Goal: Information Seeking & Learning: Learn about a topic

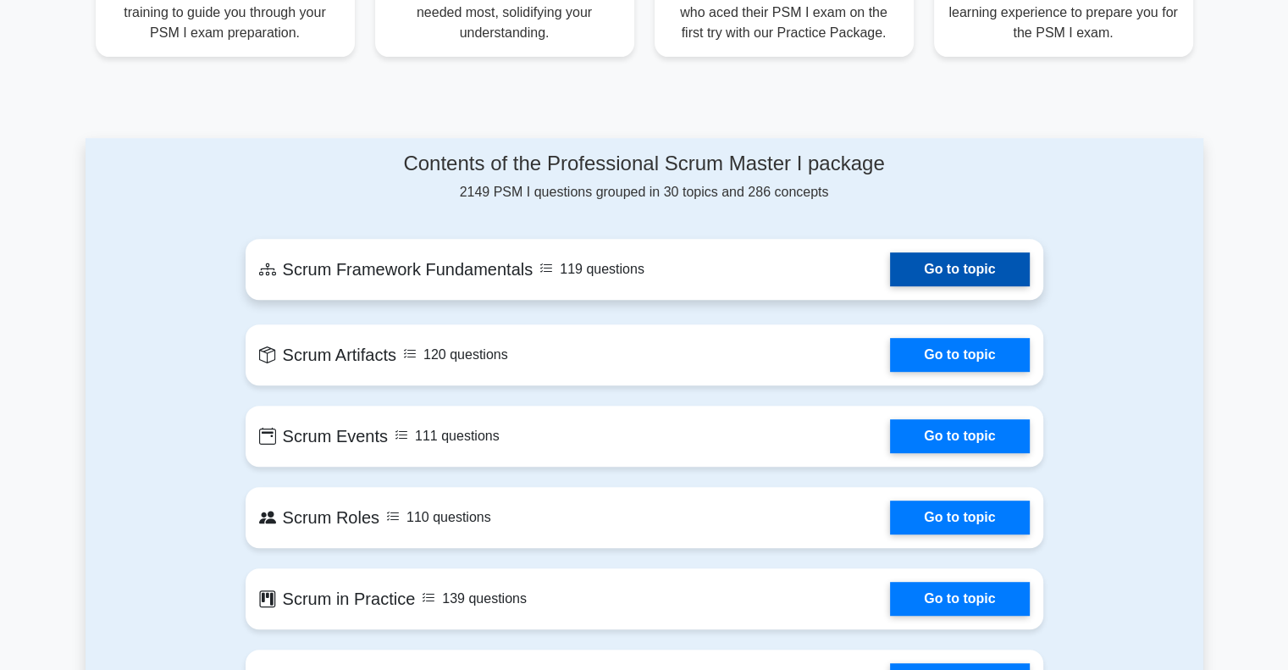
scroll to position [593, 0]
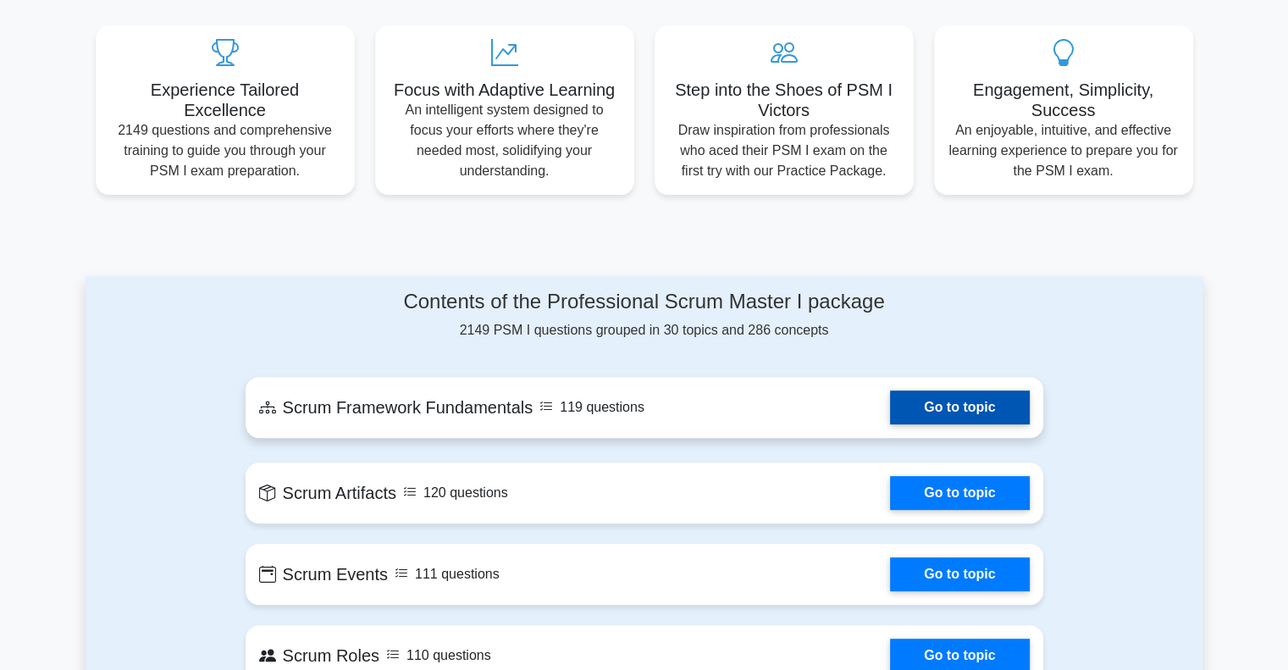
click at [955, 390] on link "Go to topic" at bounding box center [959, 407] width 139 height 34
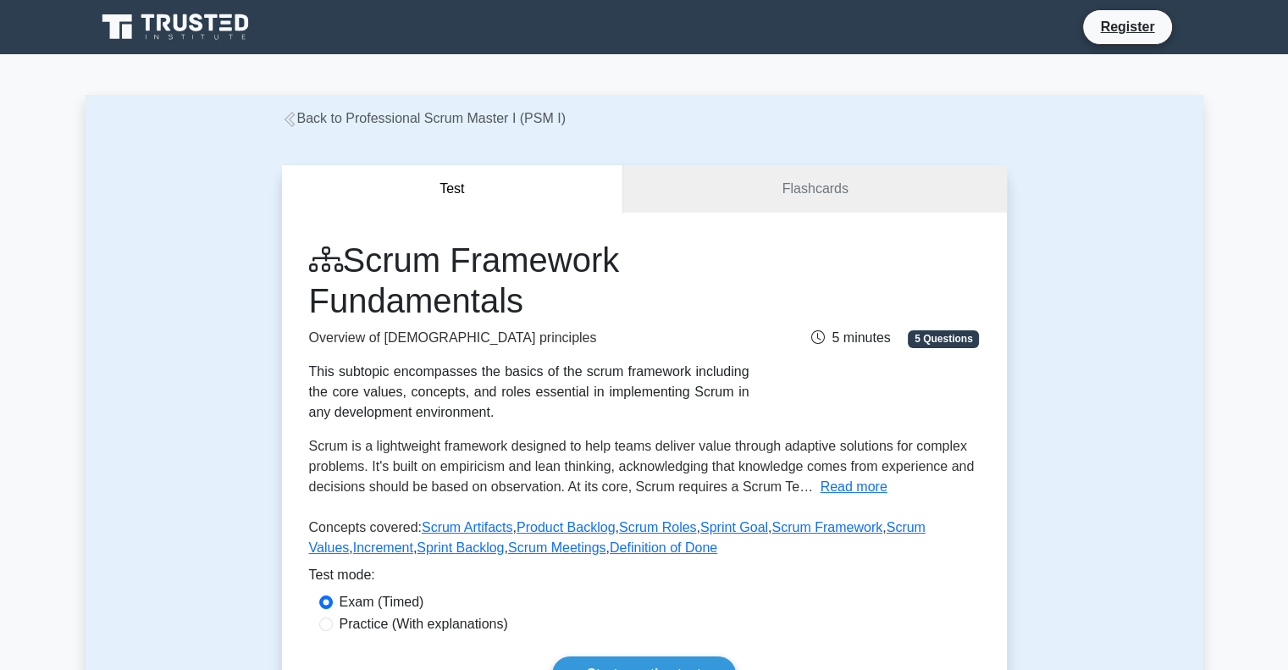
scroll to position [254, 0]
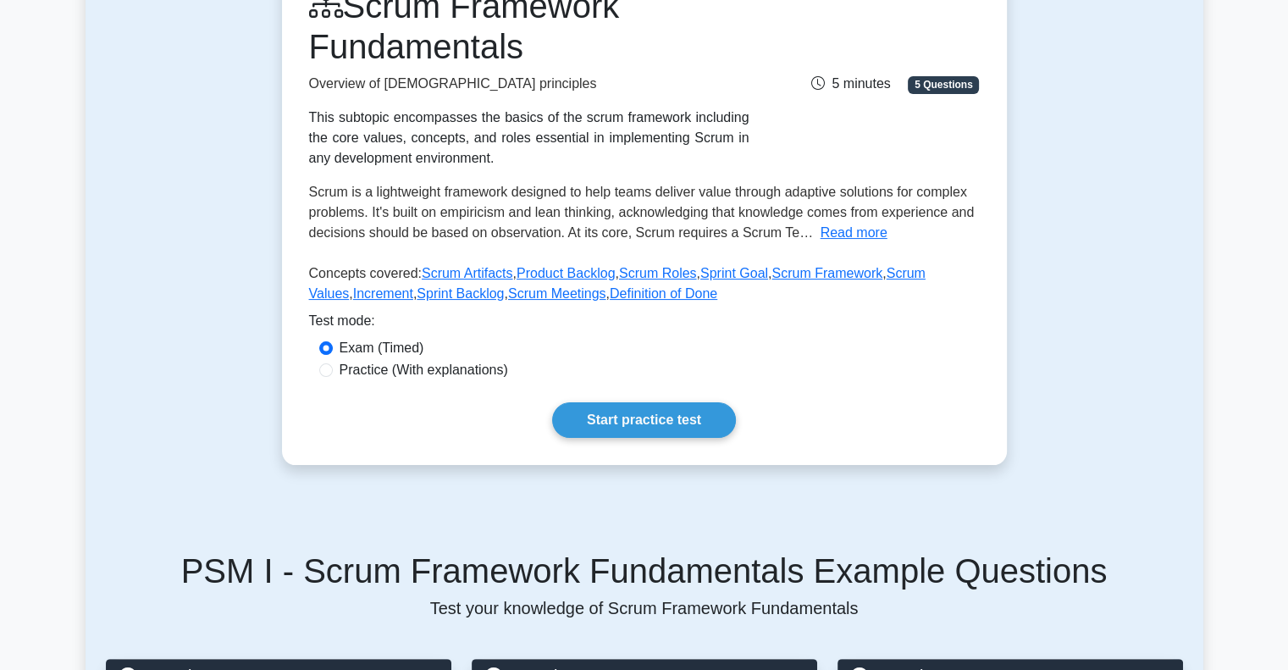
click at [349, 375] on label "Practice (With explanations)" at bounding box center [424, 370] width 169 height 20
click at [333, 375] on input "Practice (With explanations)" at bounding box center [326, 370] width 14 height 14
radio input "true"
drag, startPoint x: 499, startPoint y: 372, endPoint x: 396, endPoint y: 379, distance: 102.8
click at [396, 379] on label "Practice (With explanations)" at bounding box center [424, 370] width 169 height 20
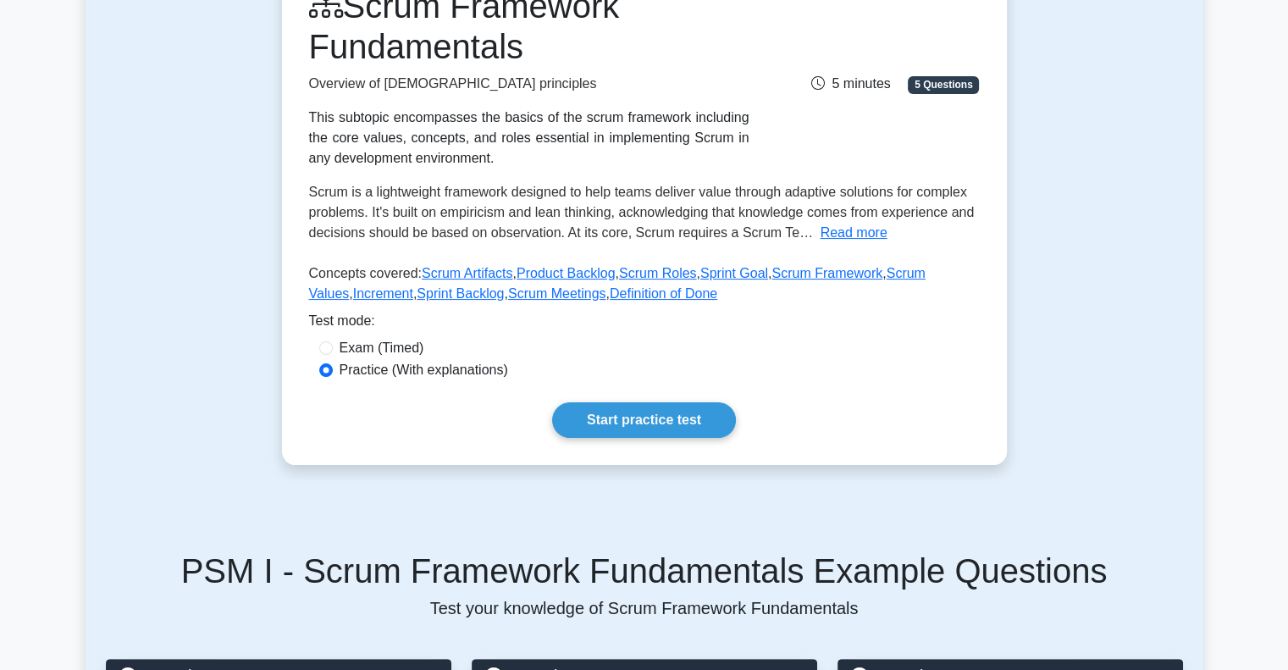
click at [719, 295] on p "Concepts covered: Scrum Artifacts , Product Backlog , Scrum Roles , Sprint Goal…" at bounding box center [644, 286] width 671 height 47
click at [710, 338] on div "Exam (Timed)" at bounding box center [644, 348] width 650 height 20
click at [650, 419] on link "Start practice test" at bounding box center [644, 420] width 184 height 36
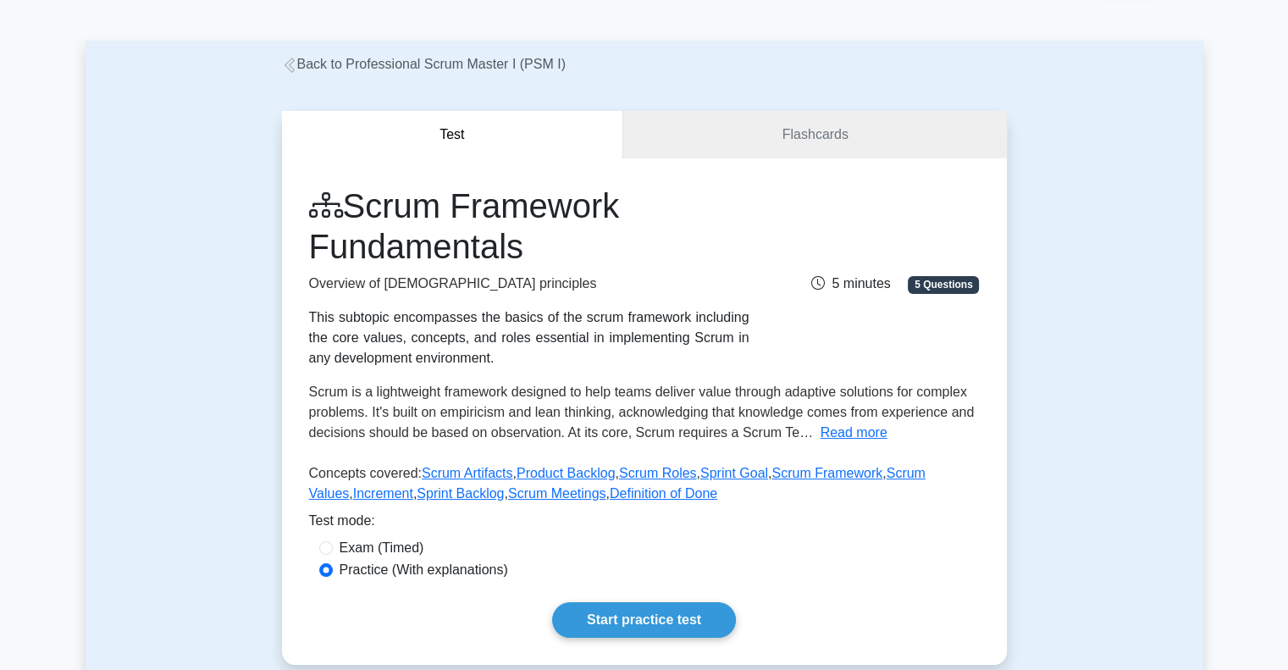
scroll to position [85, 0]
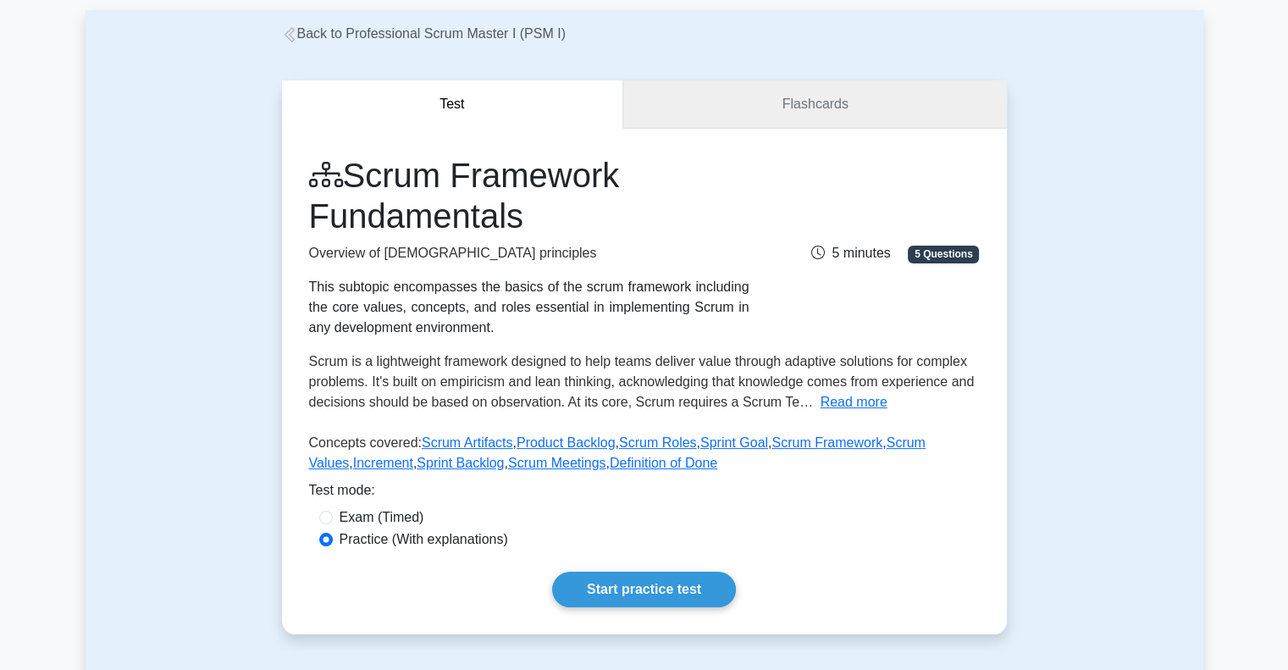
click at [794, 96] on link "Flashcards" at bounding box center [814, 104] width 383 height 48
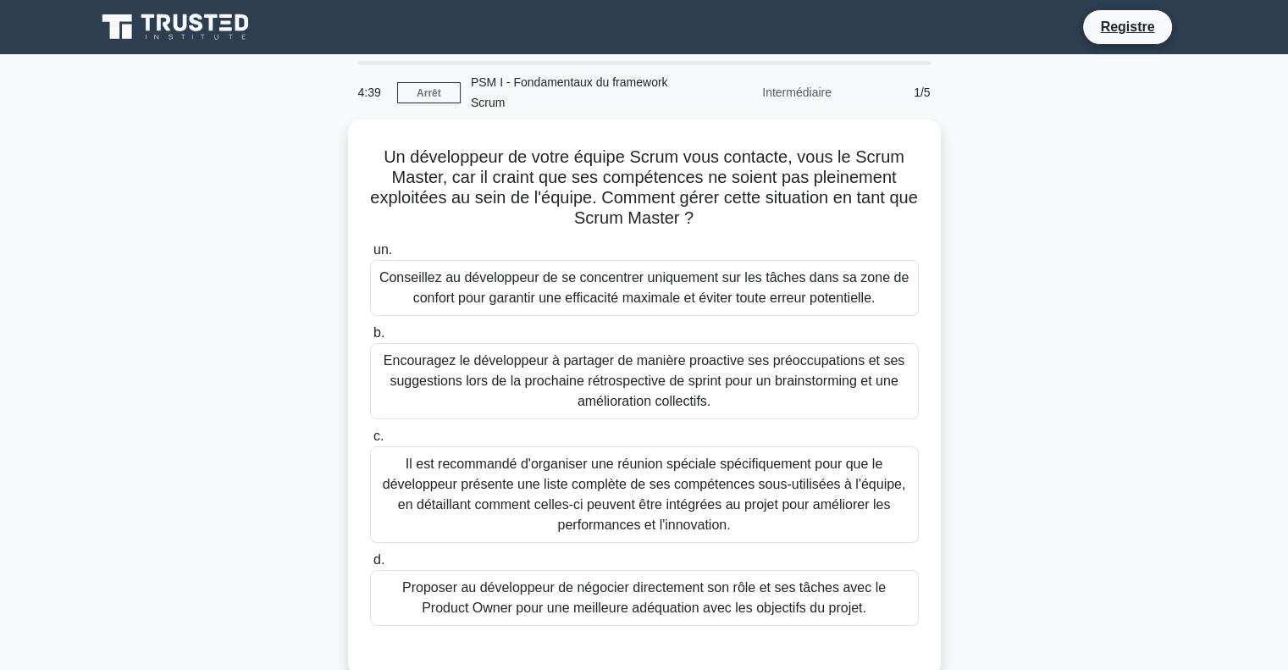
click at [999, 182] on div "Un développeur de votre équipe Scrum vous contacte, vous le Scrum Master, car i…" at bounding box center [645, 408] width 1118 height 578
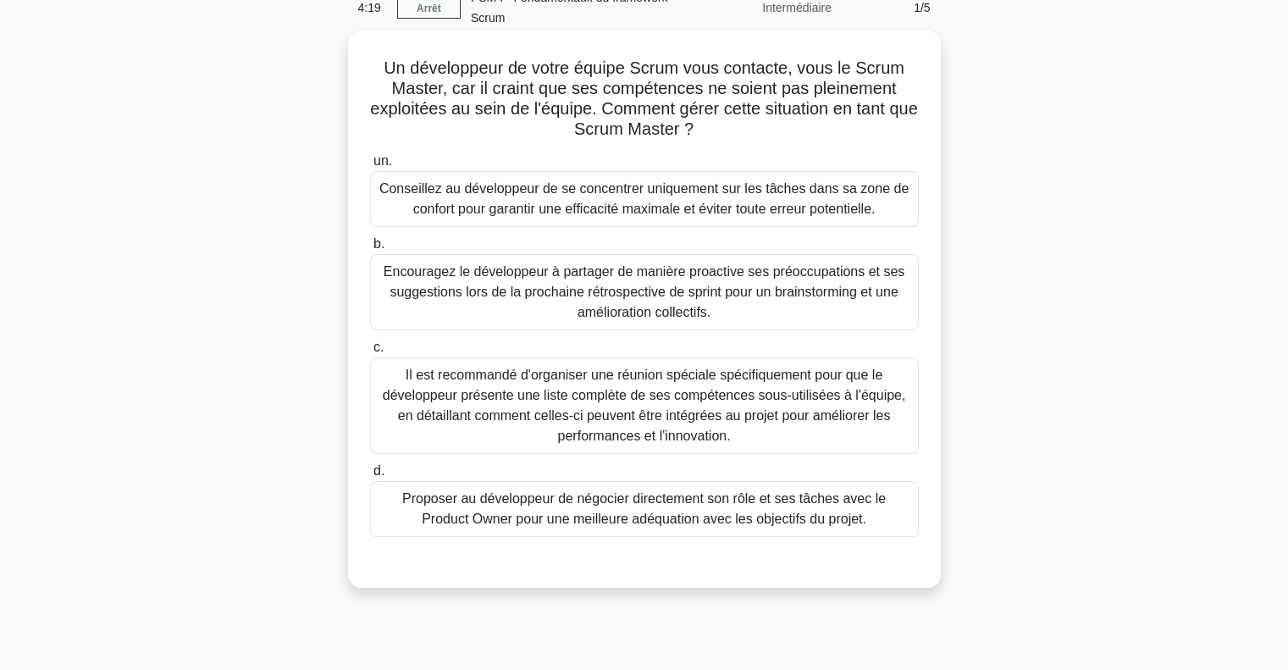
scroll to position [169, 0]
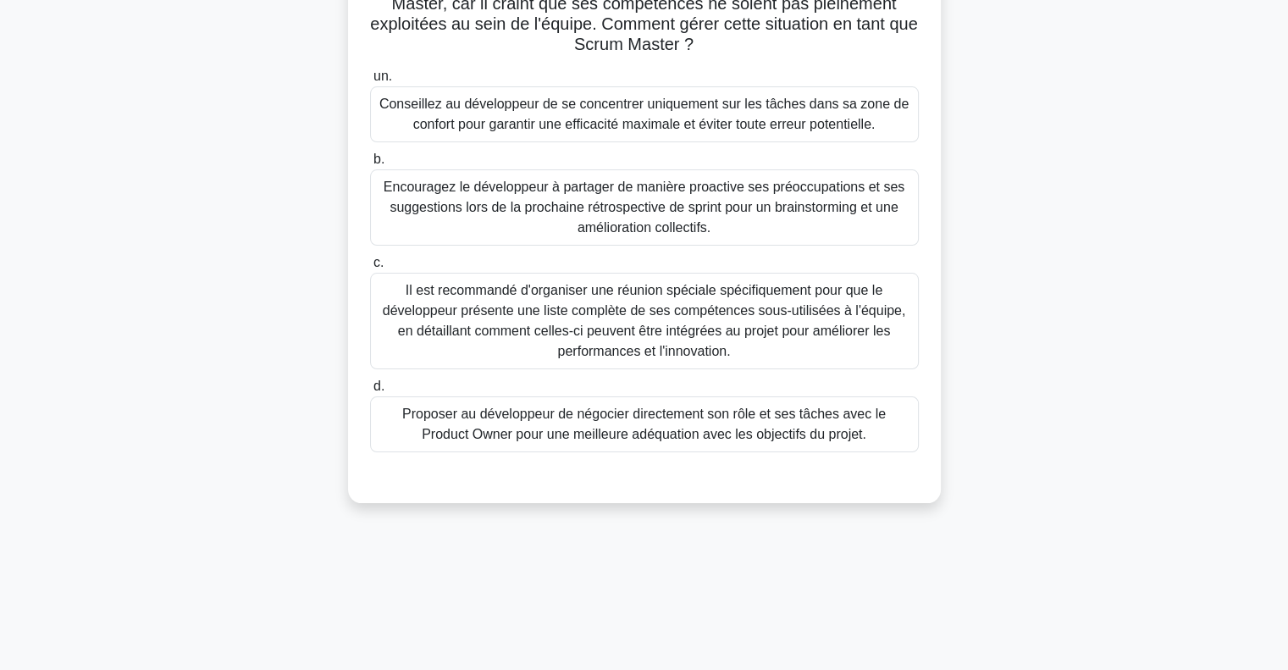
click at [650, 199] on font "Encouragez le développeur à partager de manière proactive ses préoccupations et…" at bounding box center [644, 207] width 521 height 55
click at [370, 165] on input "b. Encouragez le développeur à partager de manière proactive ses préoccupations…" at bounding box center [370, 159] width 0 height 11
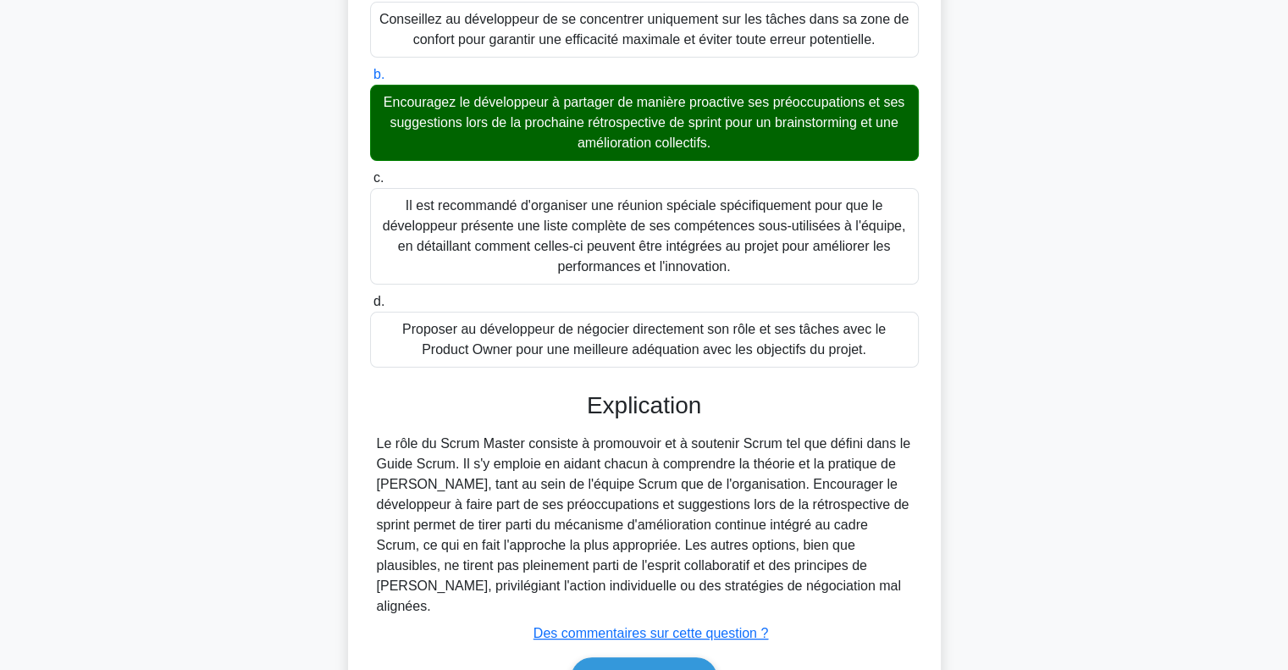
scroll to position [335, 0]
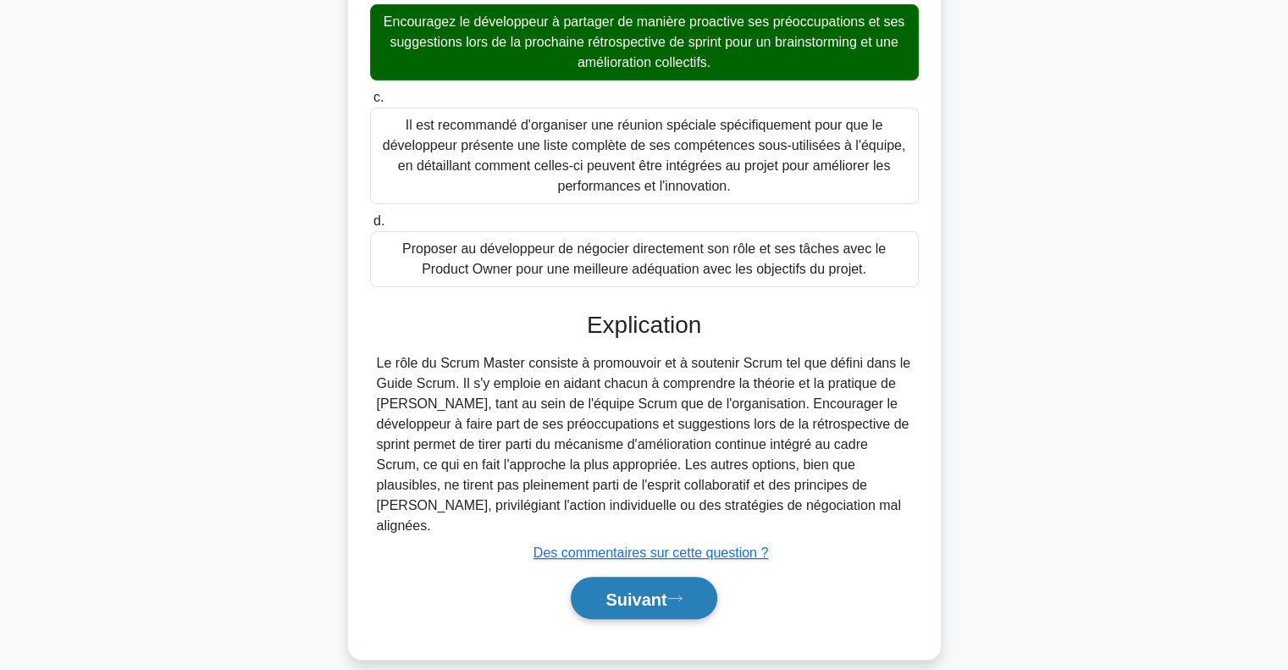
click at [611, 589] on font "Suivant" at bounding box center [636, 598] width 61 height 19
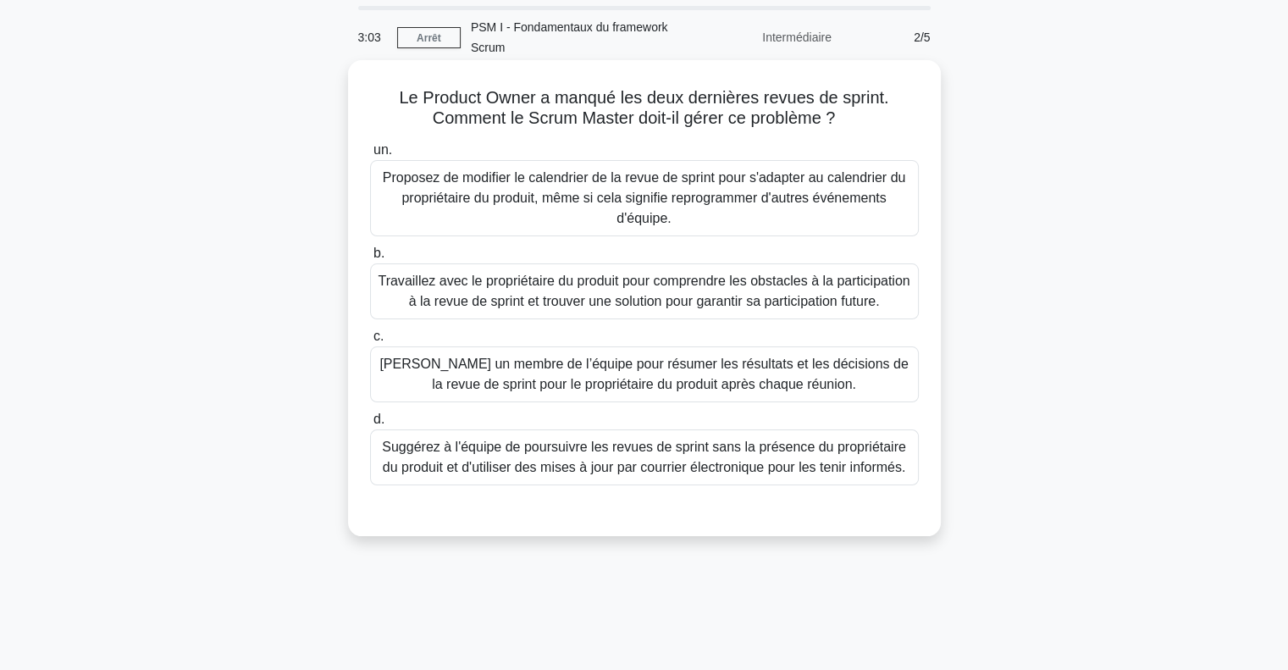
scroll to position [85, 0]
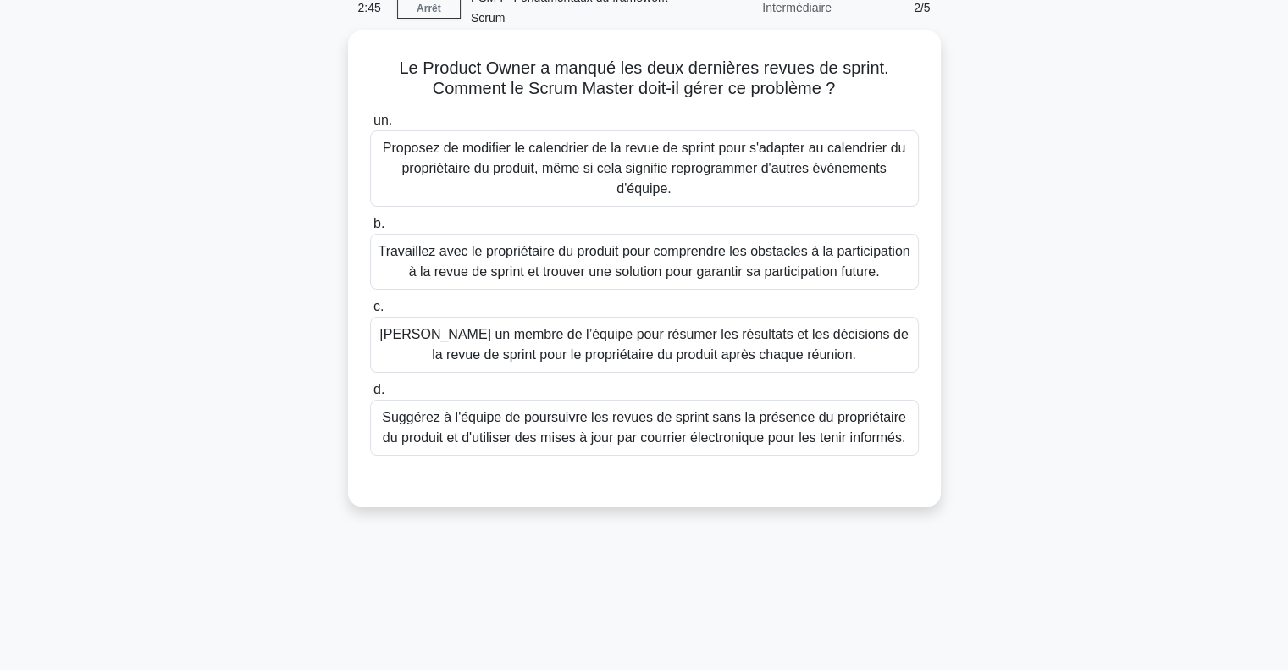
click at [528, 250] on font "Travaillez avec le propriétaire du produit pour comprendre les obstacles à la p…" at bounding box center [644, 261] width 532 height 35
click at [370, 229] on input "b. Travaillez avec le propriétaire du produit pour comprendre les obstacles à l…" at bounding box center [370, 223] width 0 height 11
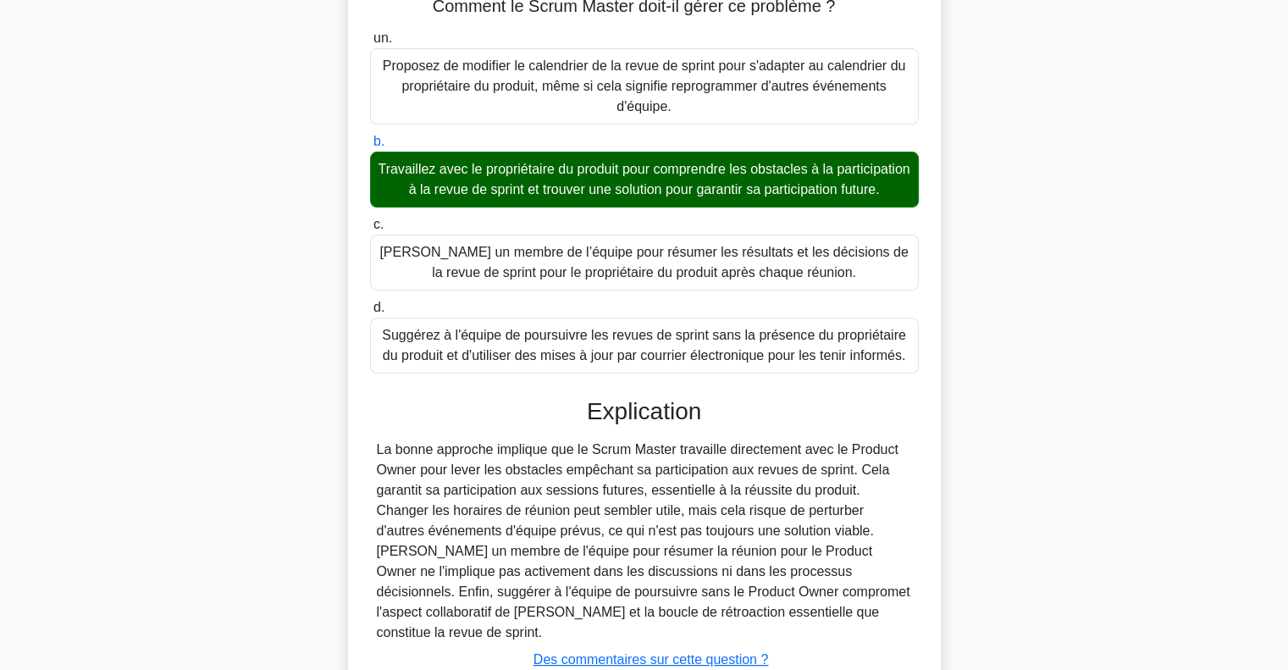
scroll to position [254, 0]
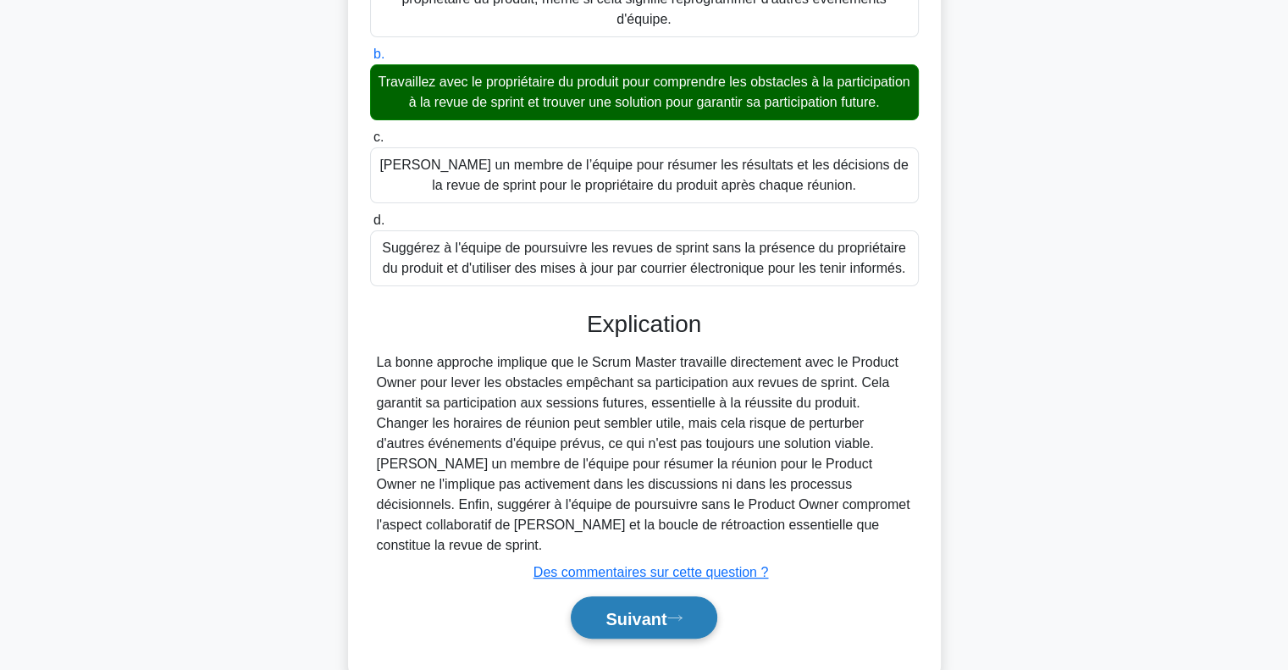
click at [629, 609] on font "Suivant" at bounding box center [636, 618] width 61 height 19
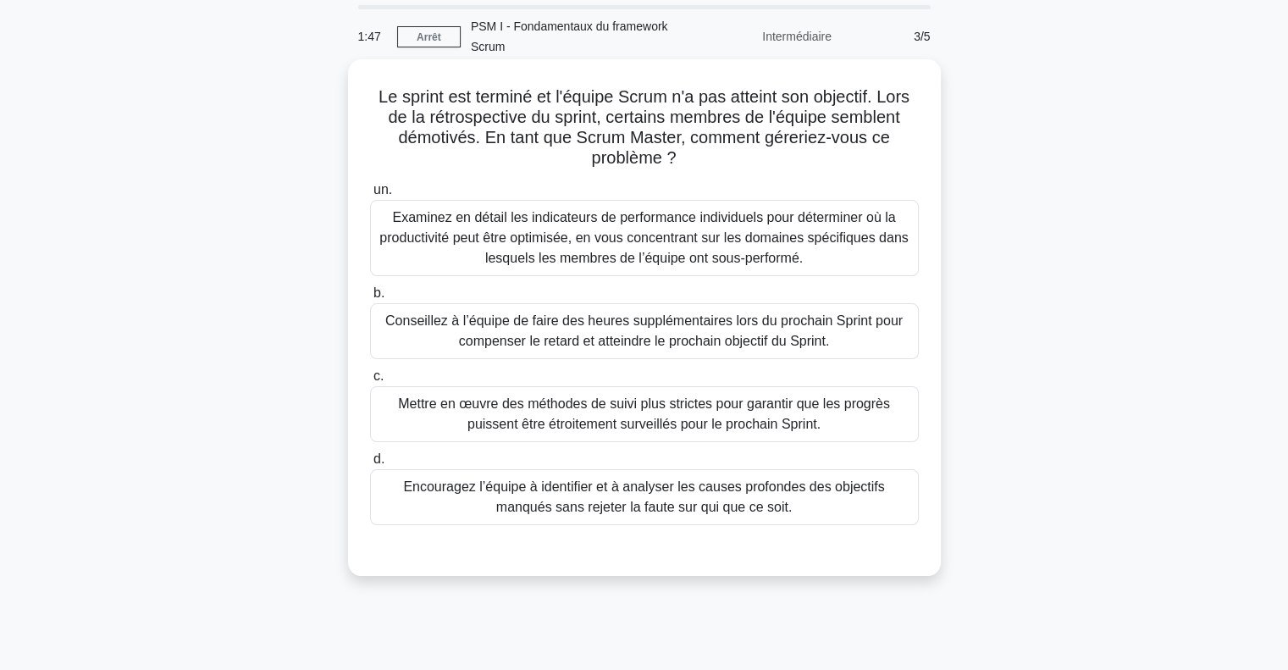
scroll to position [85, 0]
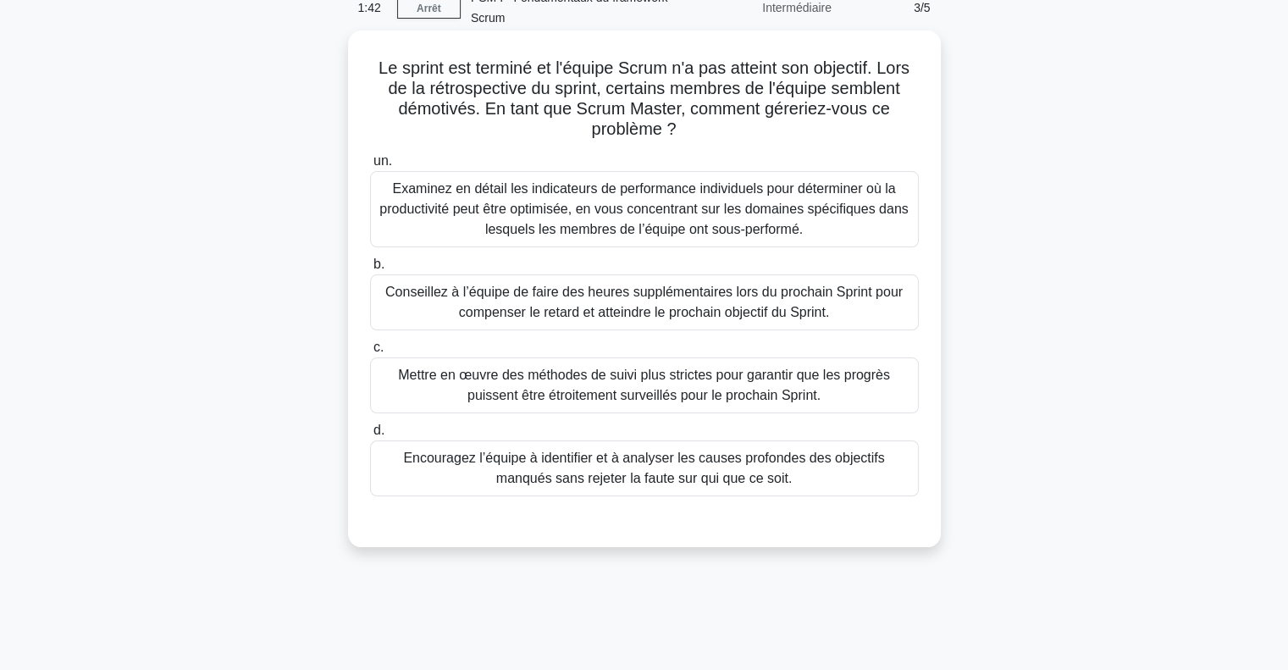
click at [729, 480] on font "Encouragez l’équipe à identifier et à analyser les causes profondes des objecti…" at bounding box center [643, 468] width 481 height 35
click at [370, 436] on input "d. Encouragez l’équipe à identifier et à analyser les causes profondes des obje…" at bounding box center [370, 430] width 0 height 11
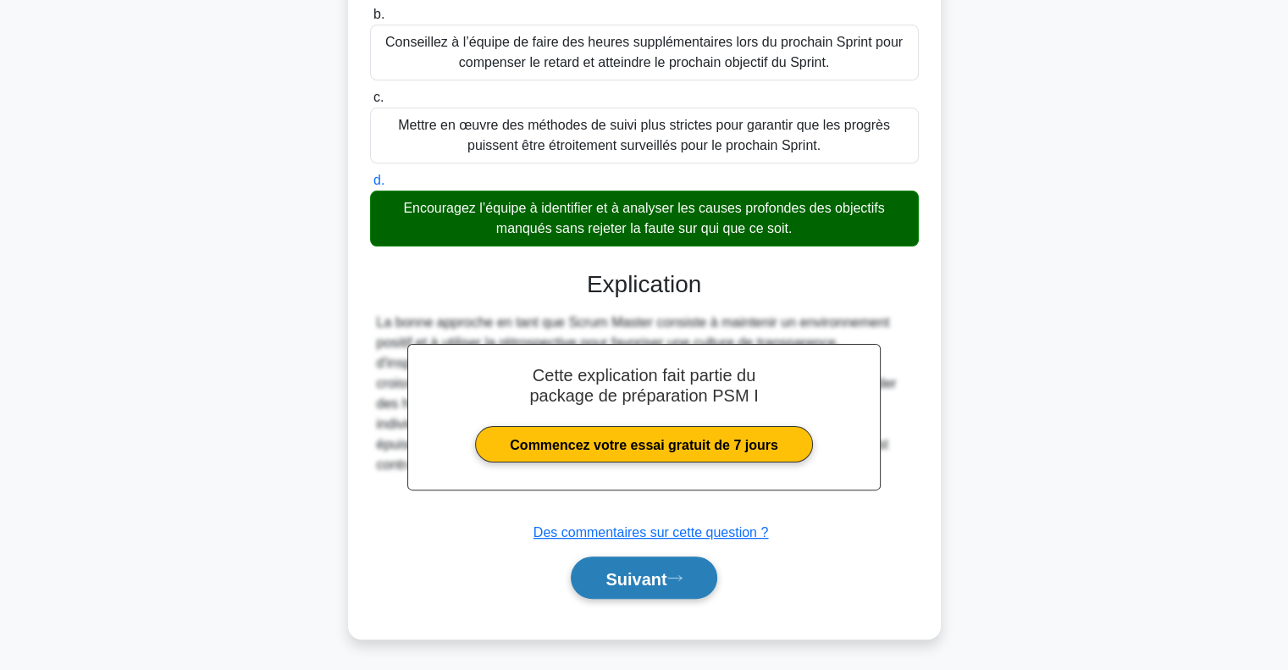
click at [690, 581] on button "Suivant" at bounding box center [644, 577] width 146 height 43
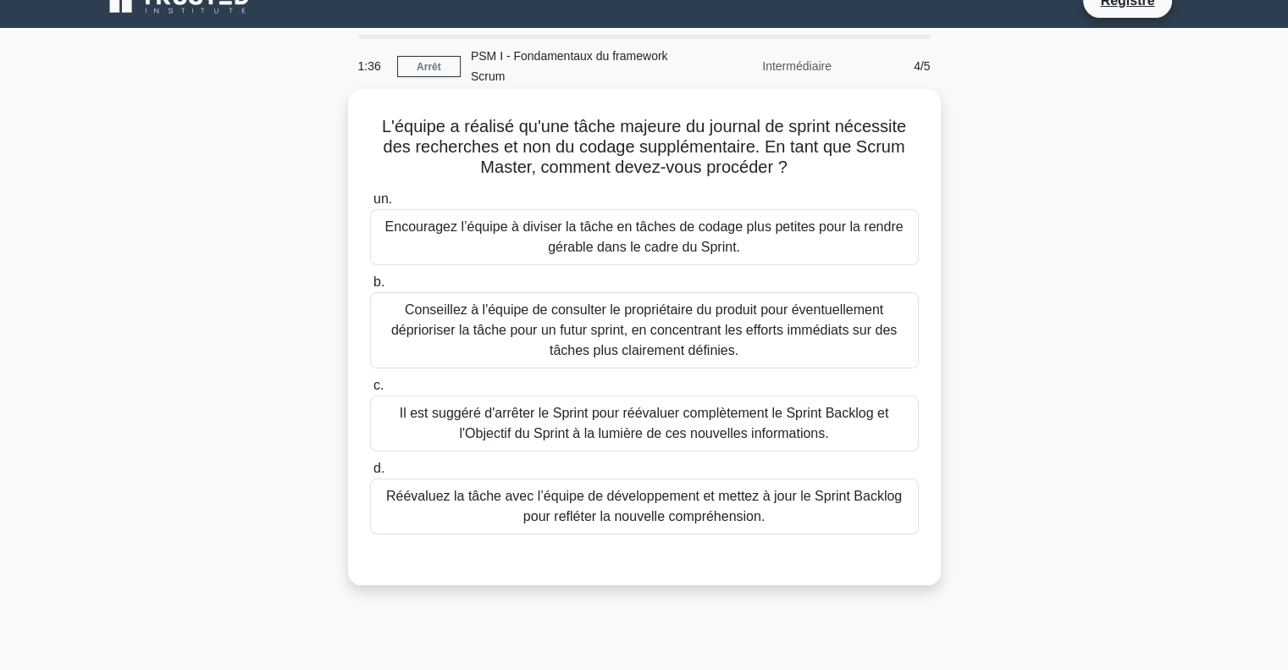
scroll to position [0, 0]
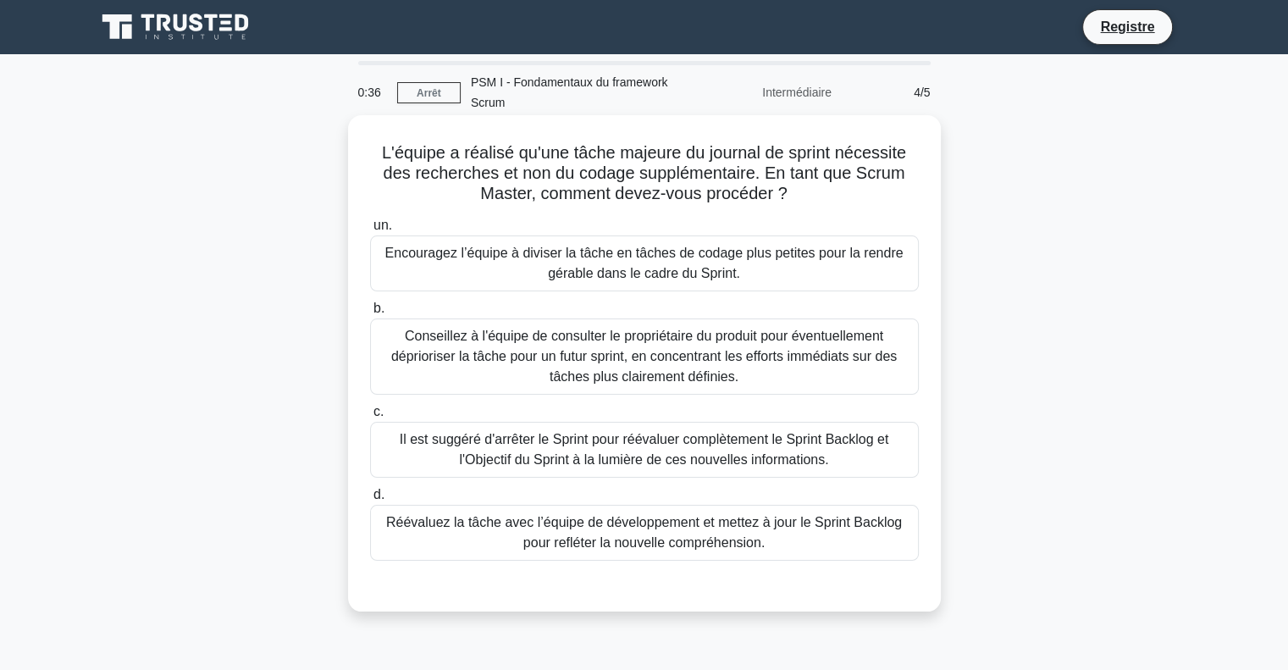
click at [489, 341] on font "Conseillez à l'équipe de consulter le propriétaire du produit pour éventuelleme…" at bounding box center [644, 356] width 506 height 55
click at [370, 314] on input "b. Conseillez à l'équipe de consulter le propriétaire du produit pour éventuell…" at bounding box center [370, 308] width 0 height 11
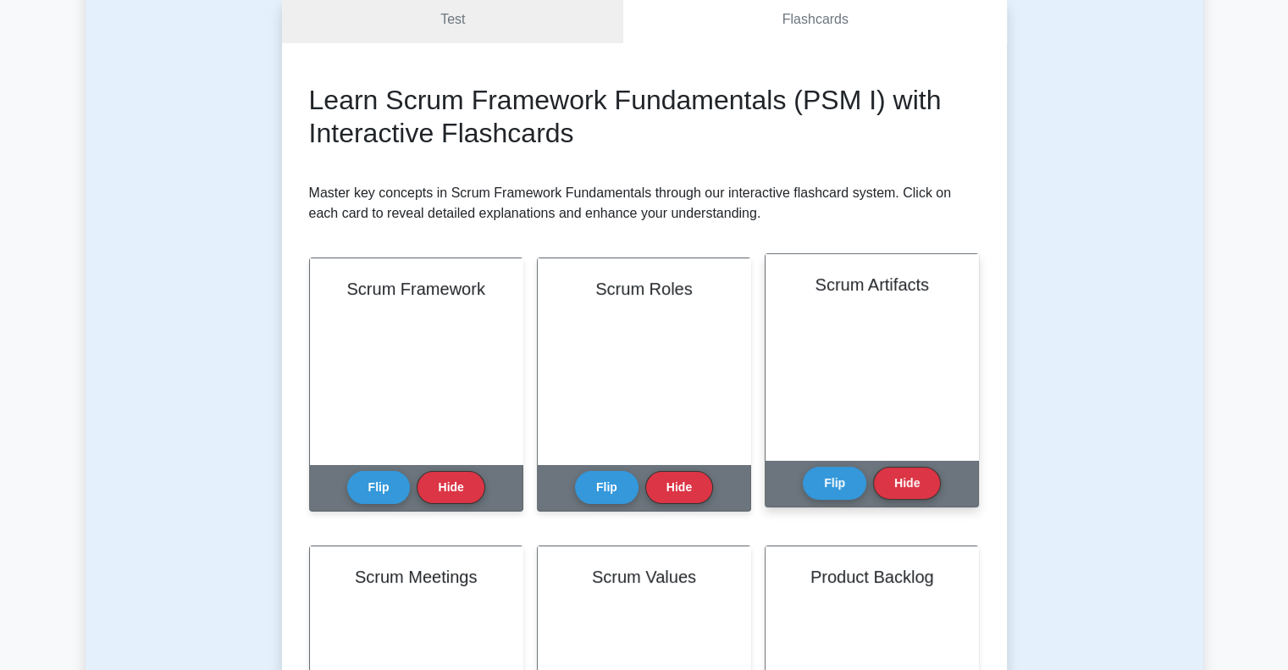
scroll to position [339, 0]
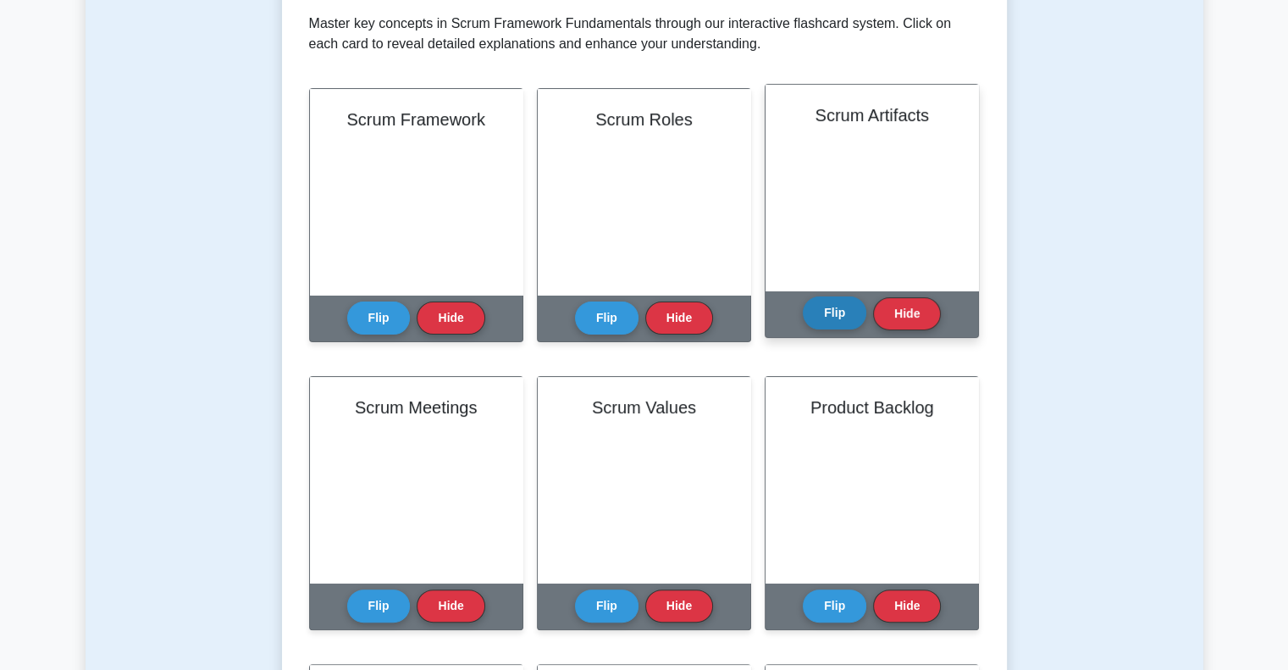
click at [843, 315] on button "Flip" at bounding box center [835, 312] width 64 height 33
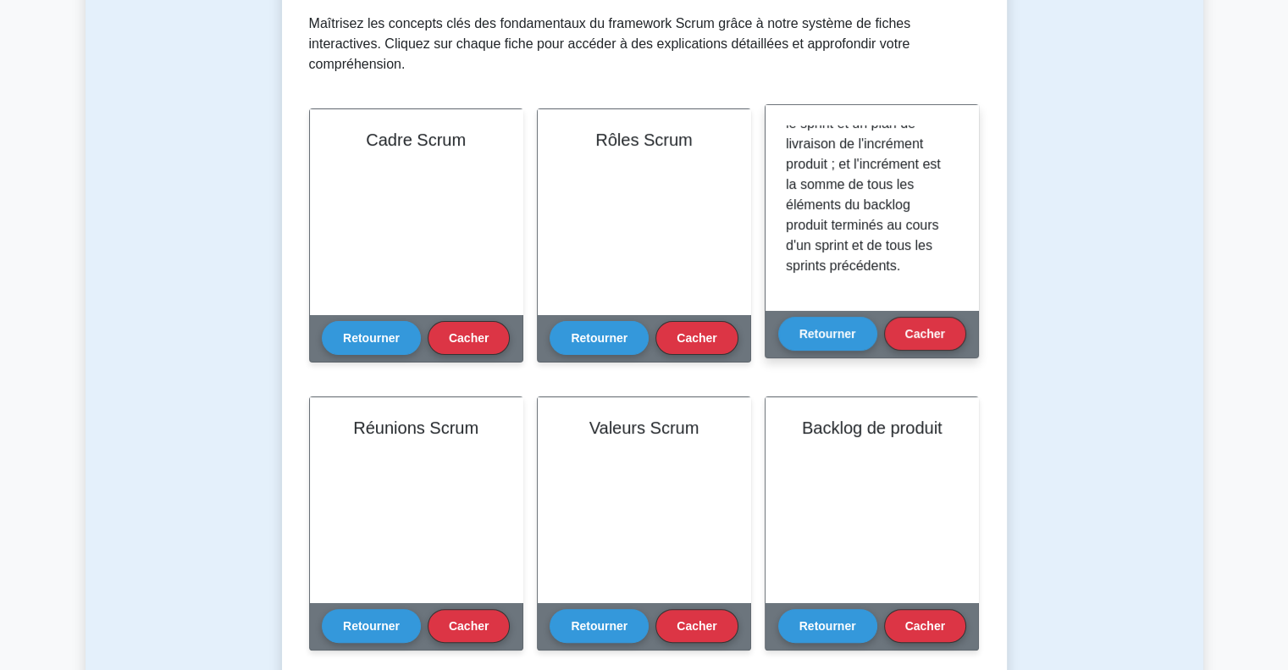
scroll to position [519, 0]
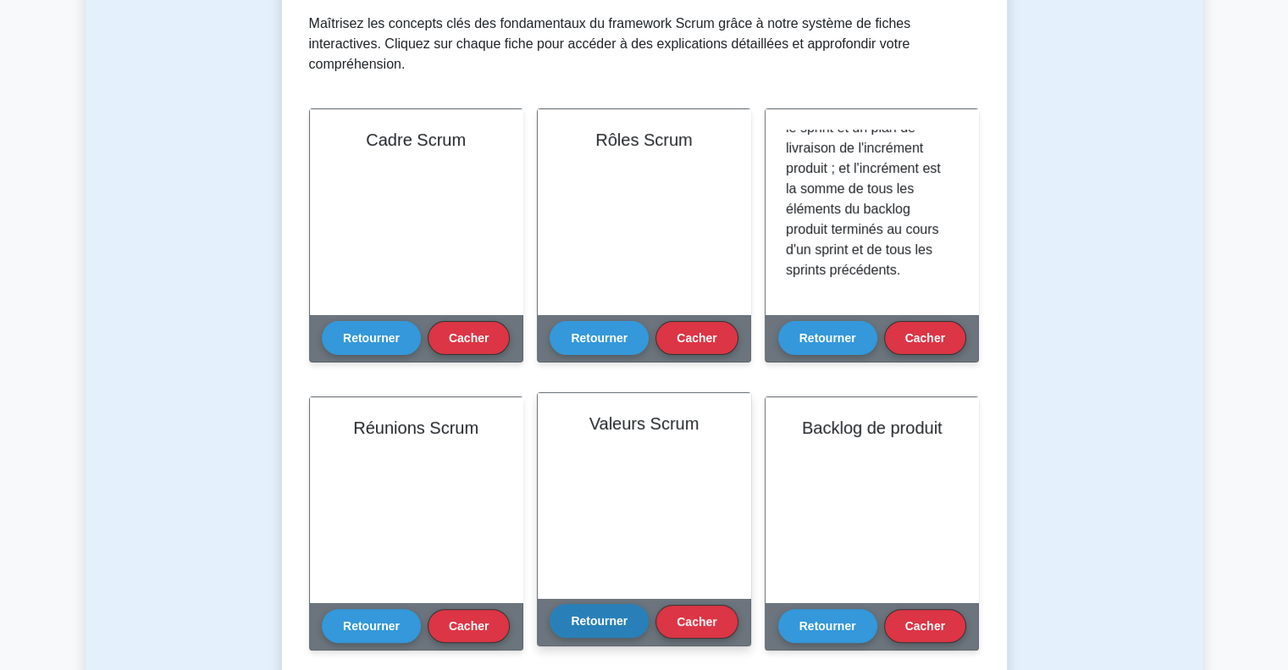
click at [604, 614] on font "Retourner" at bounding box center [599, 621] width 57 height 14
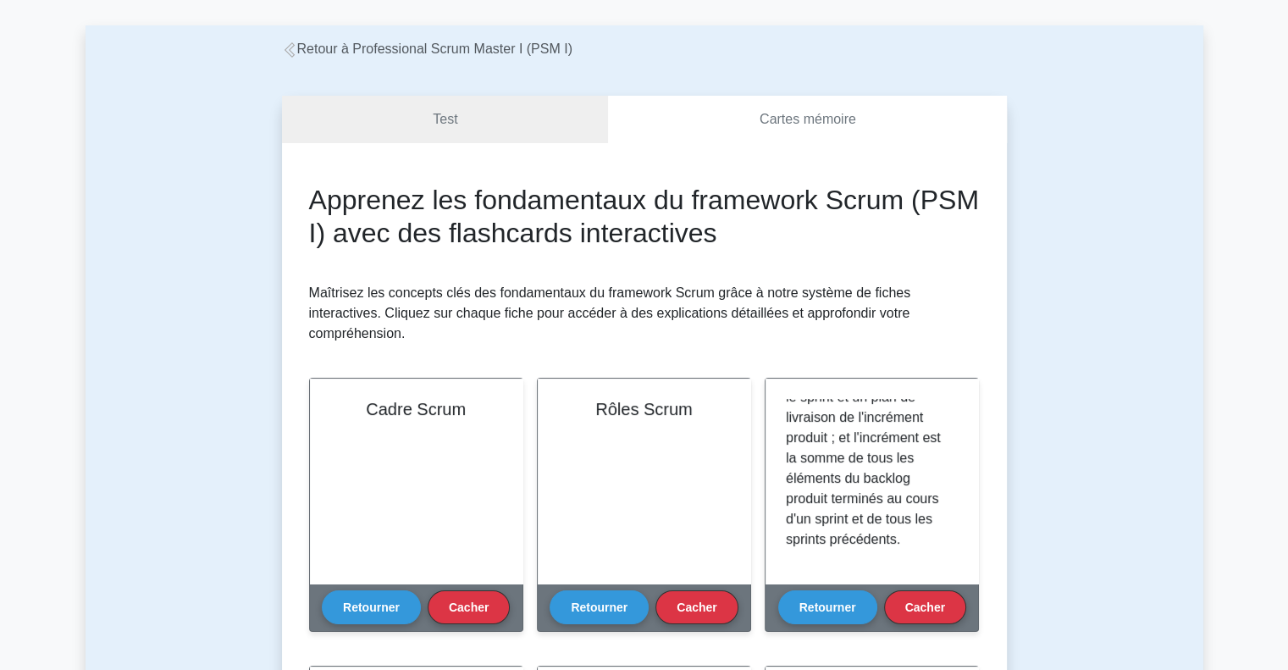
scroll to position [0, 0]
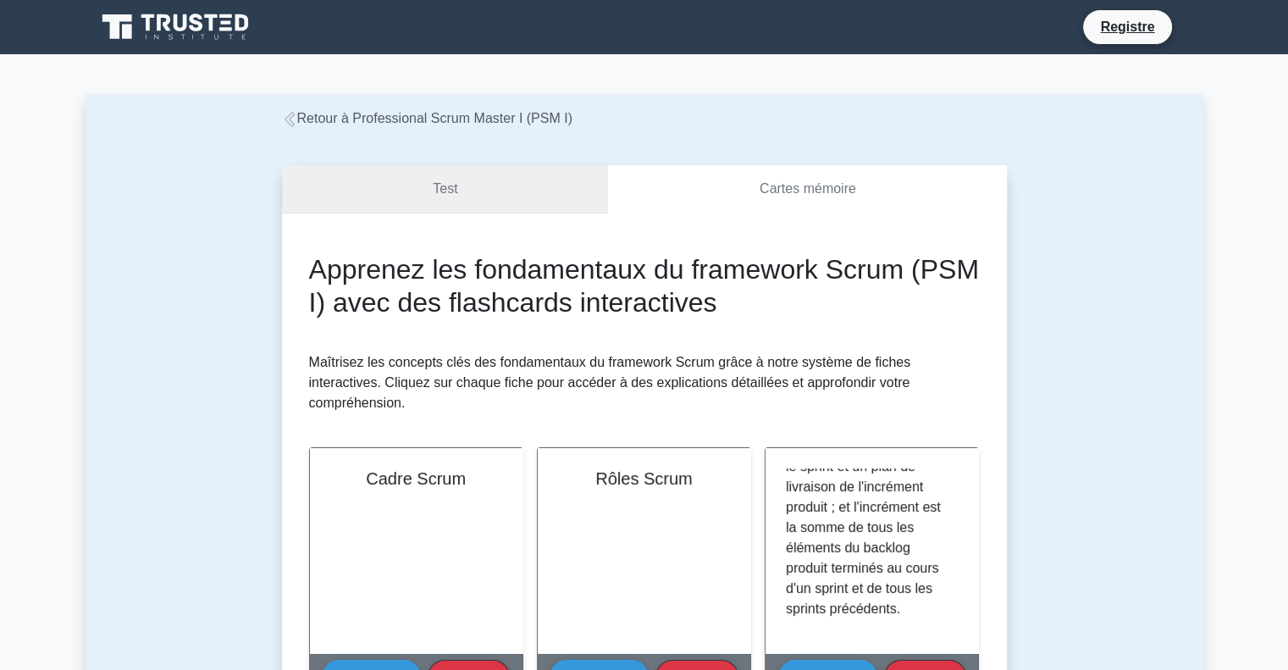
click at [438, 165] on link "Test" at bounding box center [445, 189] width 327 height 48
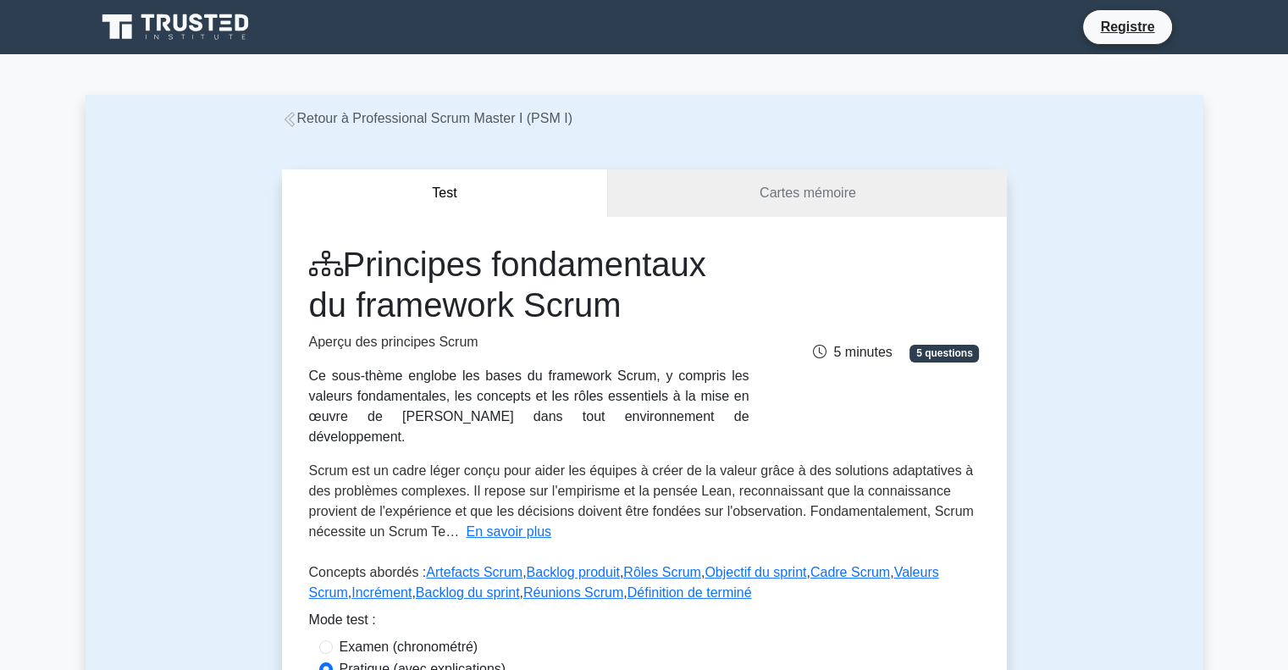
scroll to position [254, 0]
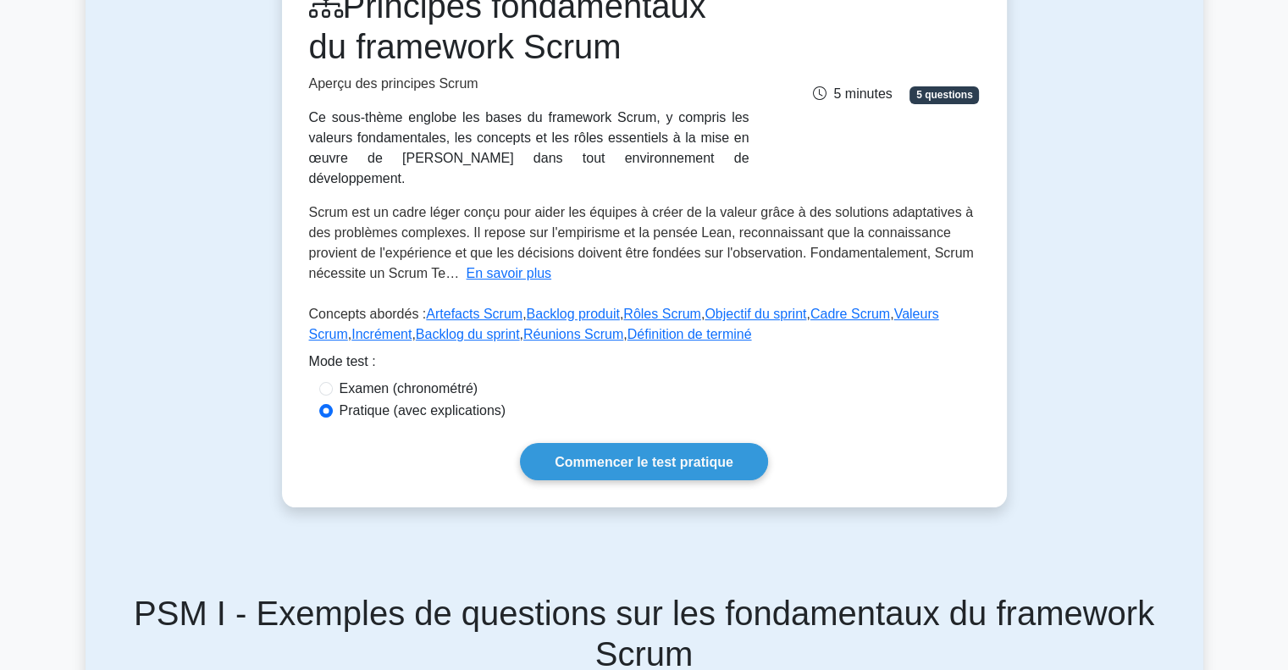
click at [359, 381] on font "Examen (chronométré)" at bounding box center [409, 388] width 139 height 14
click at [333, 382] on input "Examen (chronométré)" at bounding box center [326, 389] width 14 height 14
radio input "true"
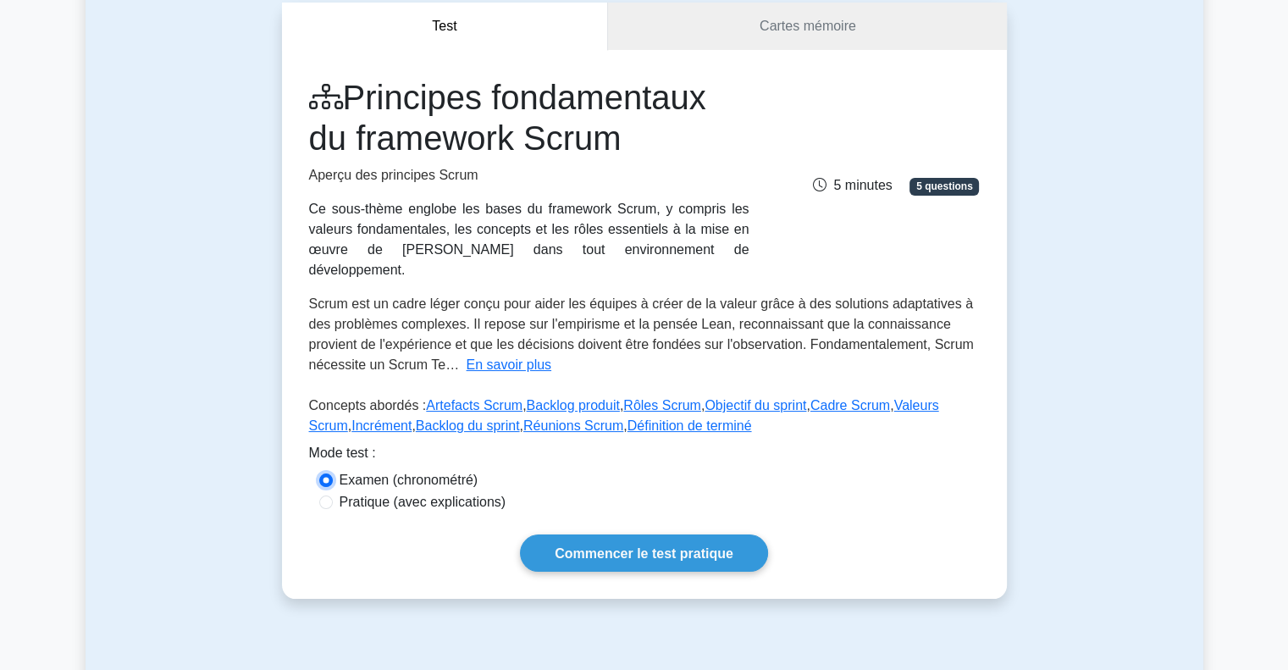
scroll to position [85, 0]
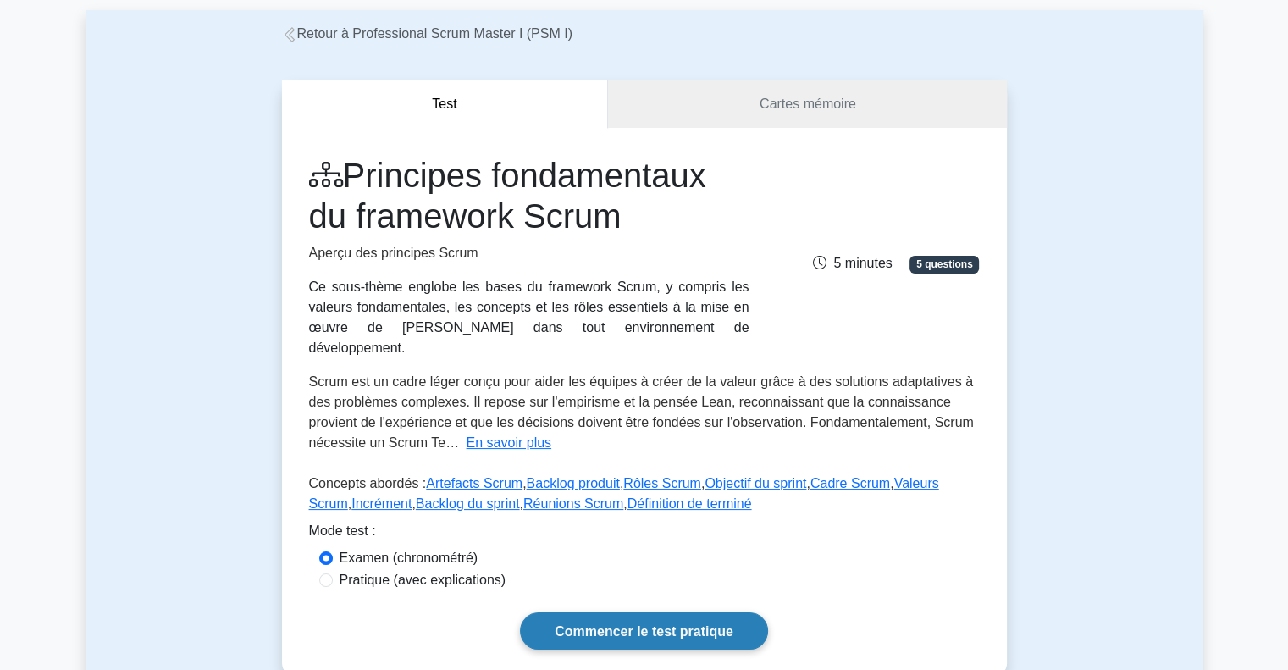
click at [657, 624] on font "Commencer le test pratique" at bounding box center [644, 631] width 179 height 14
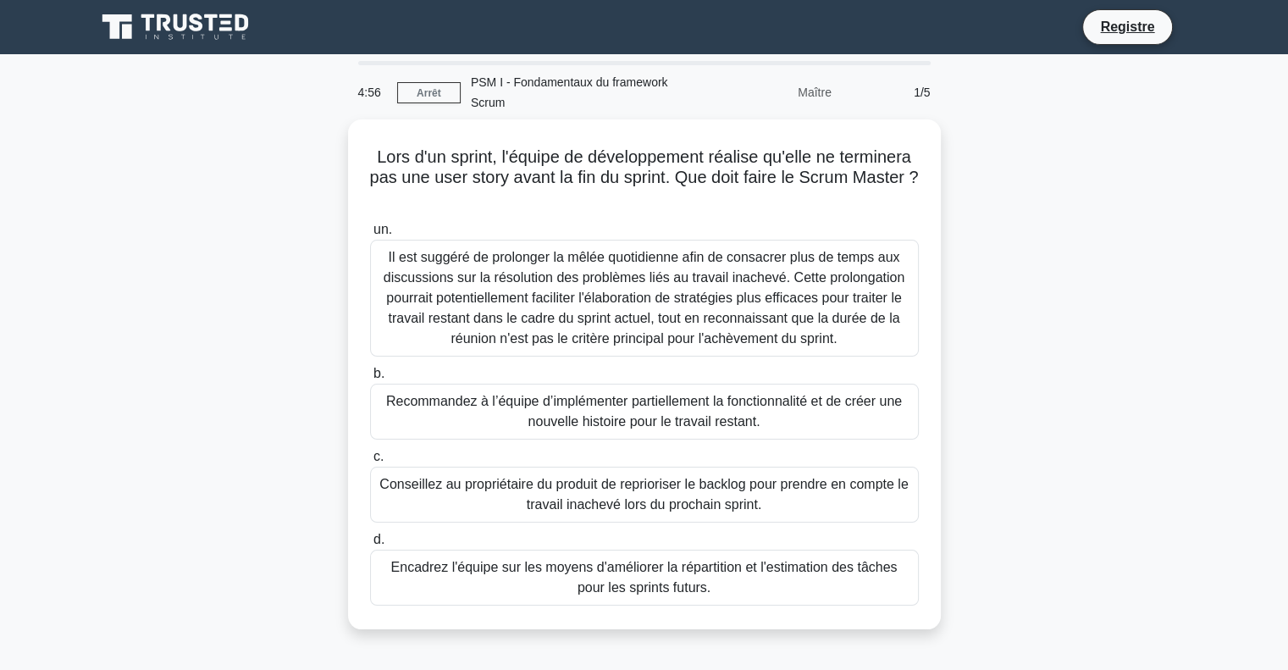
click at [1223, 382] on main "4:56 [GEOGRAPHIC_DATA] PSM I - Fondamentaux du framework Scrum Maître 1/5 Lors …" at bounding box center [644, 484] width 1288 height 860
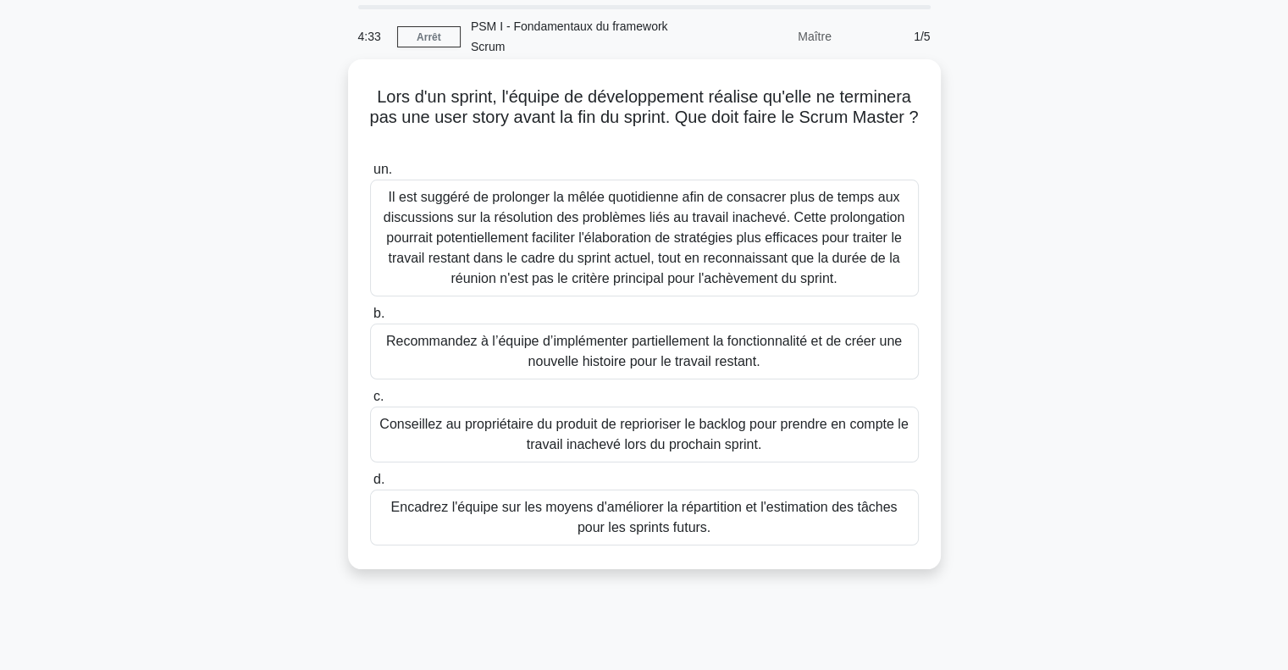
scroll to position [85, 0]
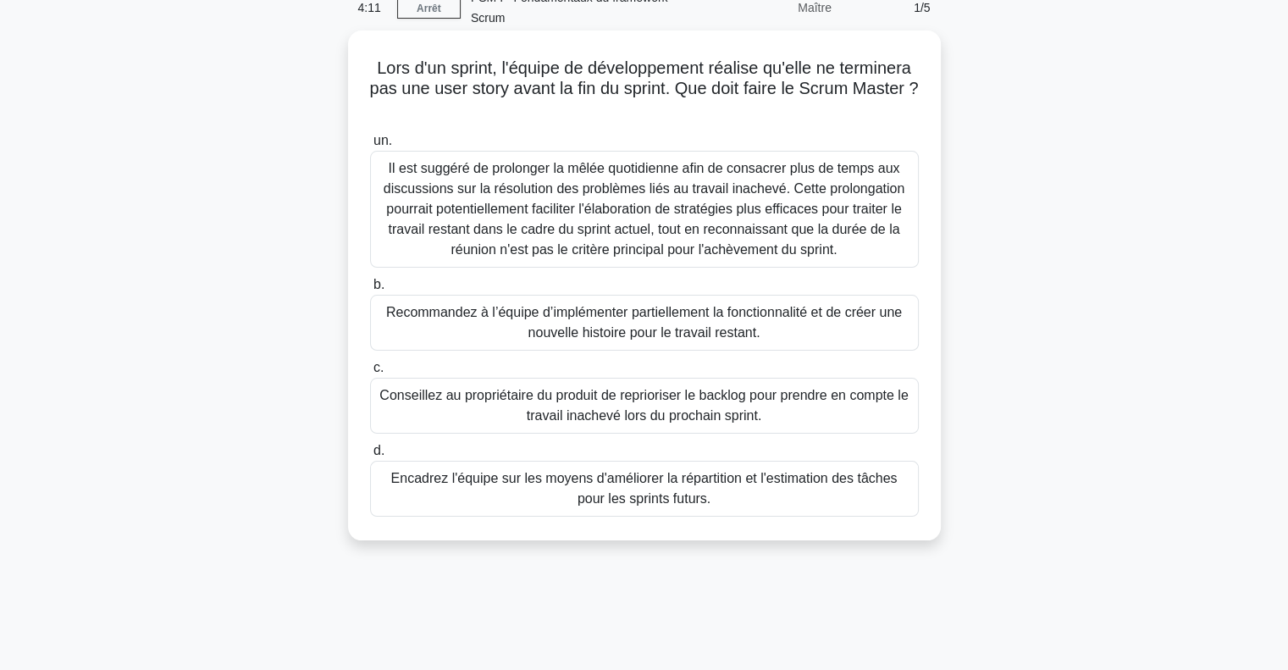
click at [623, 403] on font "Conseillez au propriétaire du produit de reprioriser le backlog pour prendre en…" at bounding box center [643, 405] width 528 height 35
click at [370, 373] on input "c. Conseillez au propriétaire du produit de reprioriser le backlog pour prendre…" at bounding box center [370, 367] width 0 height 11
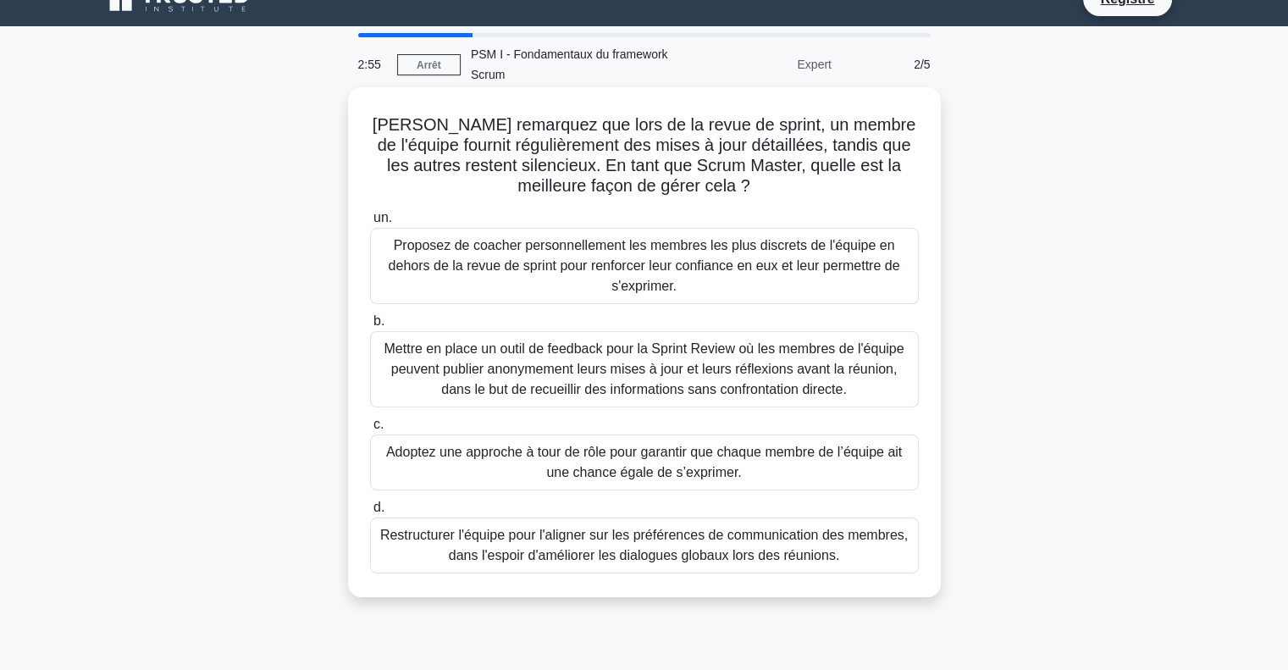
scroll to position [0, 0]
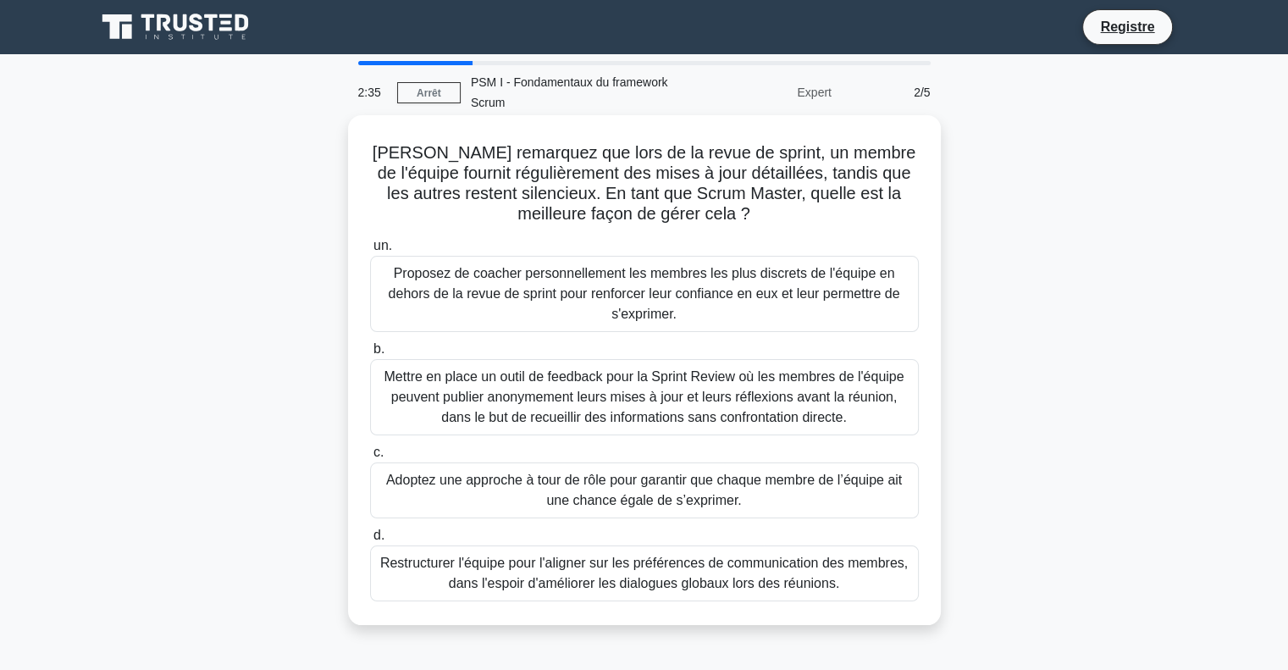
click at [606, 282] on font "Proposez de coacher personnellement les membres les plus discrets de l'équipe e…" at bounding box center [644, 293] width 511 height 55
click at [370, 252] on input "un. Proposez de coacher personnellement les membres les plus discrets de l'équi…" at bounding box center [370, 246] width 0 height 11
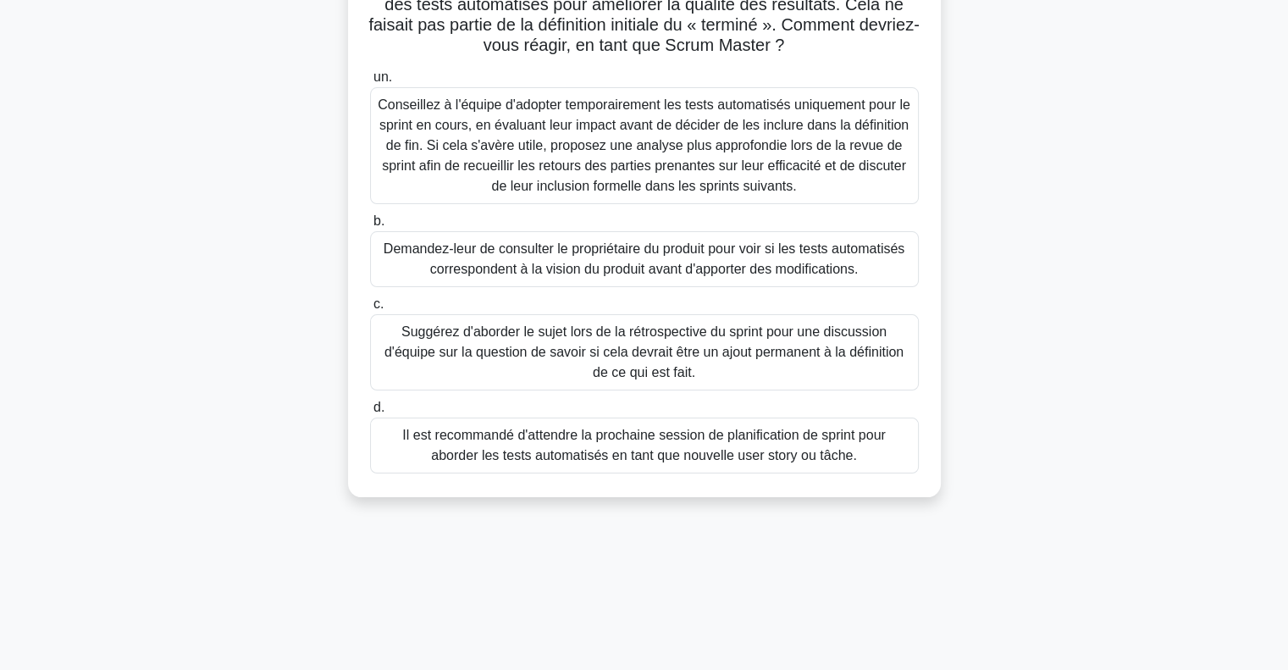
scroll to position [169, 0]
click at [559, 462] on font "Il est recommandé d'attendre la prochaine session de planification de sprint po…" at bounding box center [644, 444] width 484 height 35
click at [370, 412] on input "d. Il est recommandé d'attendre la prochaine session de planification de sprint…" at bounding box center [370, 406] width 0 height 11
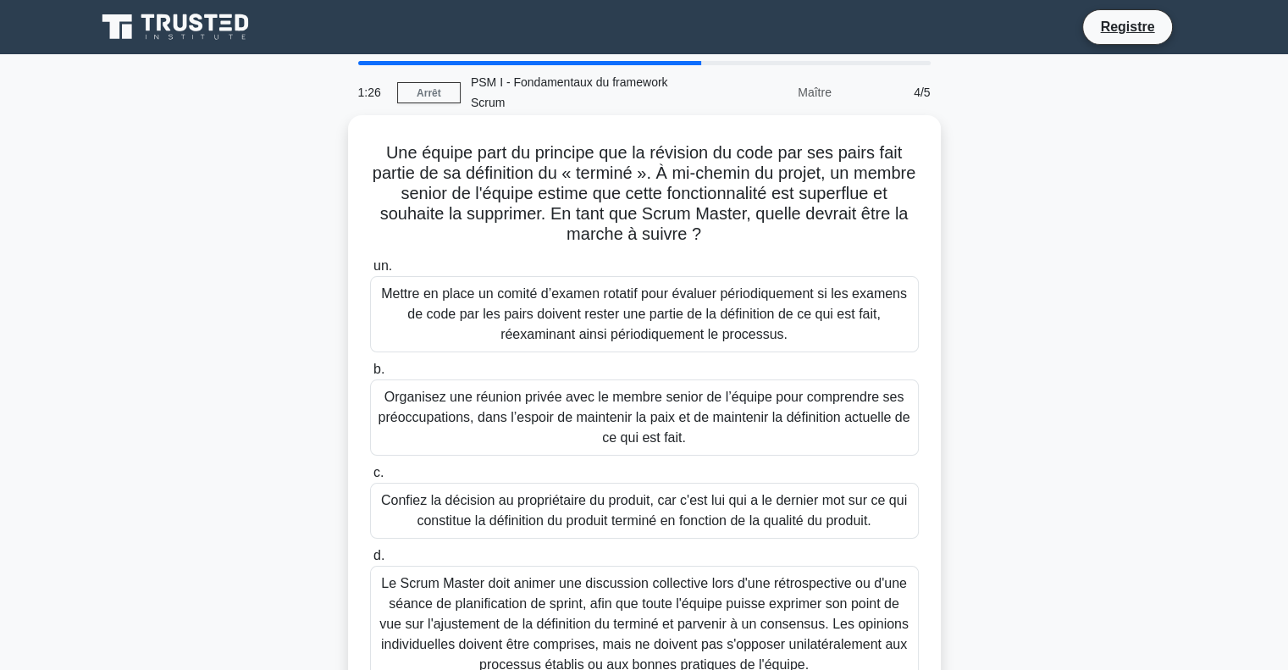
scroll to position [0, 0]
click at [792, 239] on h5 "Une équipe part du principe que la révision du code par ses pairs fait partie d…" at bounding box center [644, 193] width 552 height 103
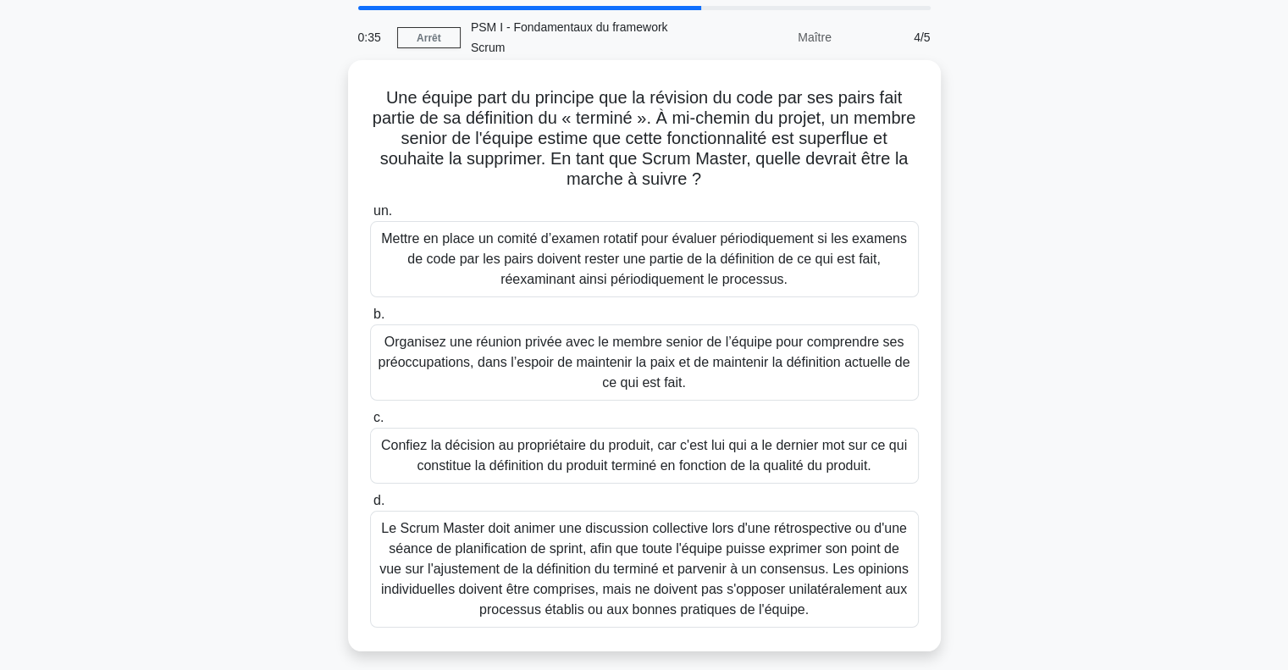
scroll to position [85, 0]
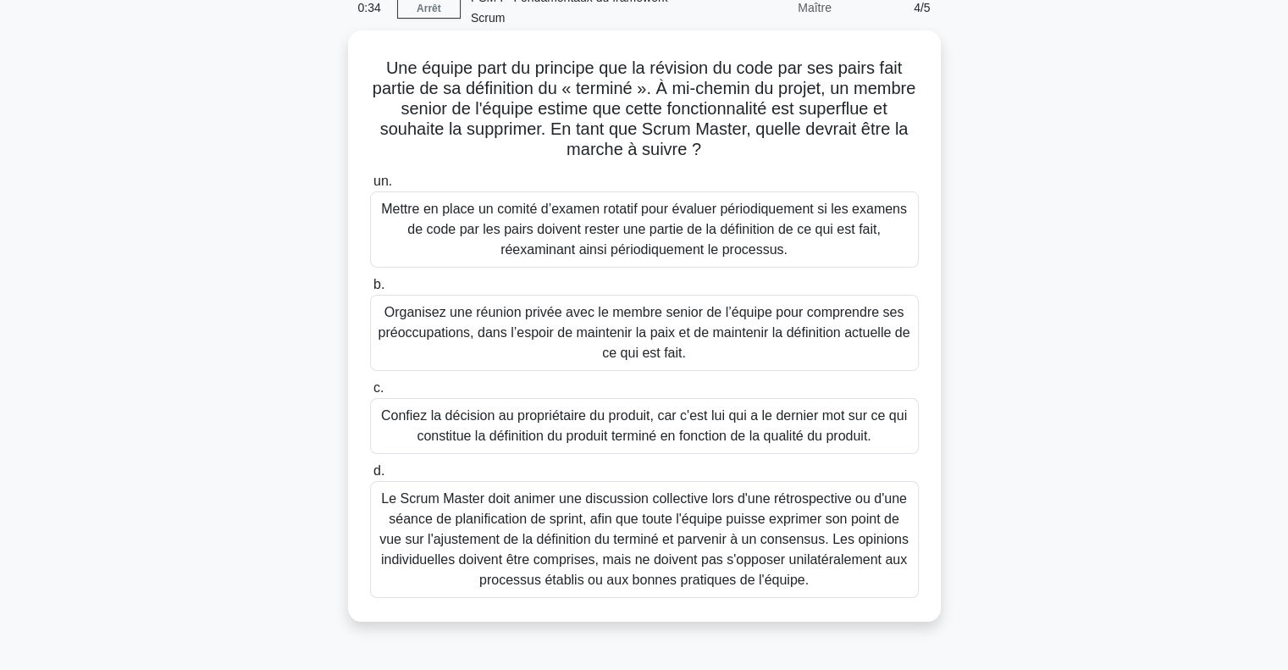
click at [648, 419] on font "Confiez la décision au propriétaire du produit, car c'est lui qui a le dernier …" at bounding box center [644, 425] width 526 height 35
click at [370, 394] on input "c. Confiez la décision au propriétaire du produit, car c'est lui qui a le derni…" at bounding box center [370, 388] width 0 height 11
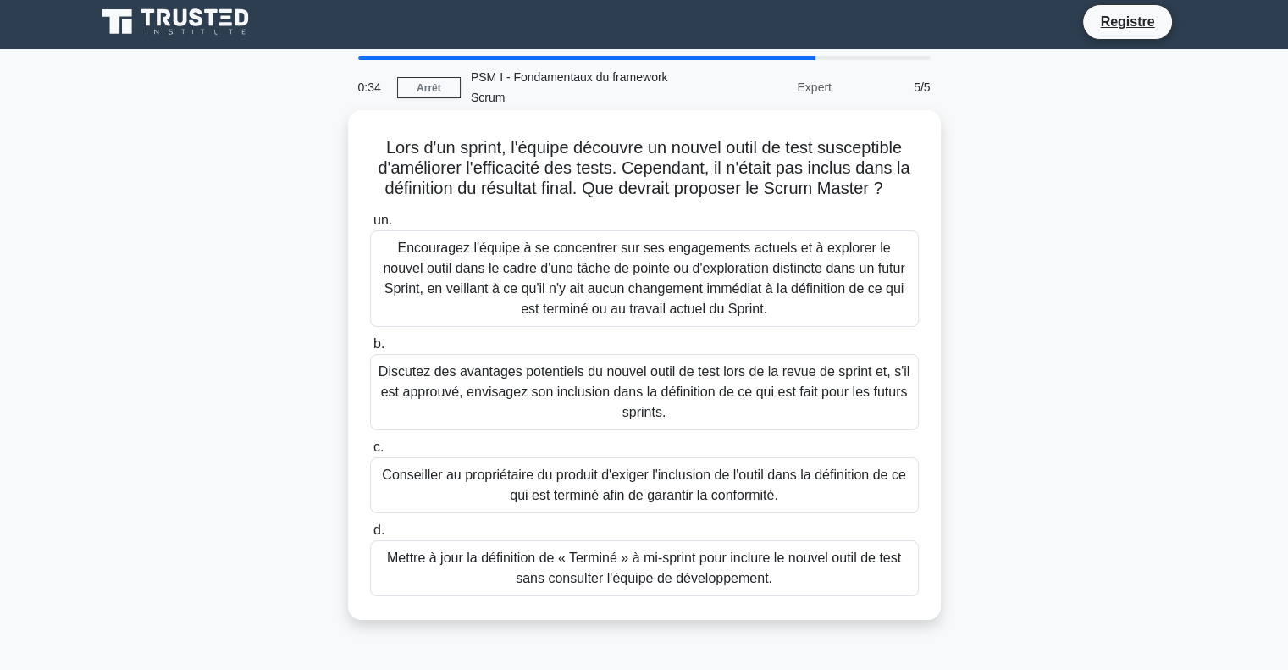
scroll to position [0, 0]
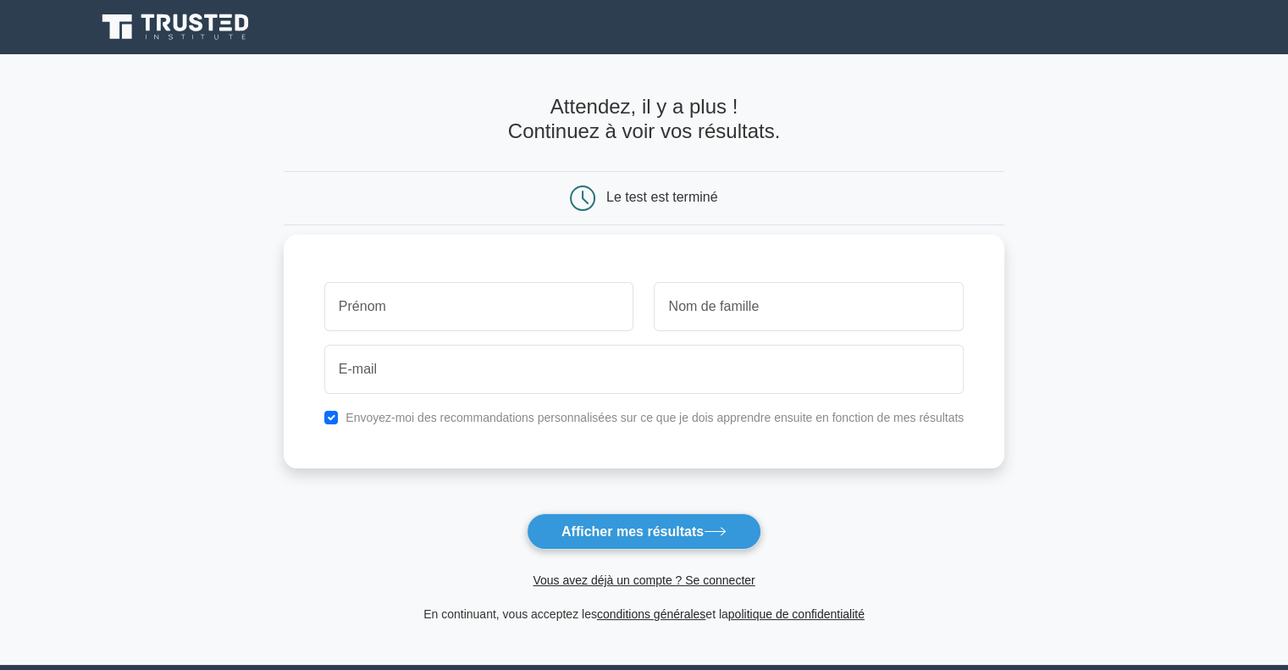
click at [479, 296] on input "text" at bounding box center [479, 306] width 310 height 49
type input "chaima"
click at [793, 318] on input "text" at bounding box center [809, 306] width 310 height 49
type input "kthiri"
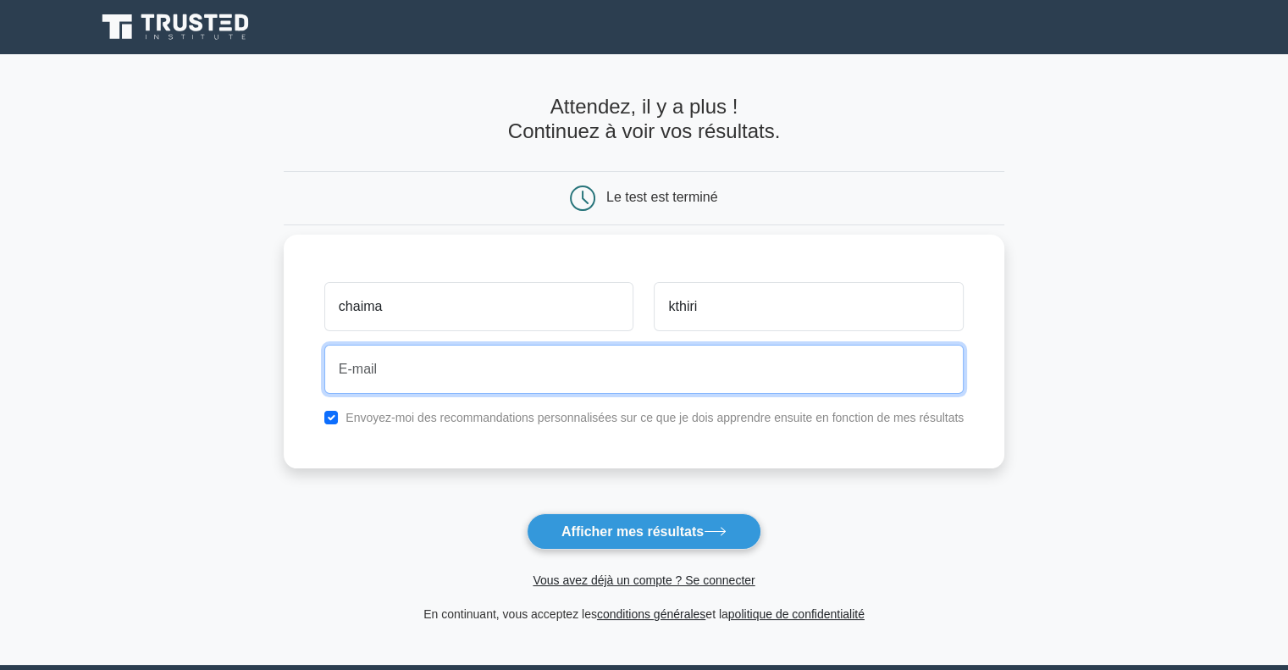
click at [542, 379] on input "email" at bounding box center [643, 369] width 639 height 49
type input "chaimakthiri@icloud.com"
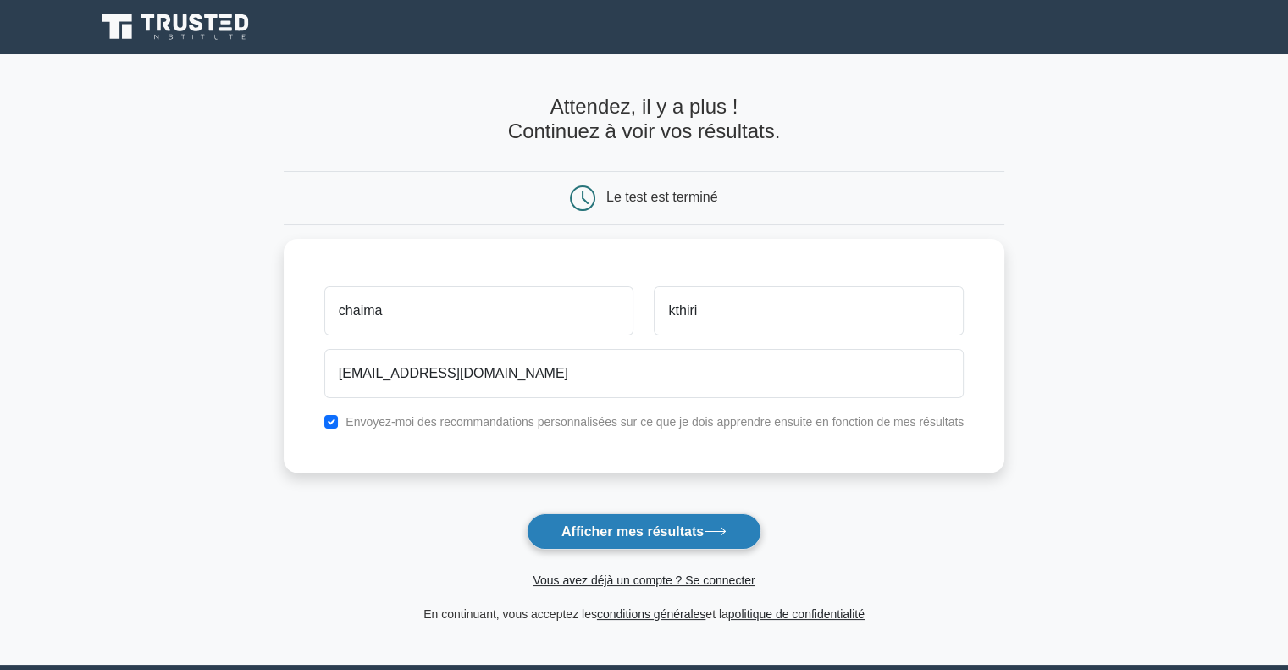
click at [628, 530] on font "Afficher mes résultats" at bounding box center [632, 531] width 142 height 14
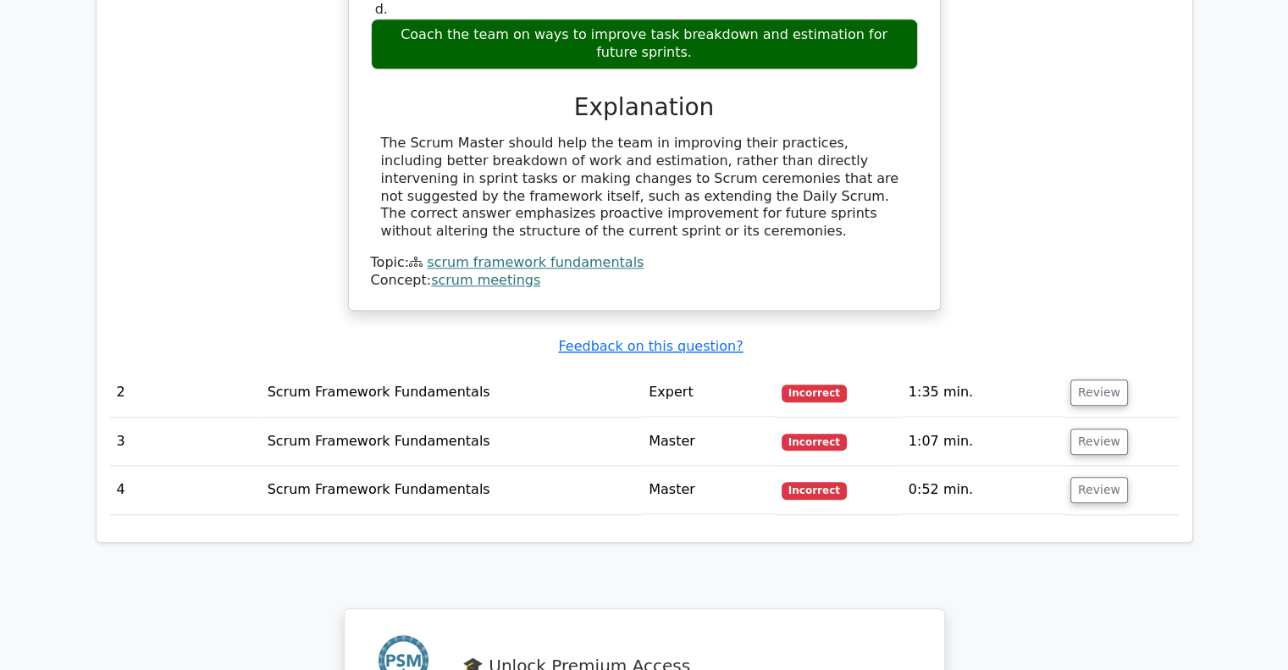
scroll to position [1948, 0]
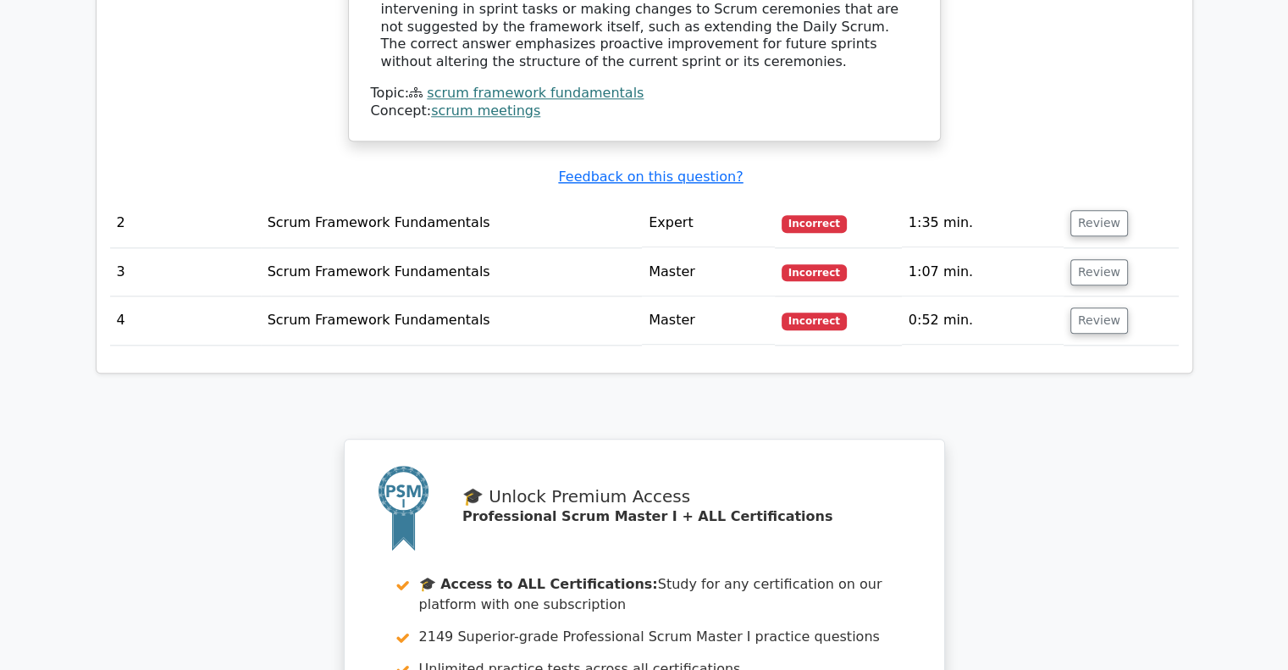
drag, startPoint x: 813, startPoint y: 309, endPoint x: 917, endPoint y: 309, distance: 104.2
click at [322, 199] on td "Scrum Framework Fundamentals" at bounding box center [452, 223] width 382 height 48
click at [811, 215] on span "Incorrect" at bounding box center [814, 223] width 65 height 17
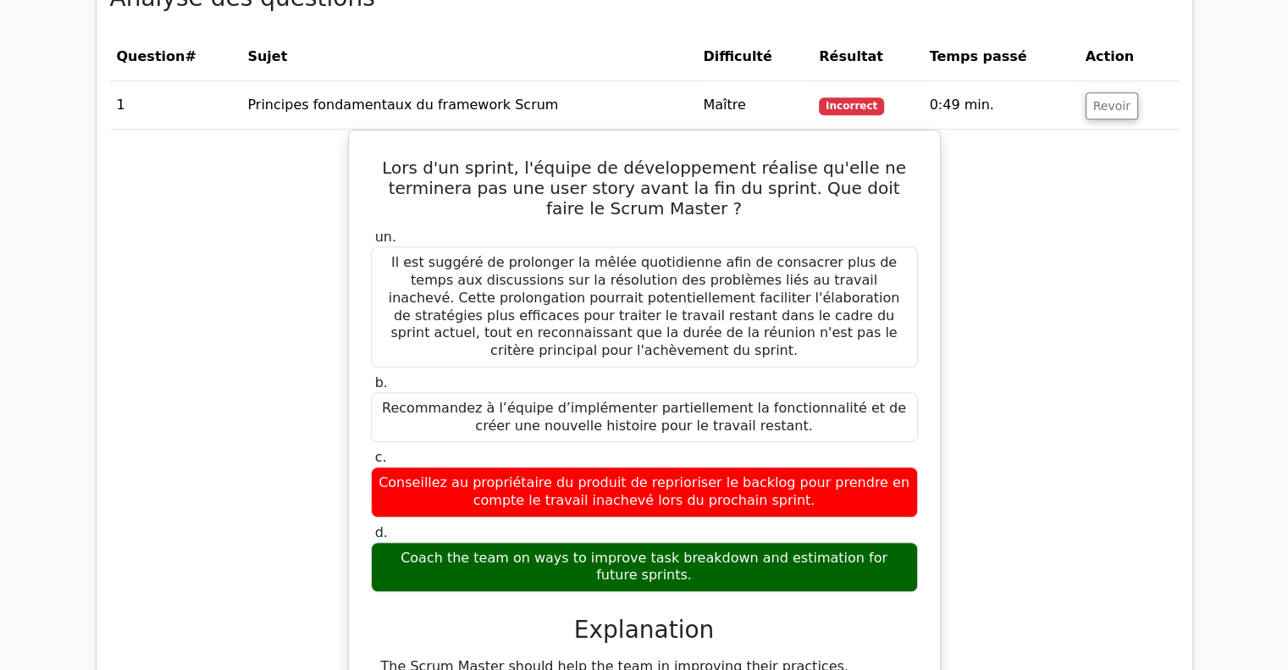
scroll to position [1358, 0]
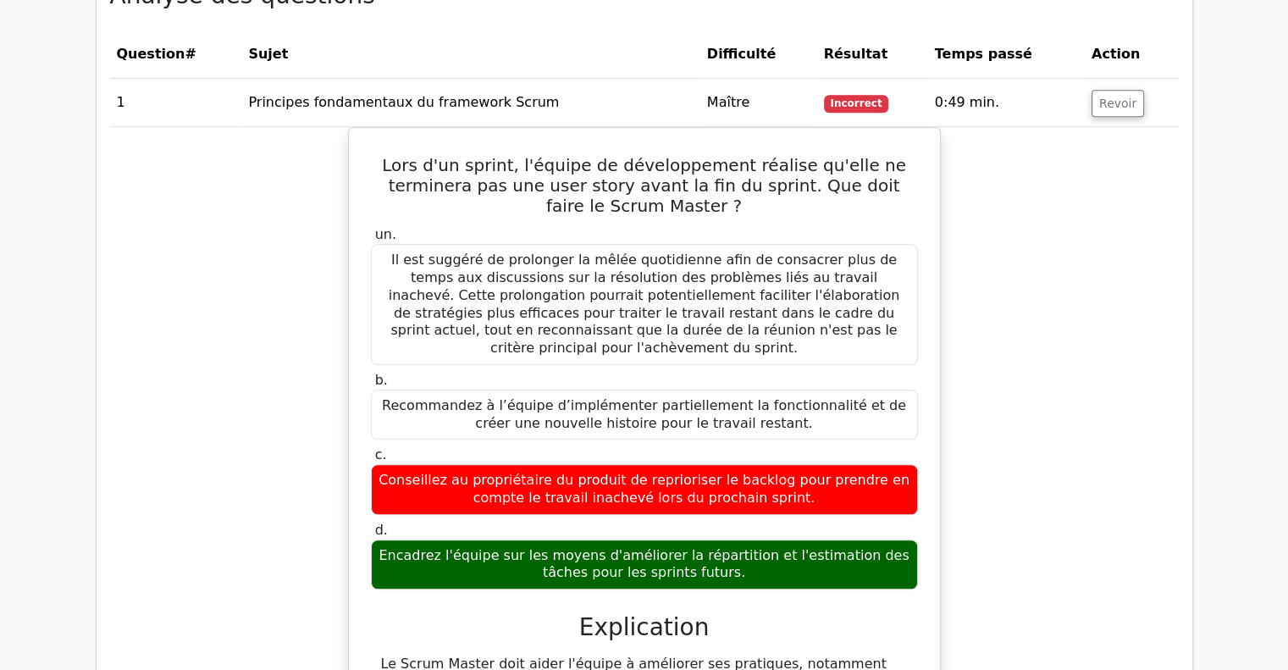
click at [1127, 279] on div "Lors d'un sprint, l'équipe de développement réalise qu'elle ne terminera pas un…" at bounding box center [644, 498] width 1069 height 742
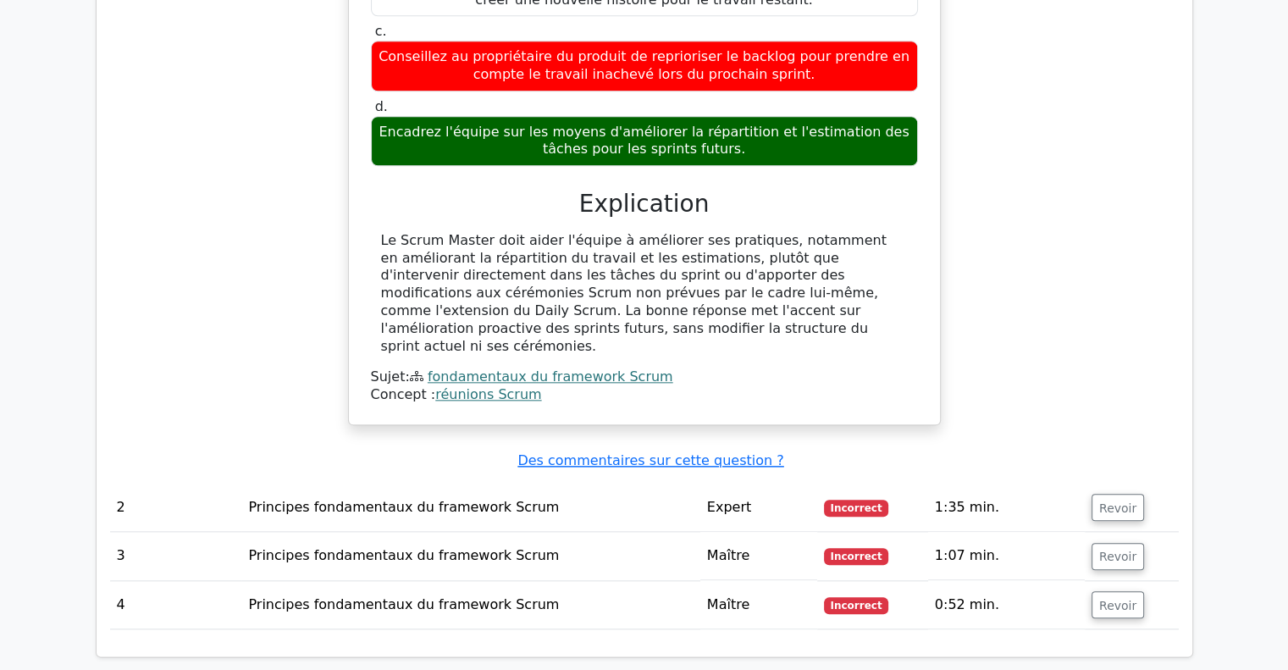
scroll to position [1866, 0]
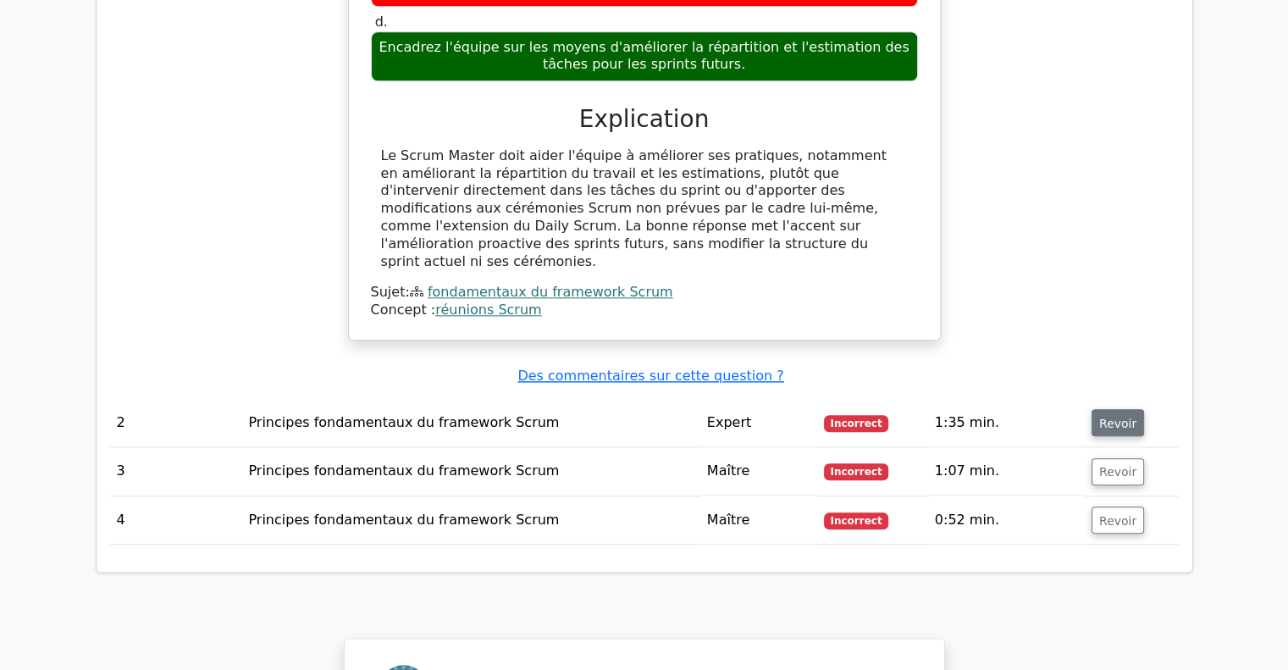
click at [1129, 409] on button "Revoir" at bounding box center [1118, 422] width 53 height 27
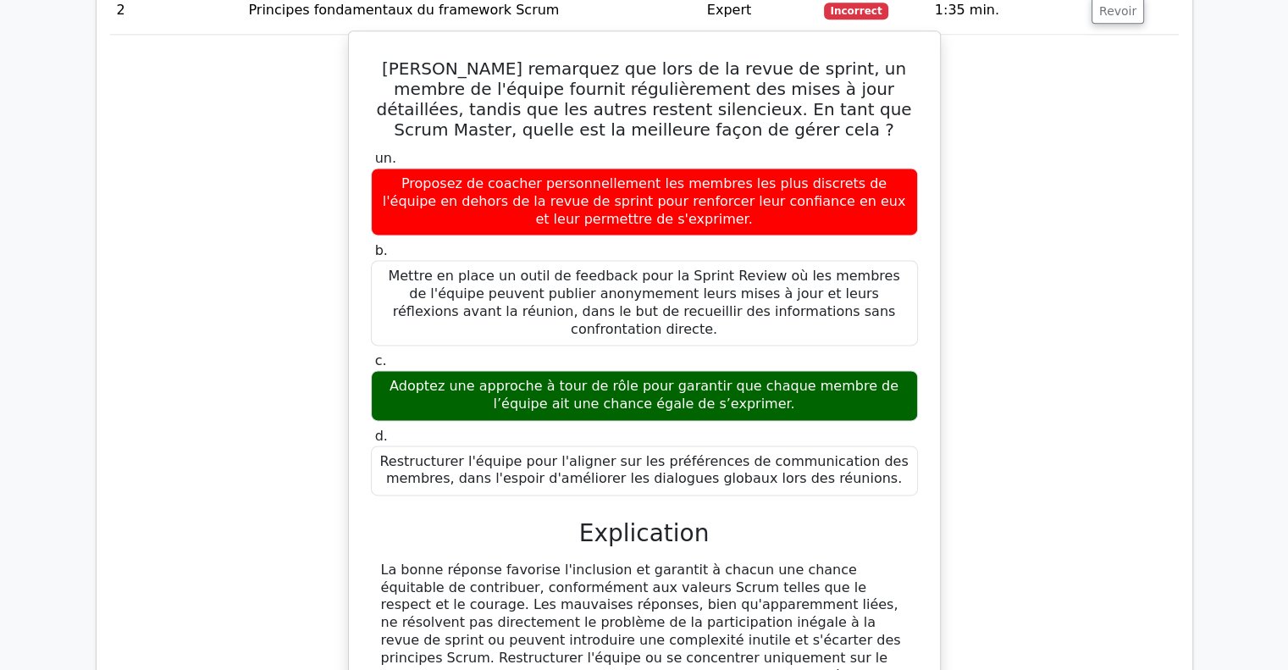
scroll to position [2289, 0]
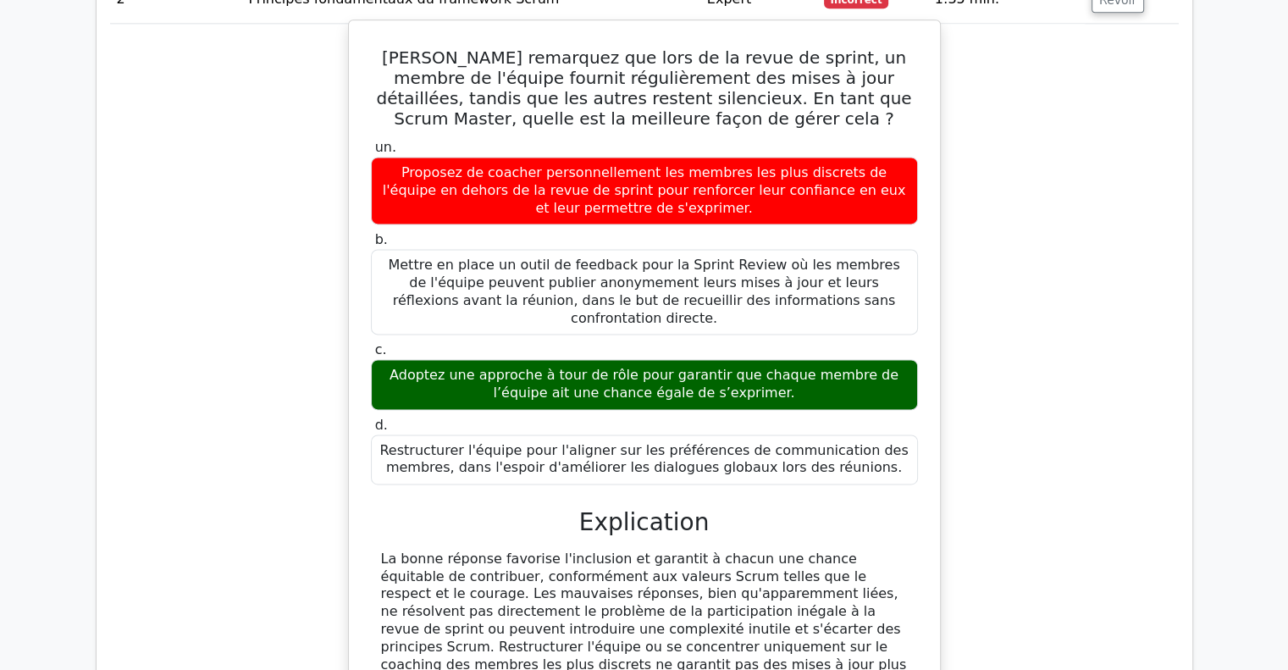
click at [496, 550] on font "La bonne réponse favorise l'inclusion et garantit à chacun une chance équitable…" at bounding box center [644, 637] width 526 height 174
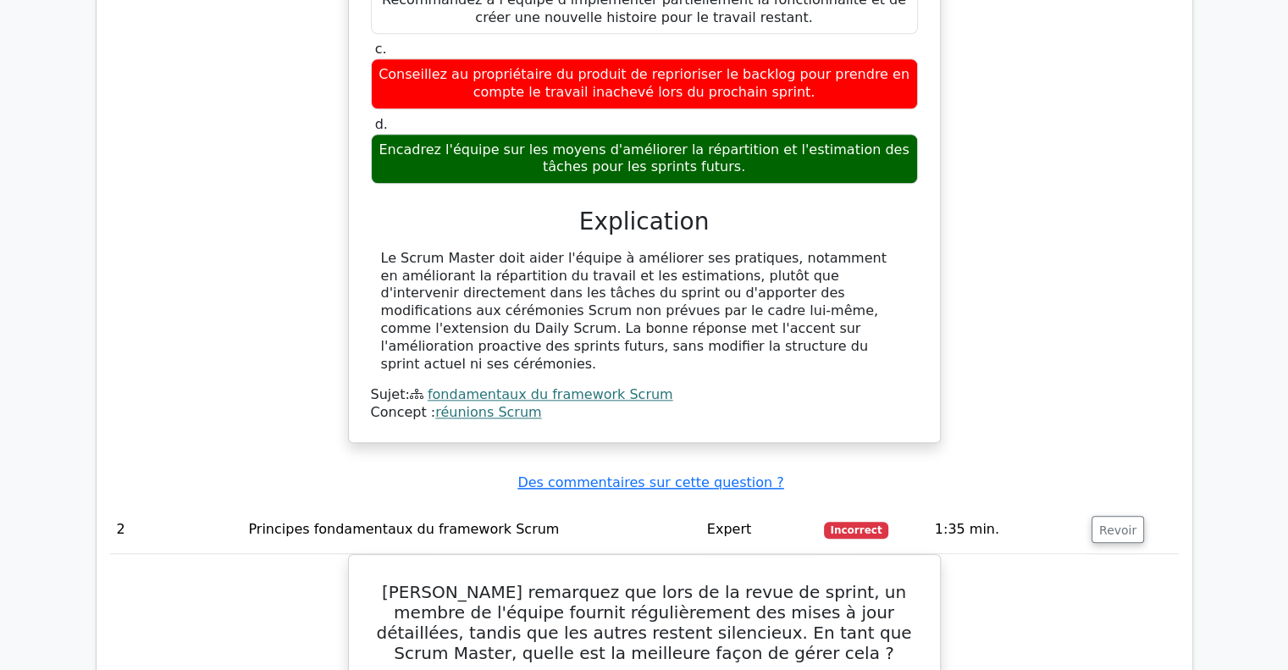
scroll to position [1612, 0]
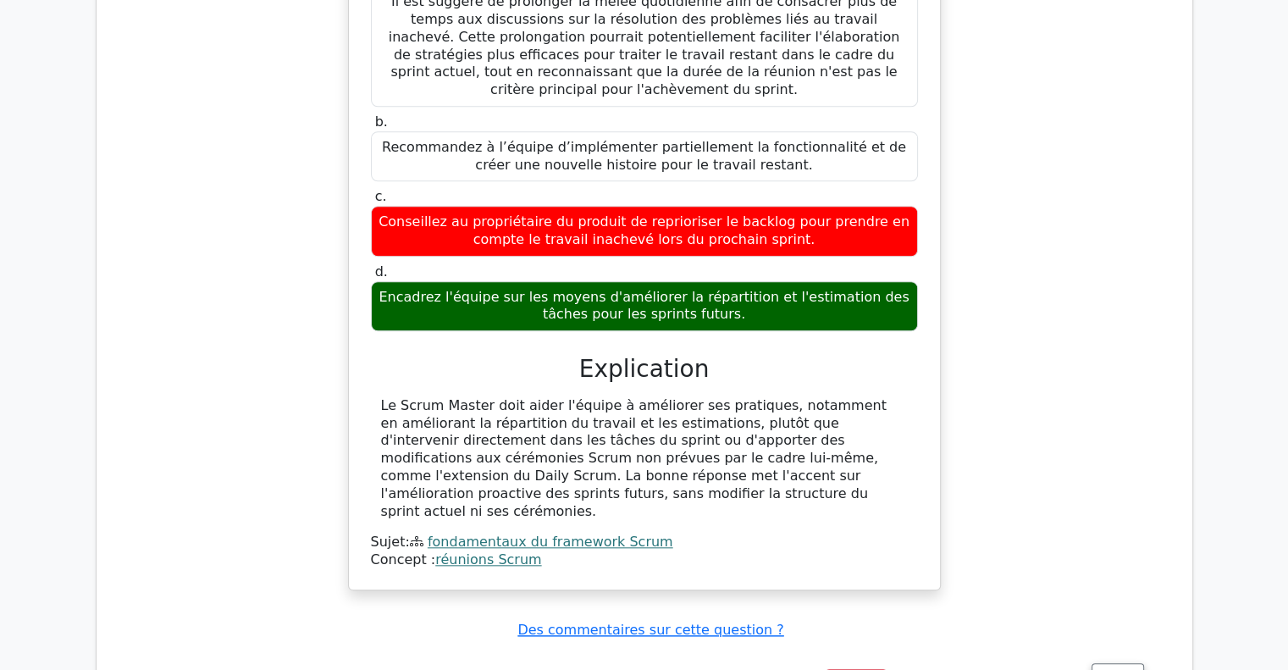
drag, startPoint x: 434, startPoint y: 296, endPoint x: 759, endPoint y: 385, distance: 336.3
click at [759, 397] on div "Le Scrum Master doit aider l'équipe à améliorer ses pratiques, notamment en amé…" at bounding box center [644, 459] width 527 height 124
click at [781, 404] on div "Le Scrum Master doit aider l'équipe à améliorer ses pratiques, notamment en amé…" at bounding box center [644, 483] width 547 height 172
drag, startPoint x: 383, startPoint y: 323, endPoint x: 706, endPoint y: 402, distance: 332.9
click at [706, 402] on div "Le Scrum Master doit aider l'équipe à améliorer ses pratiques, notamment en amé…" at bounding box center [644, 483] width 547 height 172
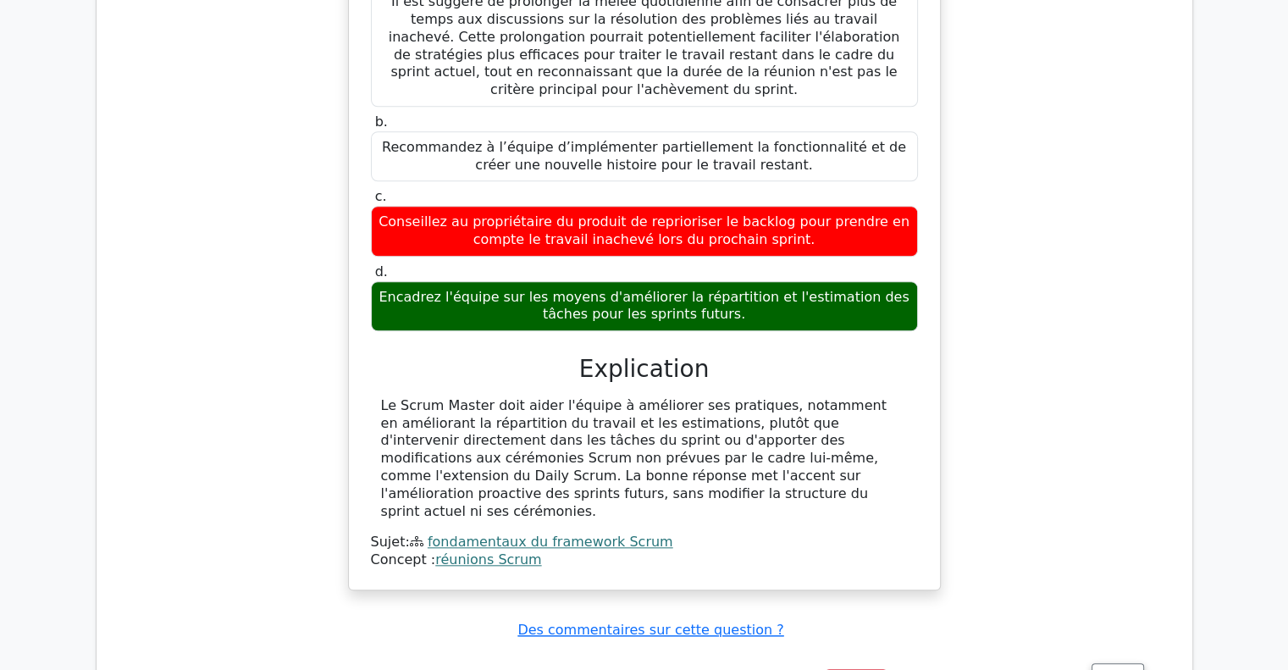
click at [727, 534] on div "Sujet: fondamentaux du framework Scrum" at bounding box center [644, 543] width 547 height 18
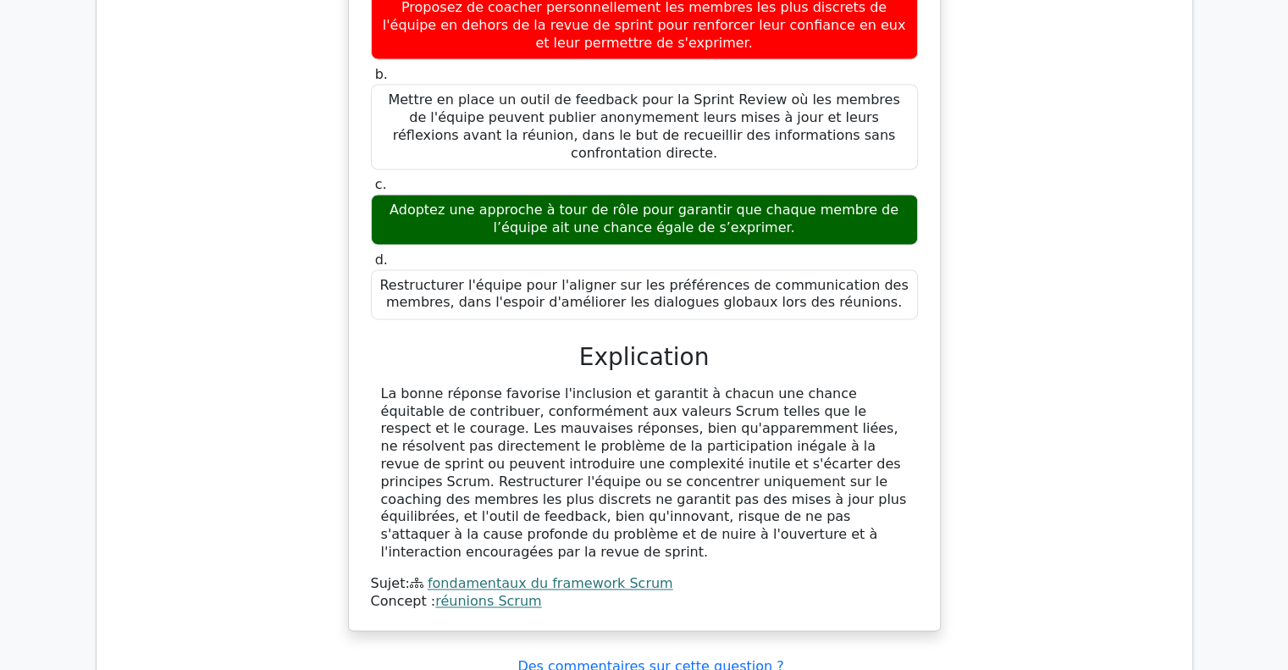
scroll to position [2628, 0]
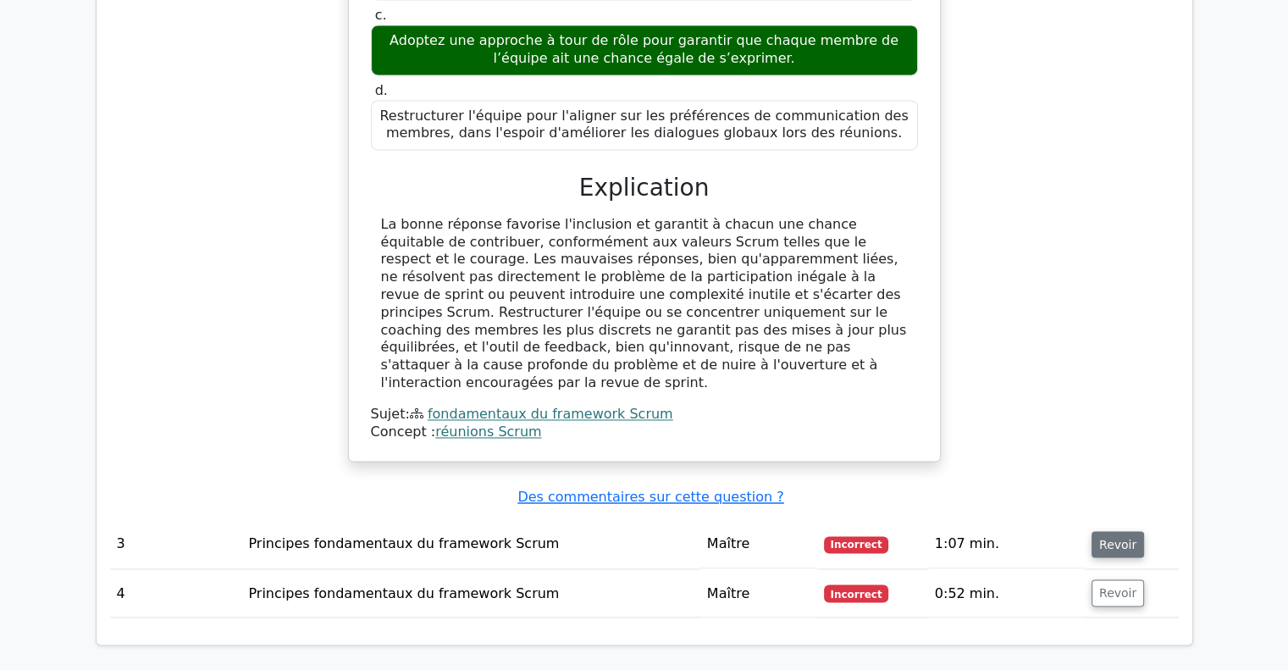
click at [1125, 531] on button "Revoir" at bounding box center [1118, 544] width 53 height 27
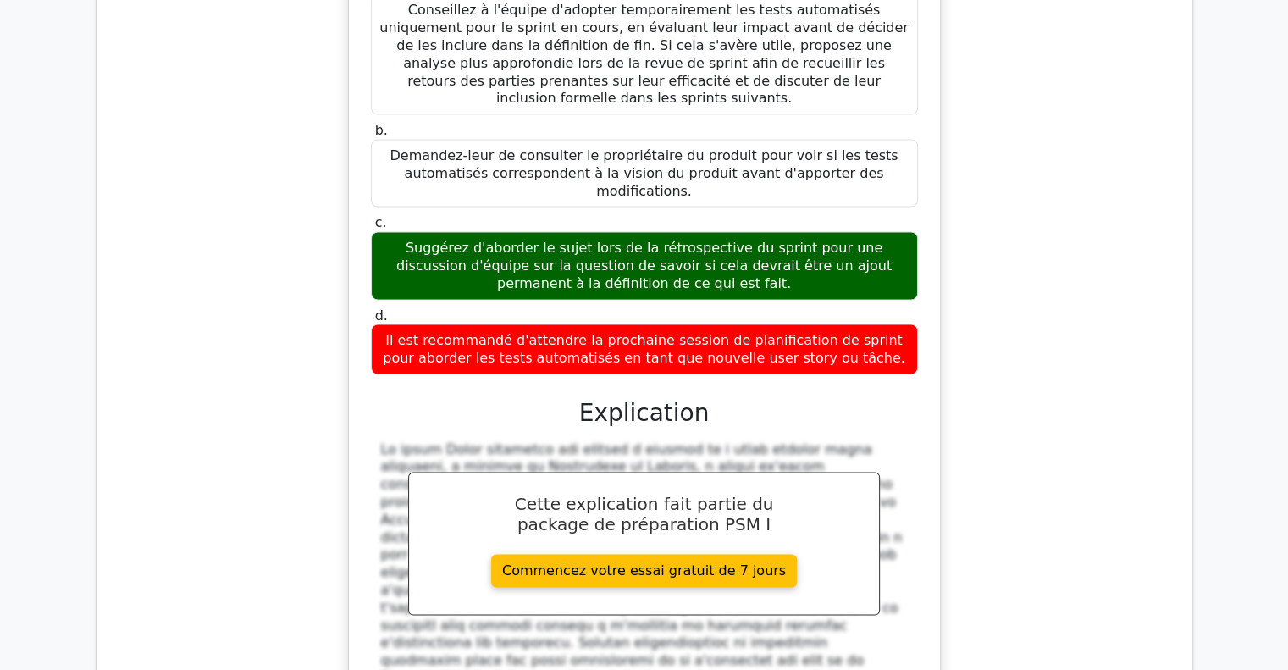
scroll to position [3559, 0]
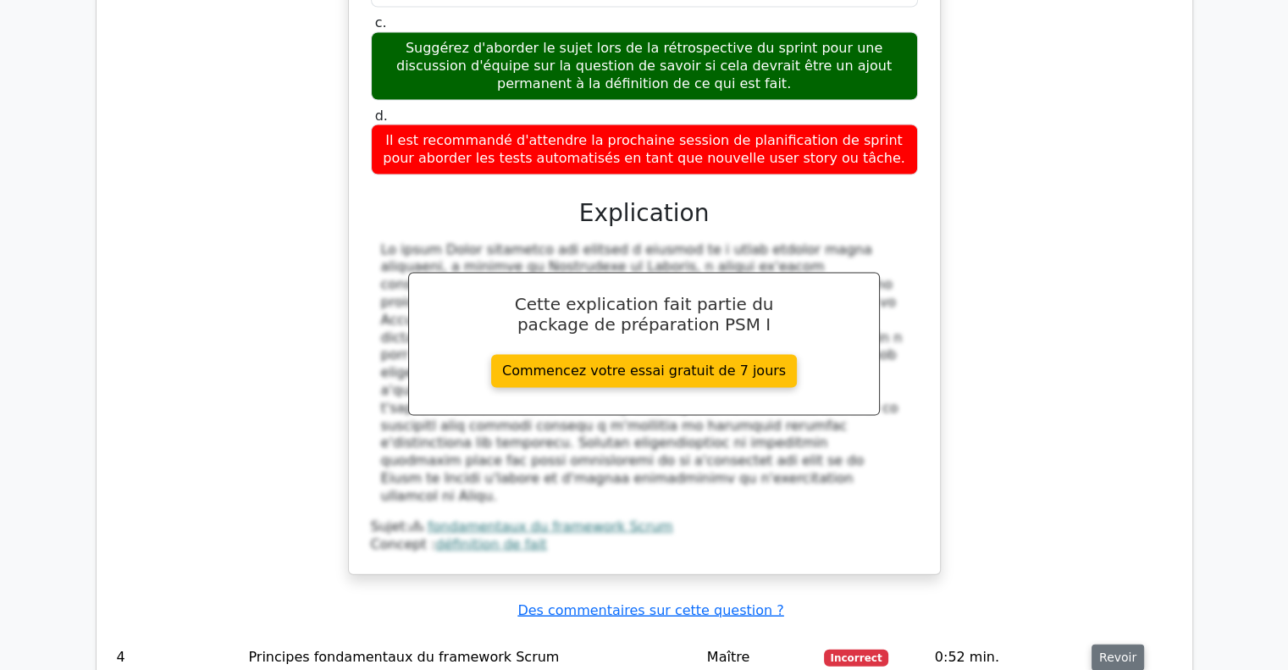
click at [1119, 650] on font "Revoir" at bounding box center [1117, 657] width 37 height 14
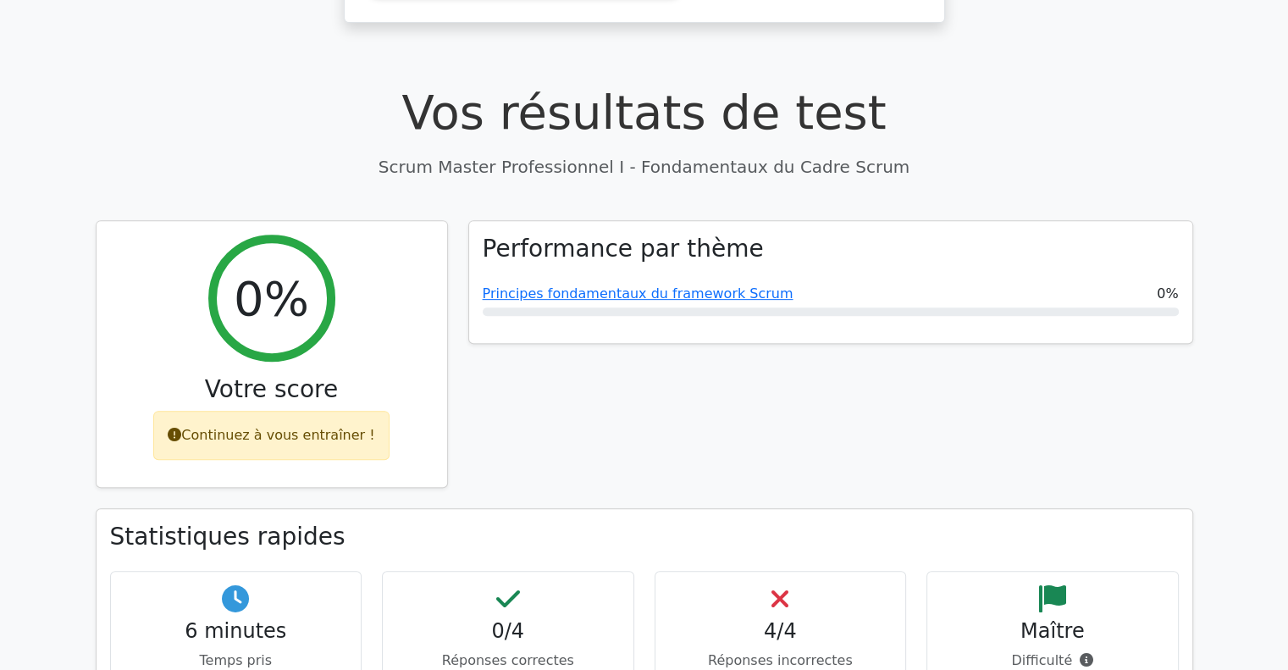
scroll to position [511, 0]
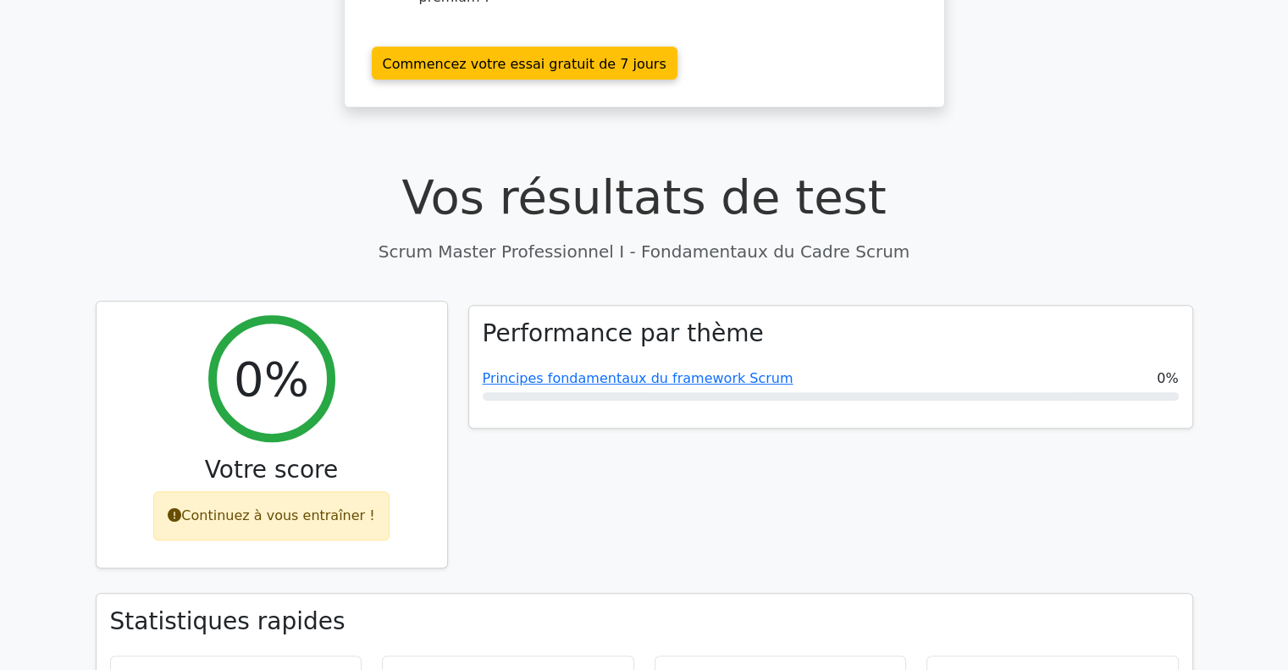
click at [235, 507] on font "Continuez à vous entraîner !" at bounding box center [277, 515] width 193 height 16
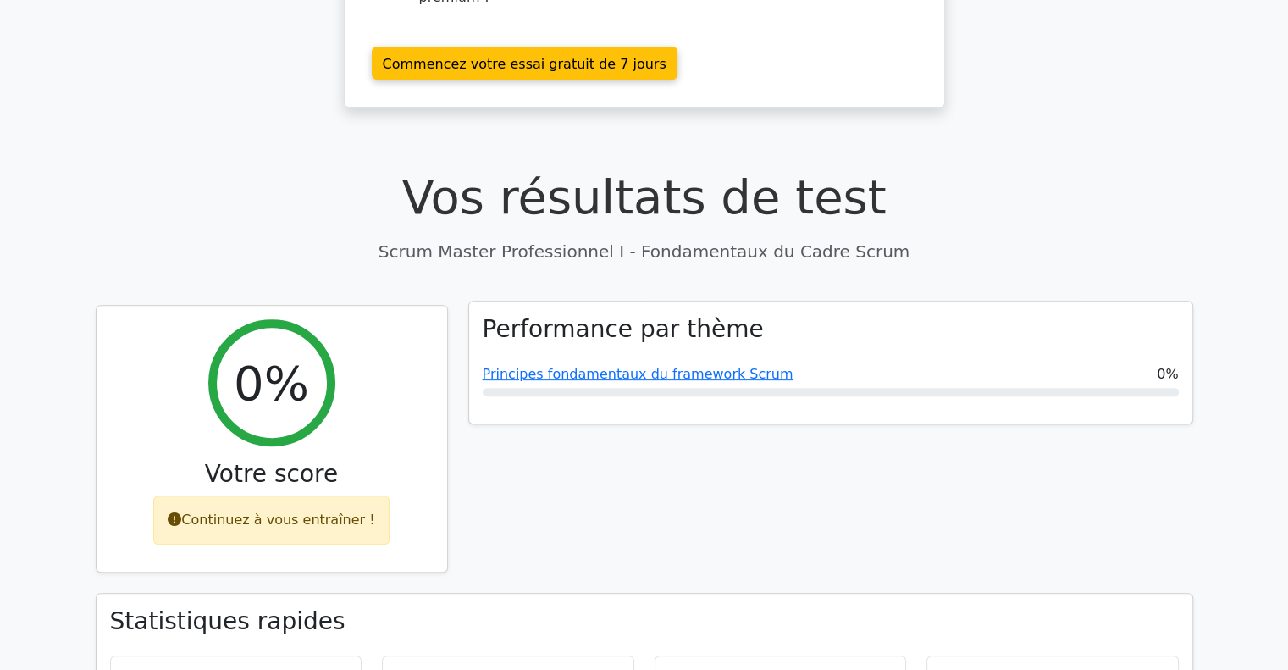
drag, startPoint x: 688, startPoint y: 310, endPoint x: 860, endPoint y: 310, distance: 172.8
click at [860, 388] on div at bounding box center [831, 392] width 696 height 8
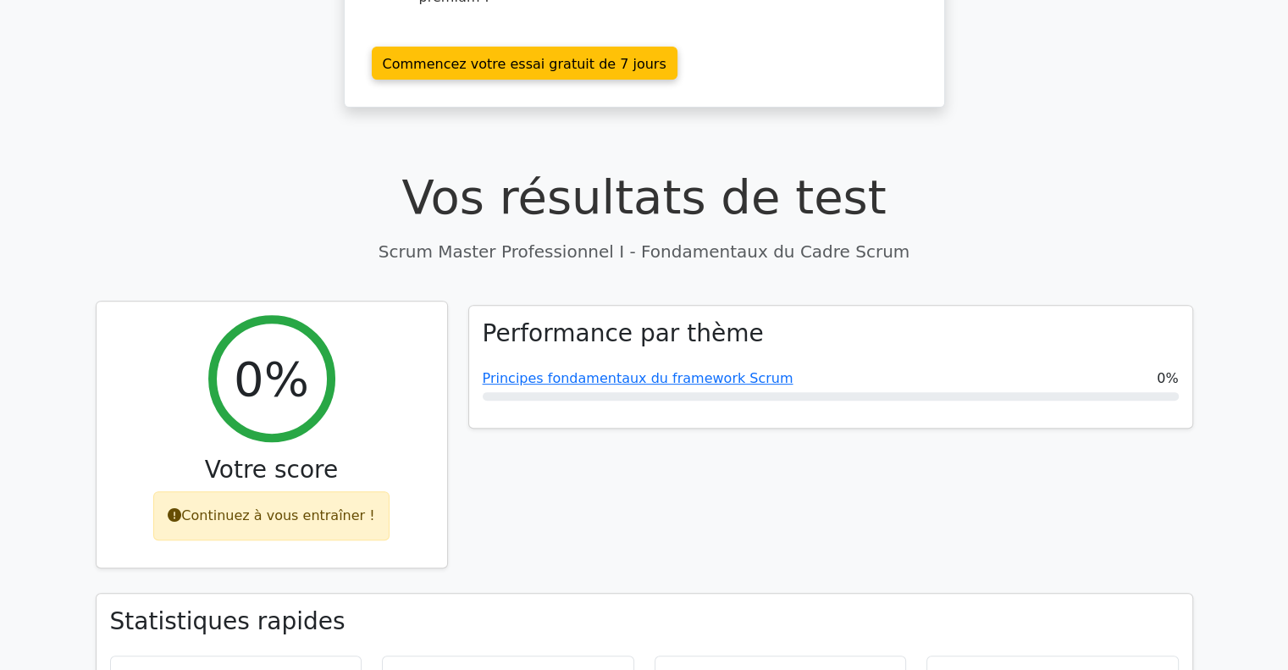
click at [248, 337] on div "0%" at bounding box center [271, 378] width 127 height 127
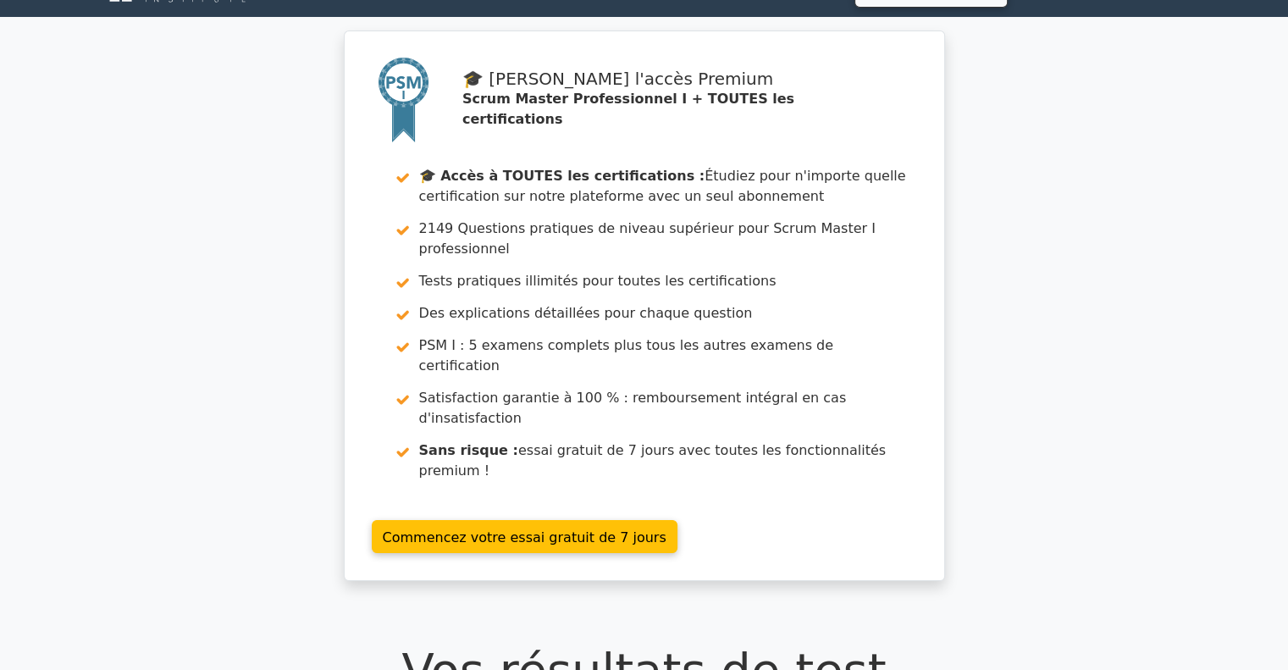
scroll to position [0, 0]
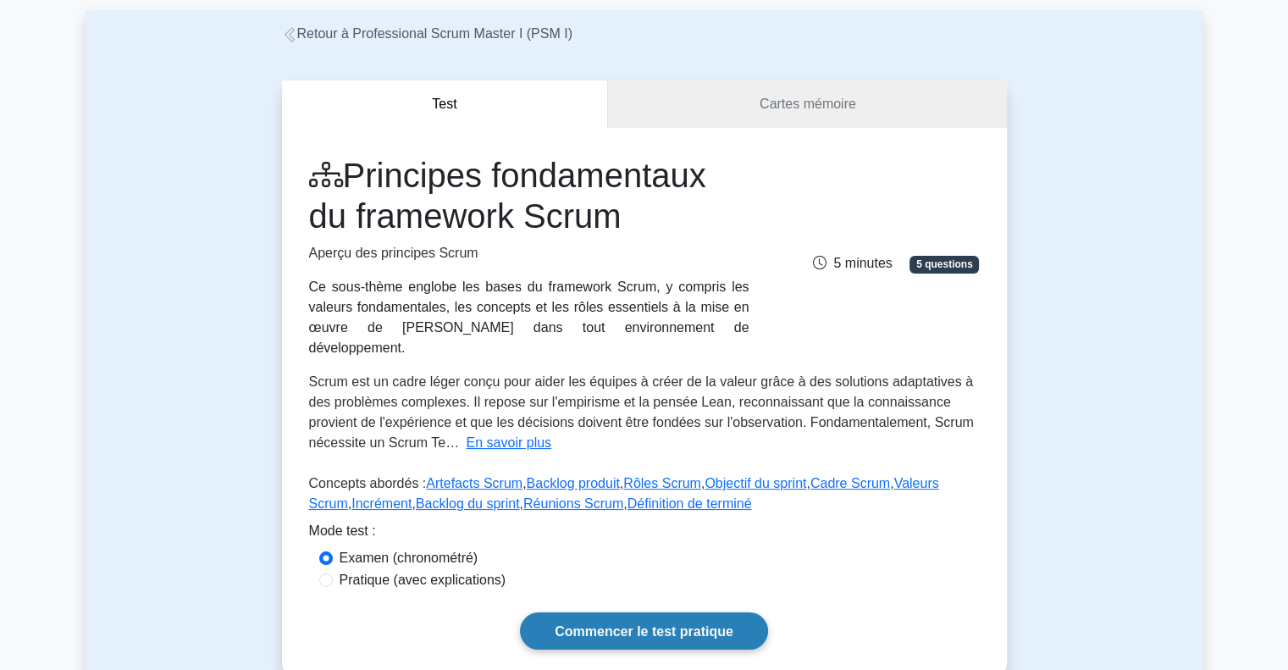
click at [611, 624] on font "Commencer le test pratique" at bounding box center [644, 631] width 179 height 14
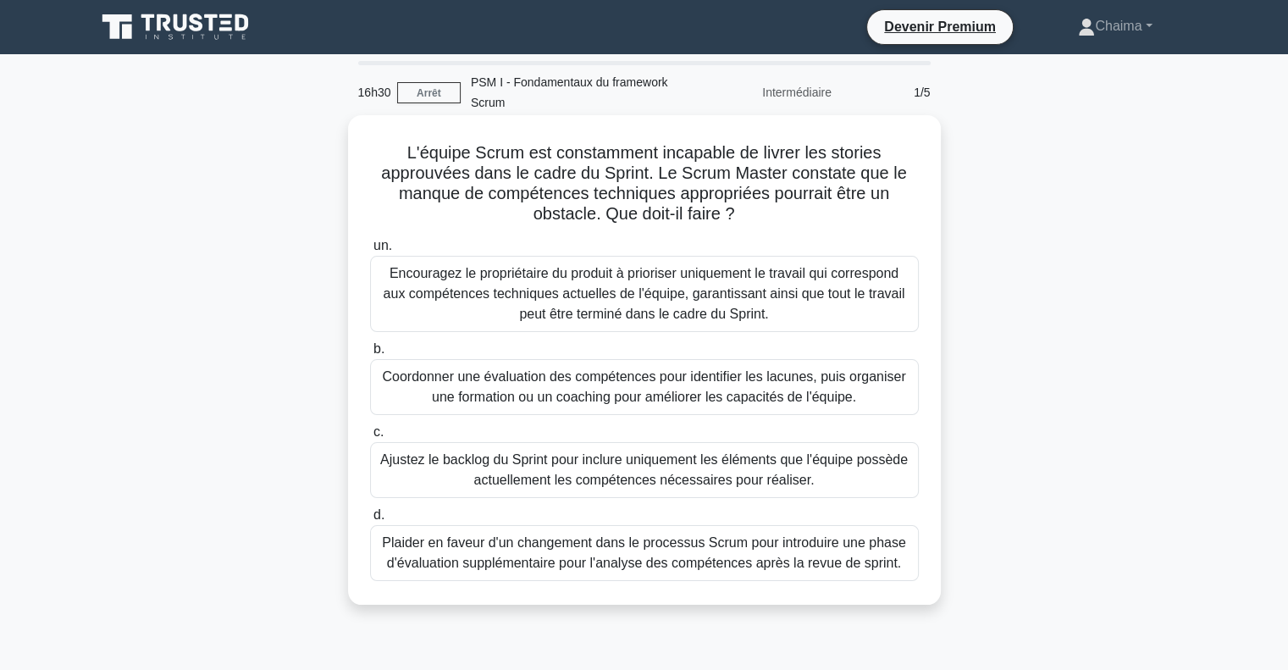
click at [531, 390] on font "Coordonner une évaluation des compétences pour identifier les lacunes, puis org…" at bounding box center [643, 386] width 523 height 35
click at [370, 355] on input "b. Coordonner une évaluation des compétences pour identifier les lacunes, puis …" at bounding box center [370, 349] width 0 height 11
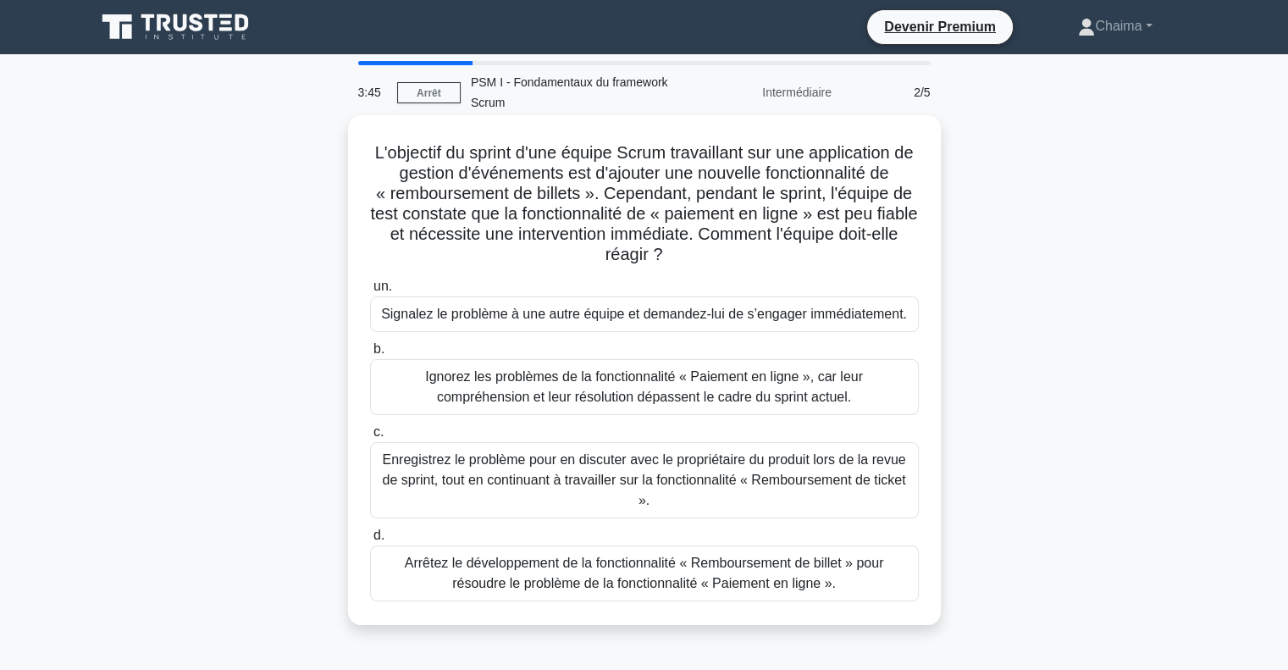
click at [545, 467] on font "Enregistrez le problème pour en discuter avec le propriétaire du produit lors d…" at bounding box center [643, 479] width 523 height 55
click at [370, 438] on input "c. Enregistrez le problème pour en discuter avec le propriétaire du produit lor…" at bounding box center [370, 432] width 0 height 11
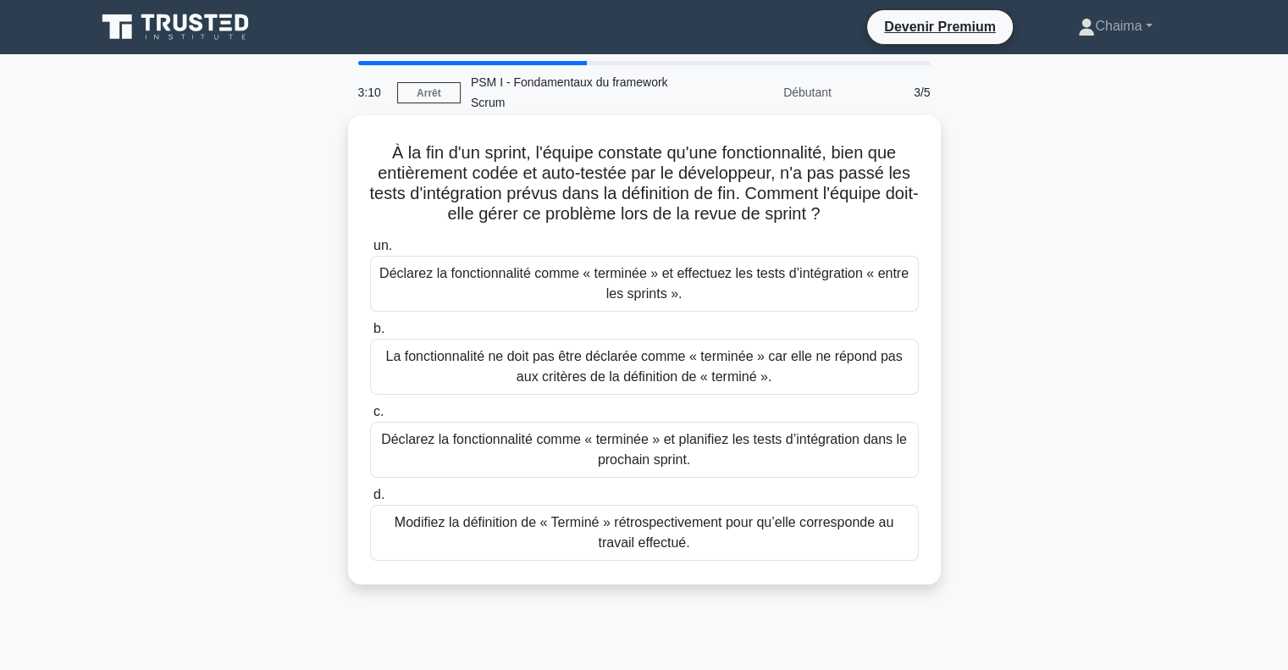
click at [552, 374] on font "La fonctionnalité ne doit pas être déclarée comme « terminée » car elle ne répo…" at bounding box center [643, 366] width 517 height 35
click at [370, 335] on input "b. La fonctionnalité ne doit pas être déclarée comme « terminée » car elle ne r…" at bounding box center [370, 328] width 0 height 11
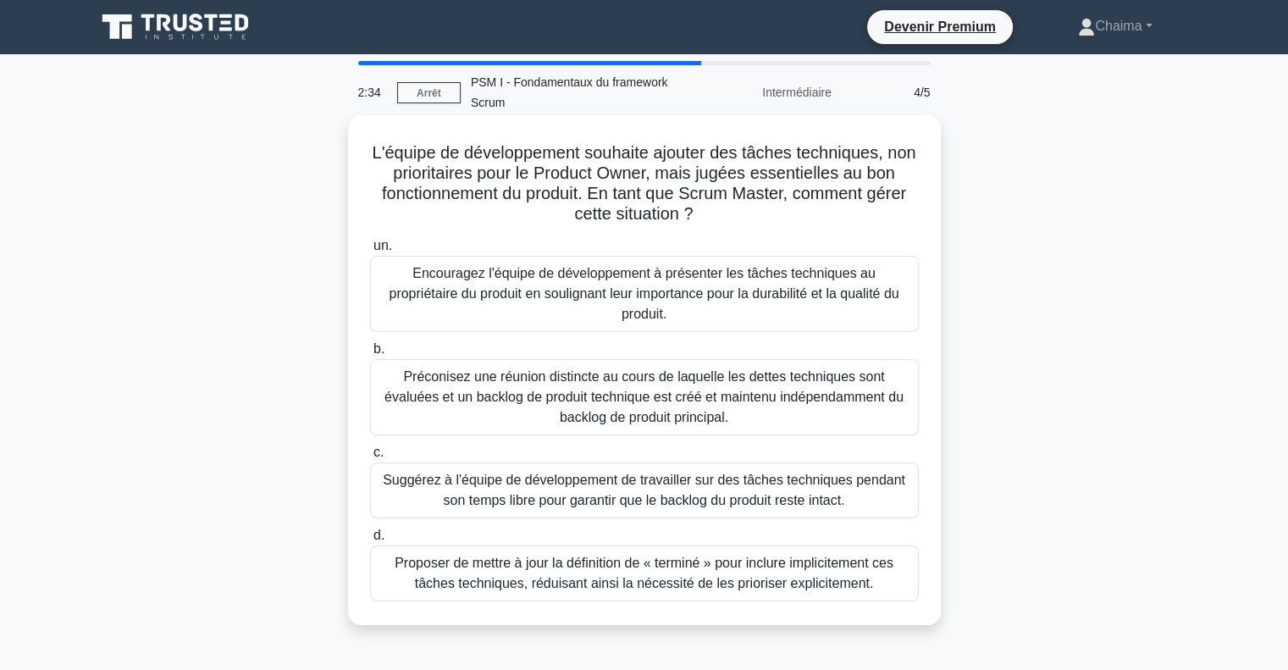
click at [622, 280] on font "Encouragez l'équipe de développement à présenter les tâches techniques au propr…" at bounding box center [644, 293] width 510 height 55
click at [370, 252] on input "un. Encouragez l'équipe de développement à présenter les tâches techniques au p…" at bounding box center [370, 246] width 0 height 11
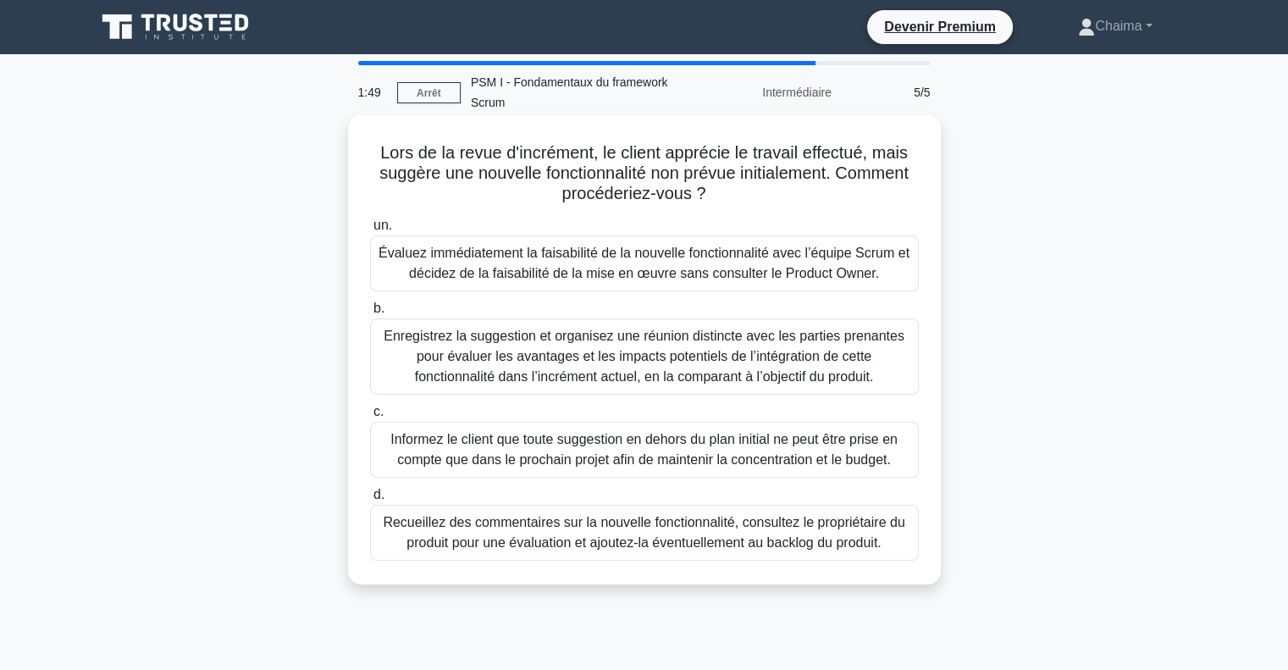
click at [580, 357] on font "Enregistrez la suggestion et organisez une réunion distincte avec les parties p…" at bounding box center [644, 356] width 521 height 55
click at [370, 314] on input "b. Enregistrez la suggestion et organisez une réunion distincte avec les partie…" at bounding box center [370, 308] width 0 height 11
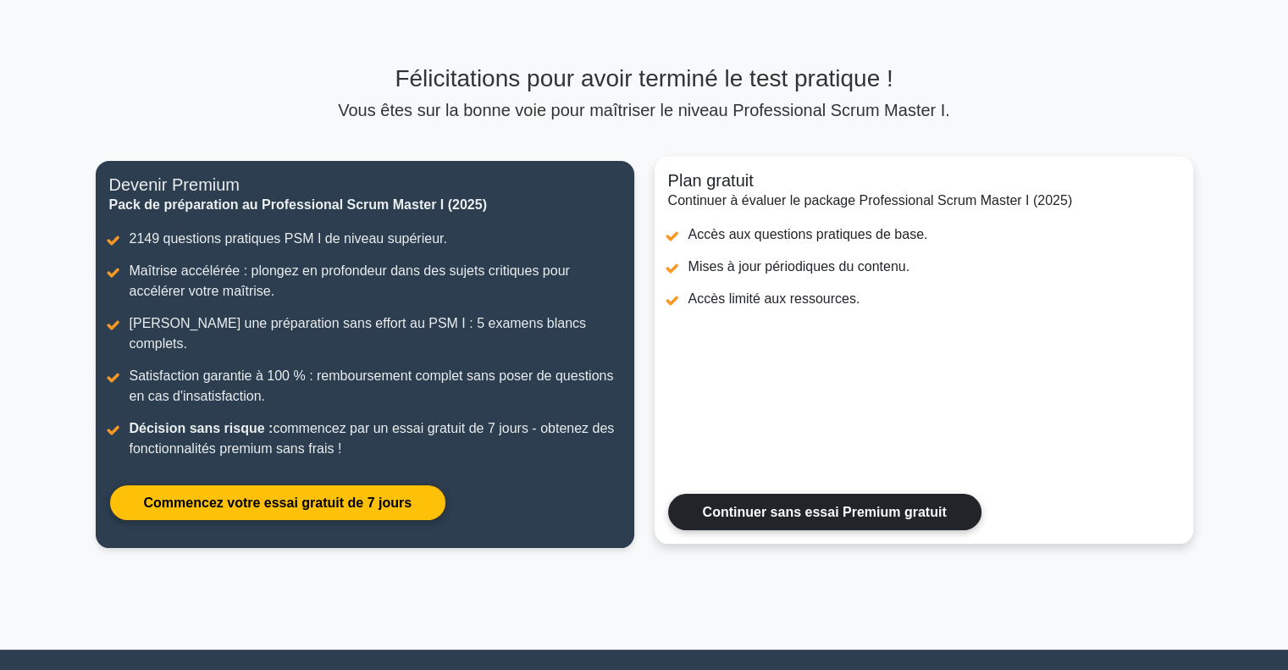
scroll to position [169, 0]
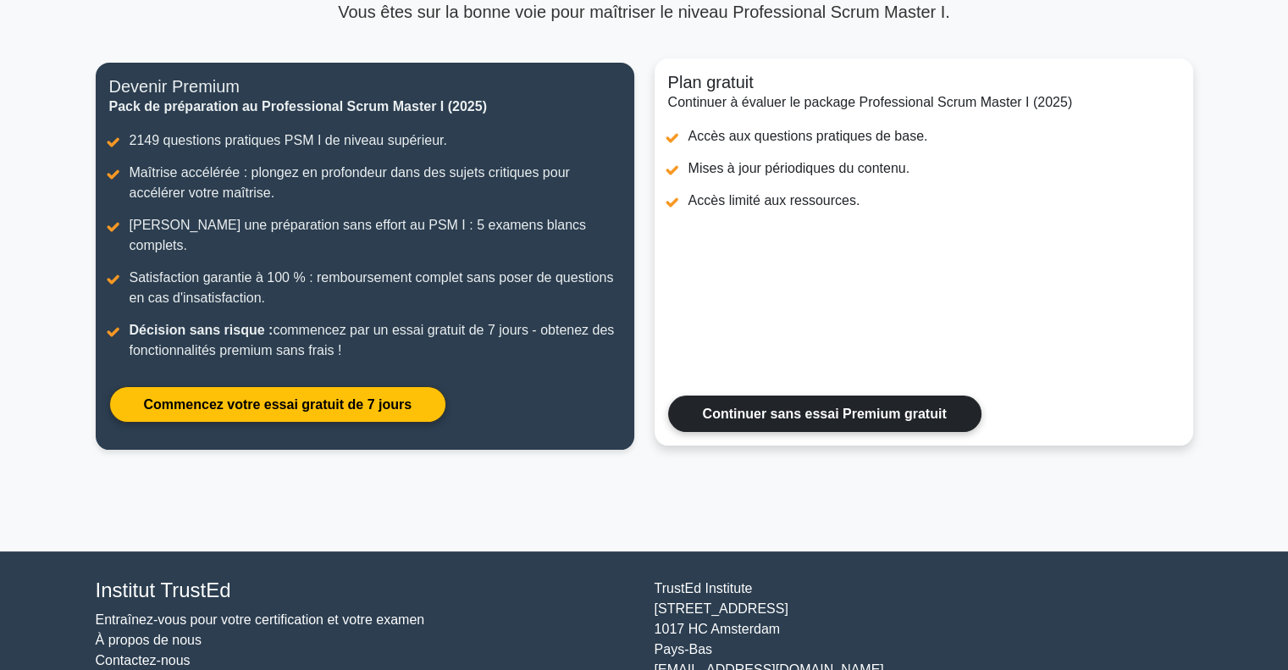
click at [868, 403] on link "Continuer sans essai Premium gratuit" at bounding box center [824, 413] width 313 height 36
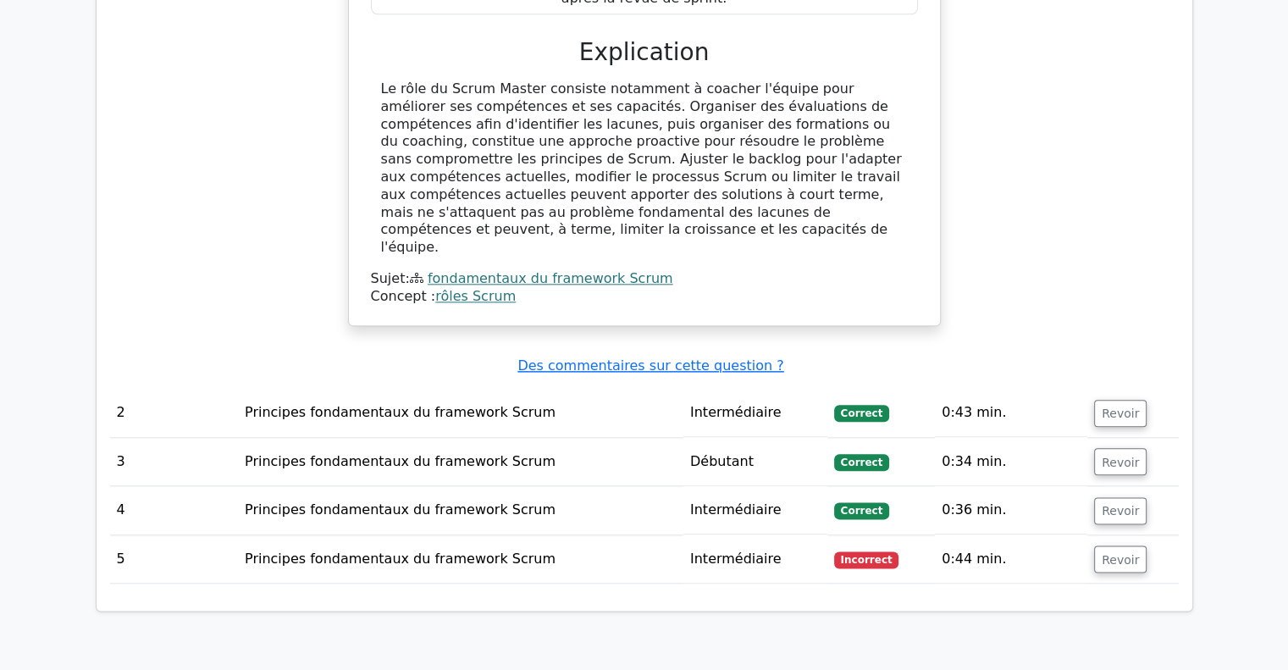
scroll to position [1948, 0]
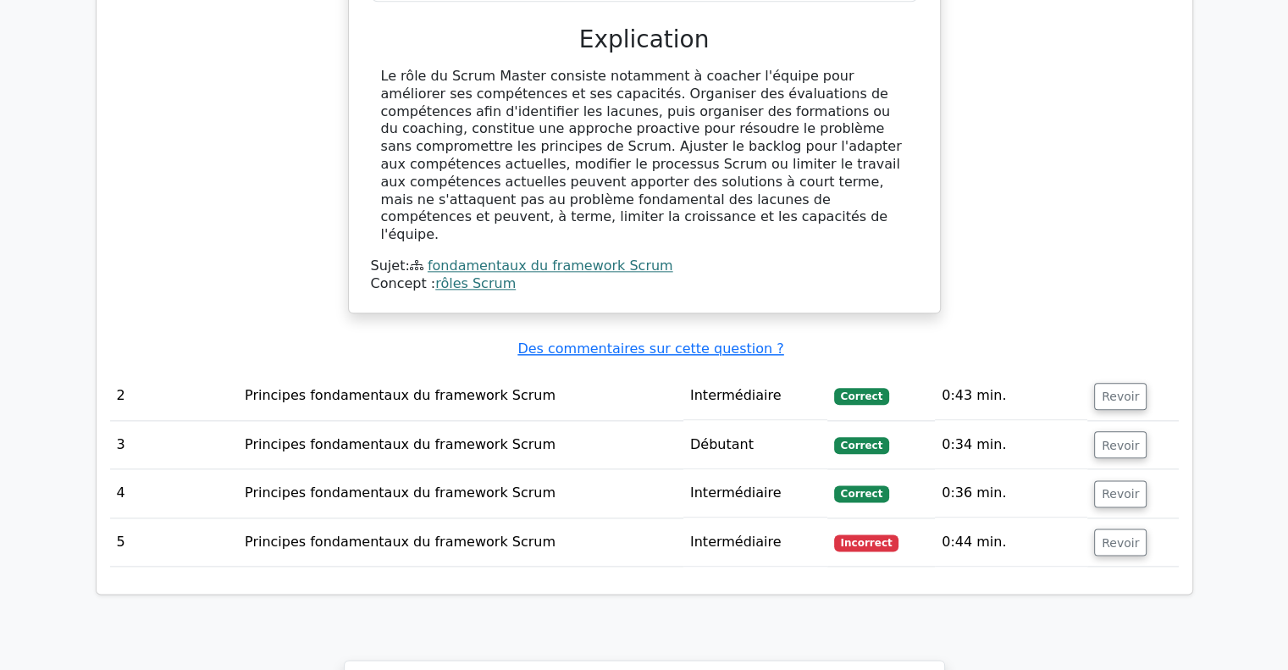
click at [821, 518] on td "Intermédiaire" at bounding box center [755, 542] width 144 height 48
click at [1121, 535] on font "Revoir" at bounding box center [1120, 542] width 37 height 14
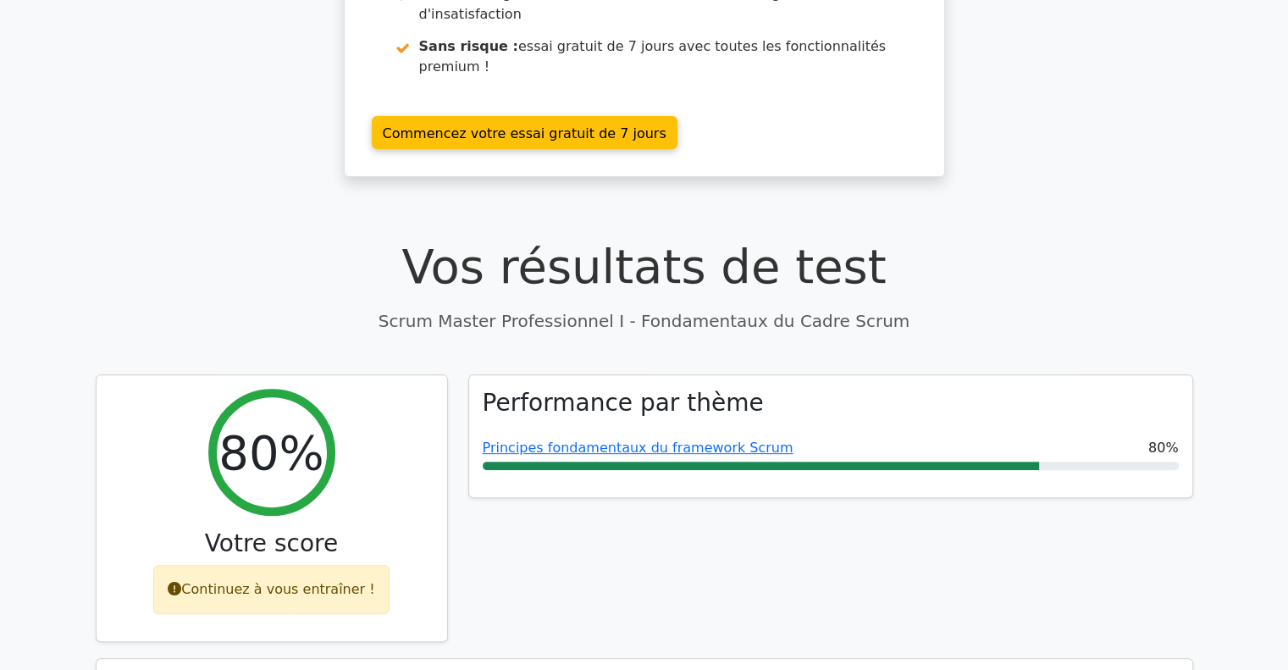
scroll to position [762, 0]
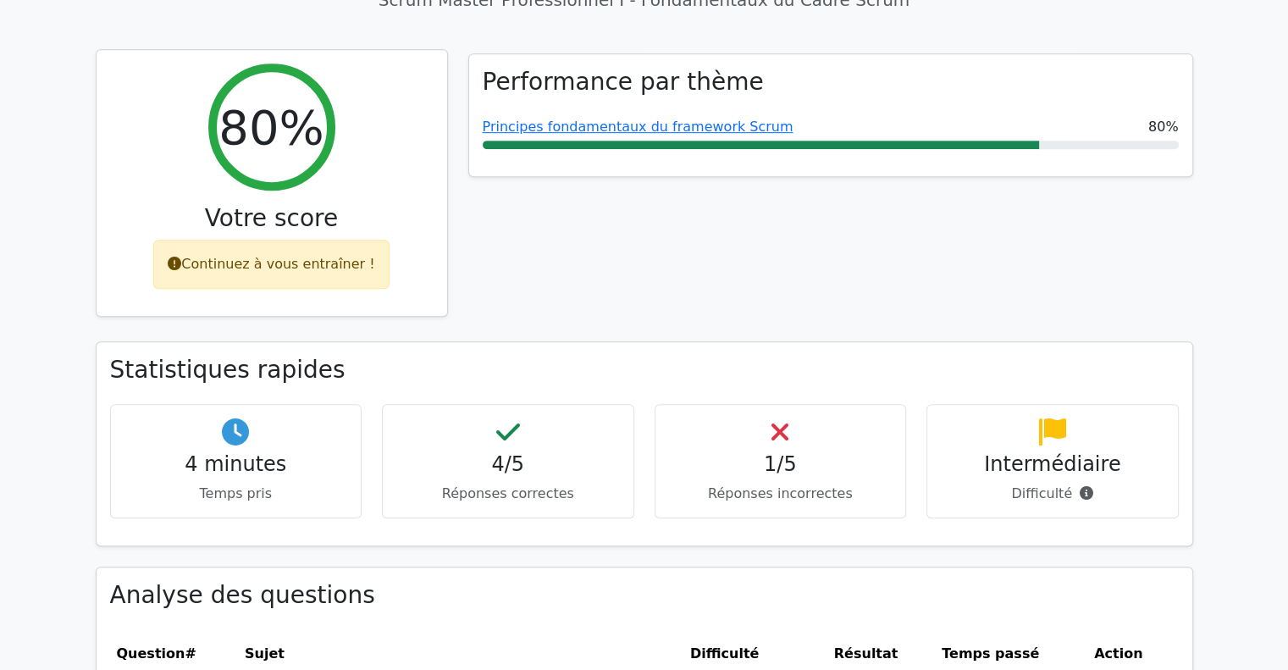
click at [356, 204] on h3 "Votre score" at bounding box center [271, 218] width 323 height 29
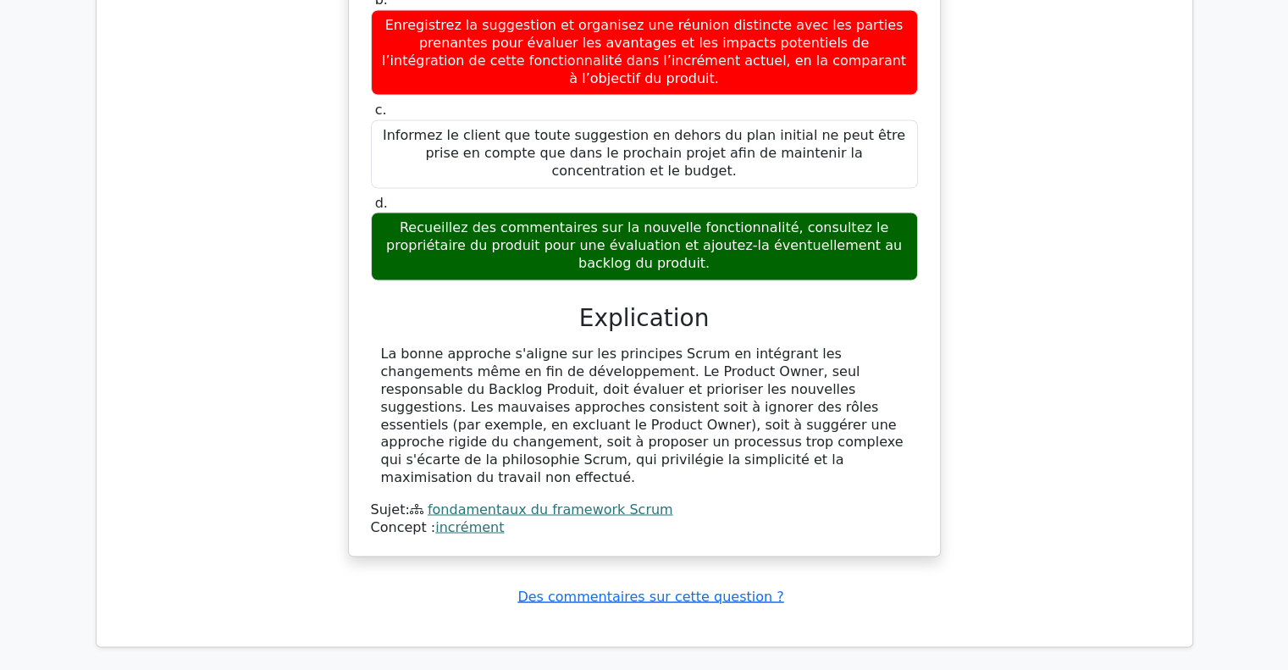
scroll to position [3133, 0]
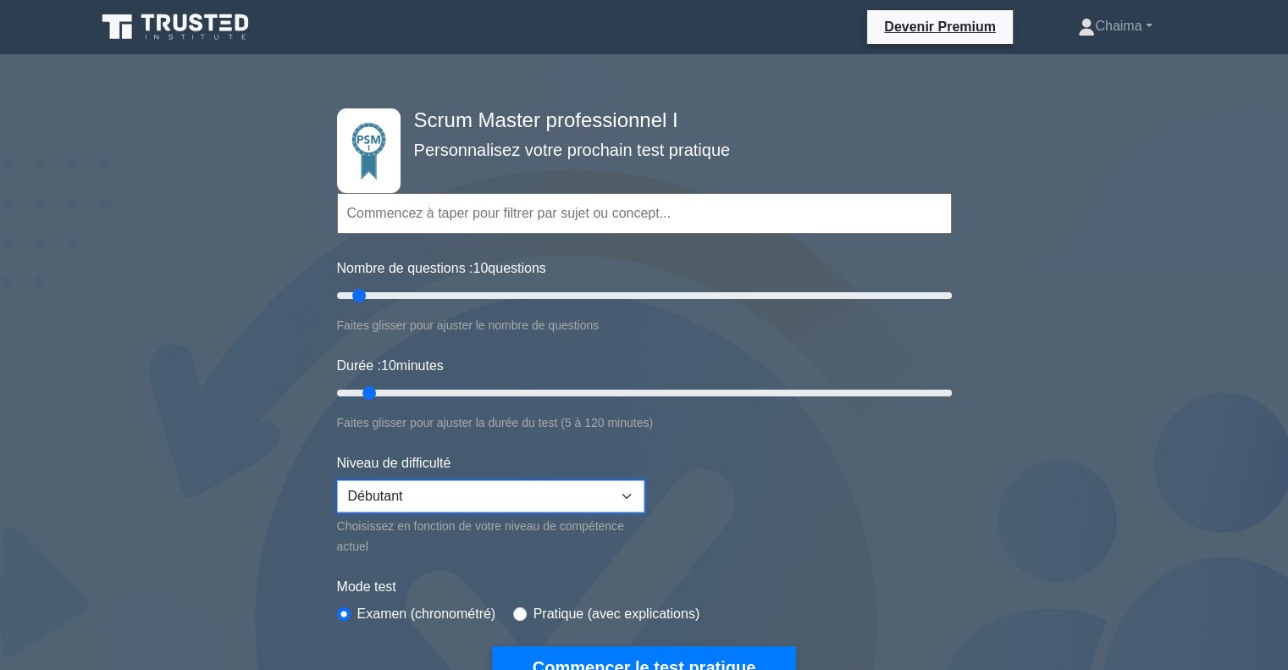
click at [376, 497] on select "Débutant Intermédiaire Expert" at bounding box center [490, 496] width 307 height 32
select select "intermediate"
click at [337, 480] on select "Débutant Intermédiaire Expert" at bounding box center [490, 496] width 307 height 32
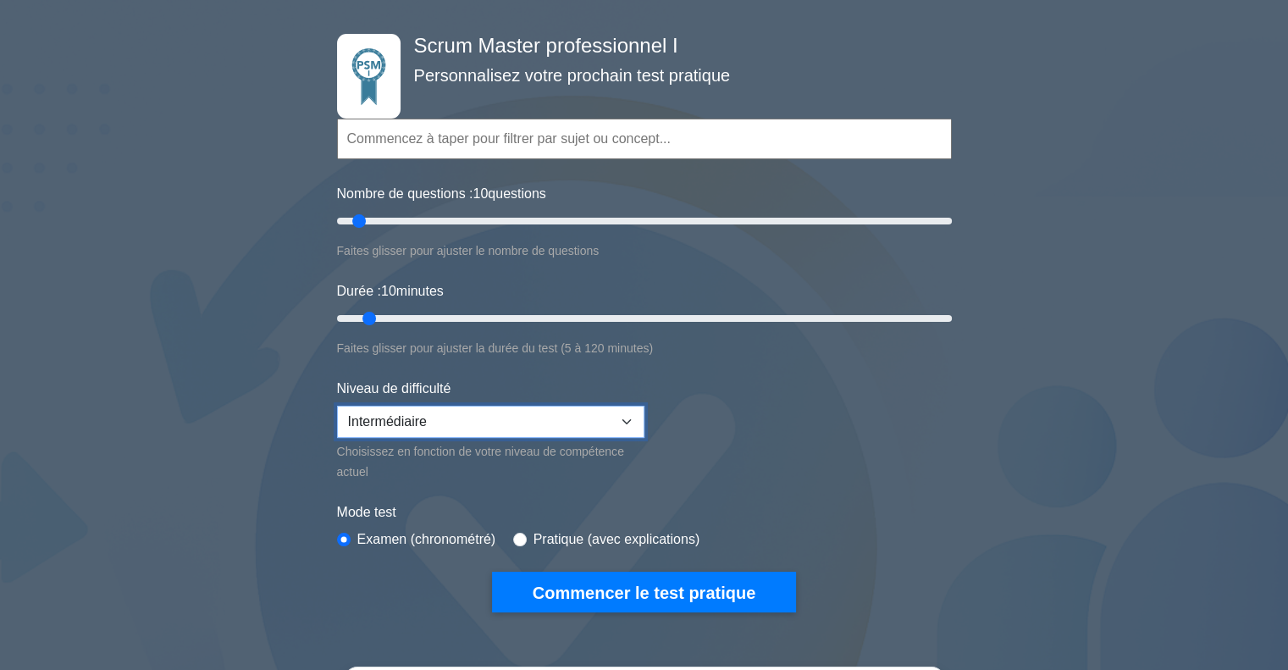
scroll to position [169, 0]
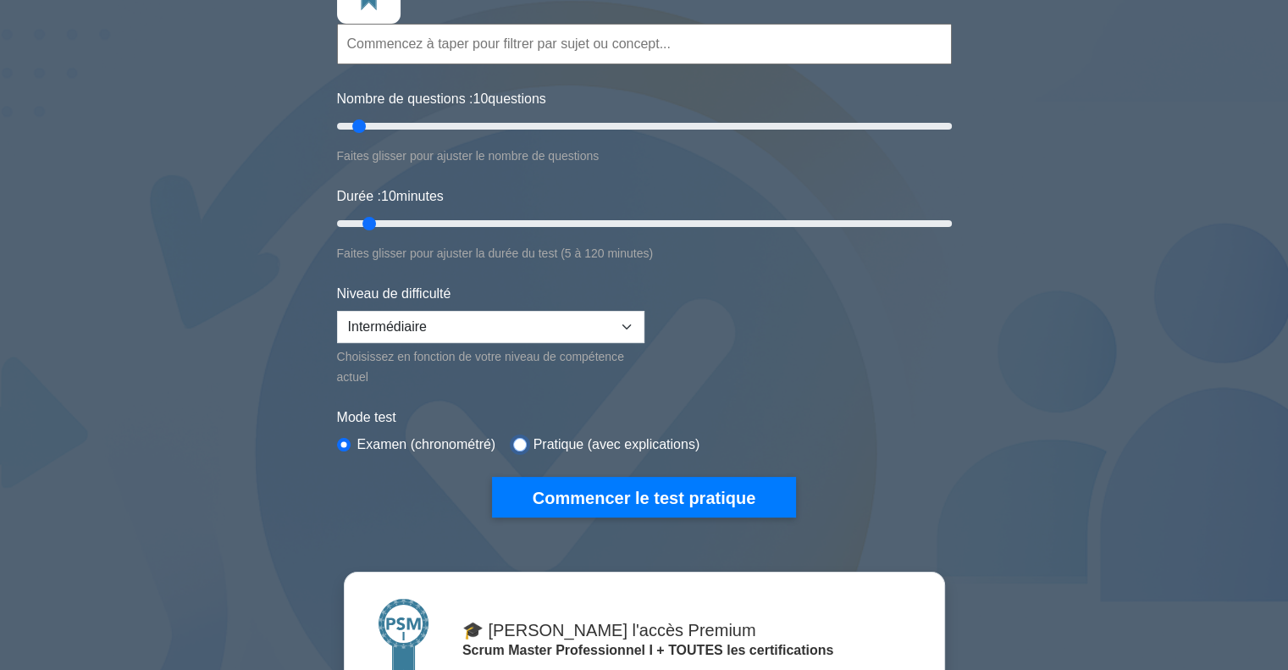
click at [513, 440] on input "radio" at bounding box center [520, 445] width 14 height 14
radio input "true"
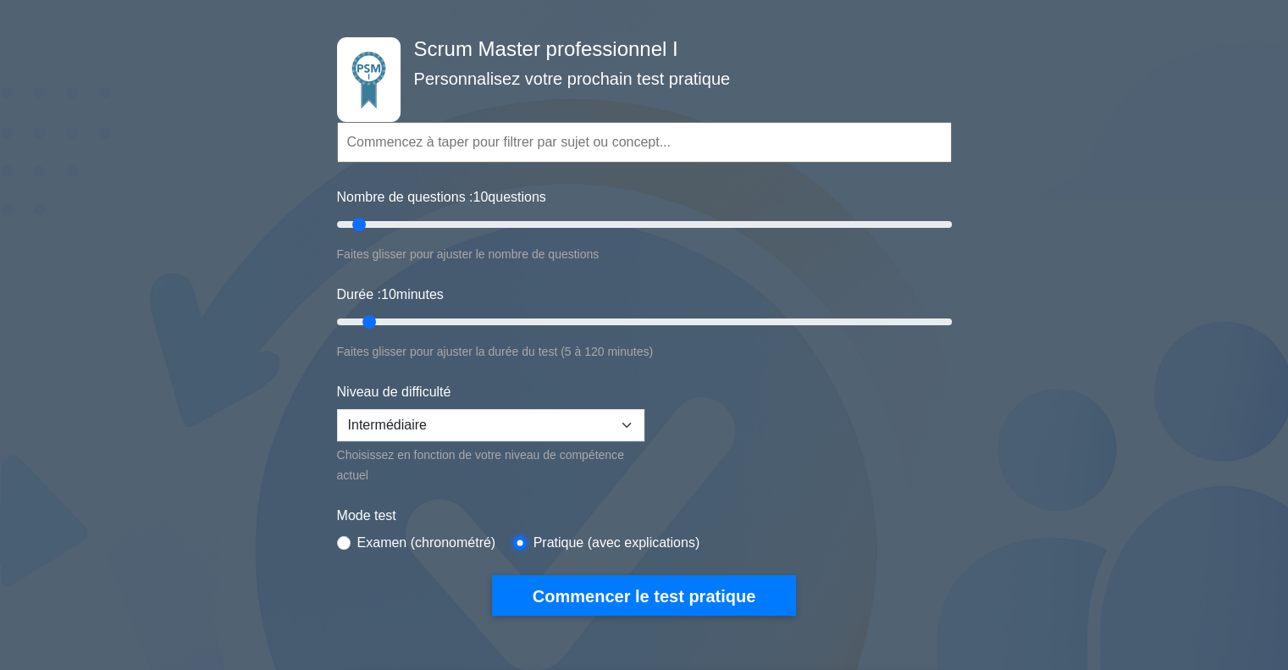
scroll to position [339, 0]
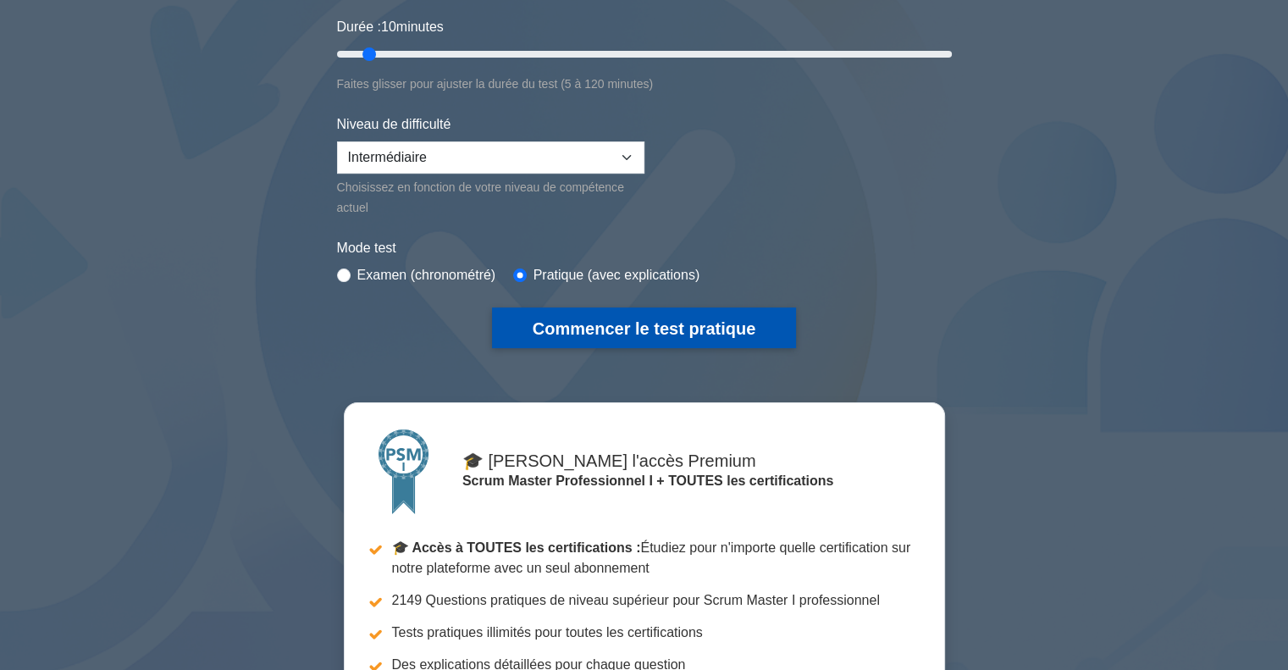
click at [685, 321] on font "Commencer le test pratique" at bounding box center [644, 328] width 223 height 19
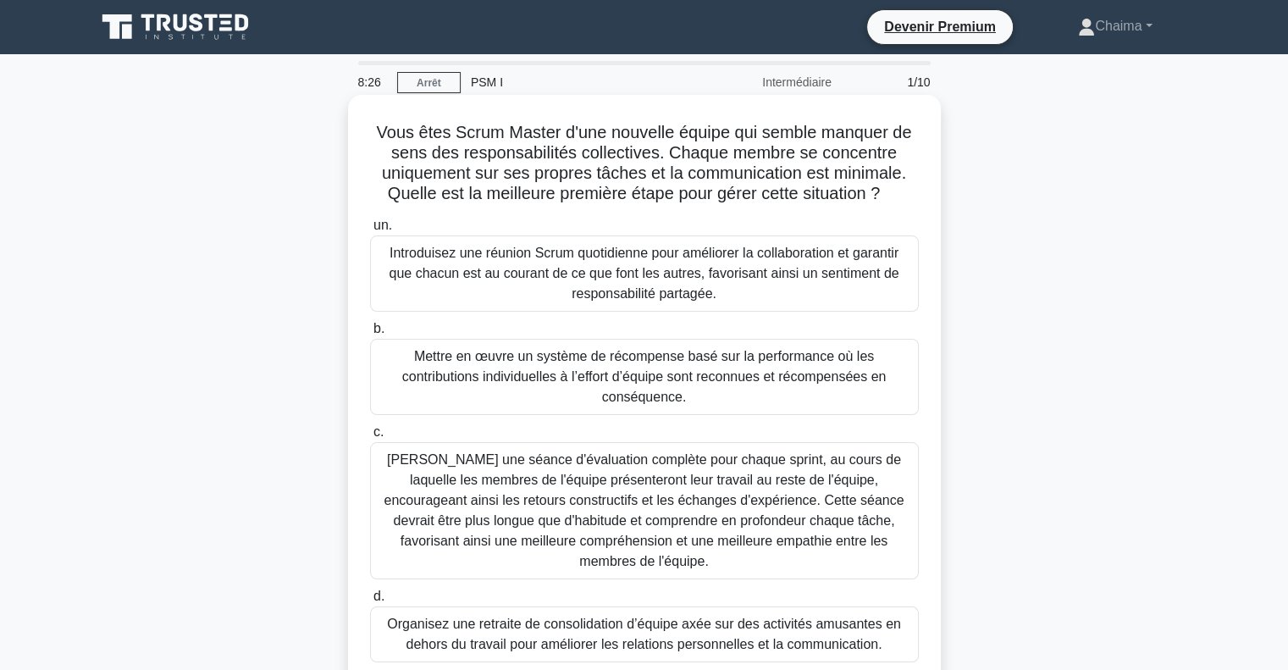
click at [616, 257] on font "Introduisez une réunion Scrum quotidienne pour améliorer la collaboration et ga…" at bounding box center [644, 273] width 510 height 55
click at [370, 231] on input "un. Introduisez une réunion Scrum quotidienne pour améliorer la collaboration e…" at bounding box center [370, 225] width 0 height 11
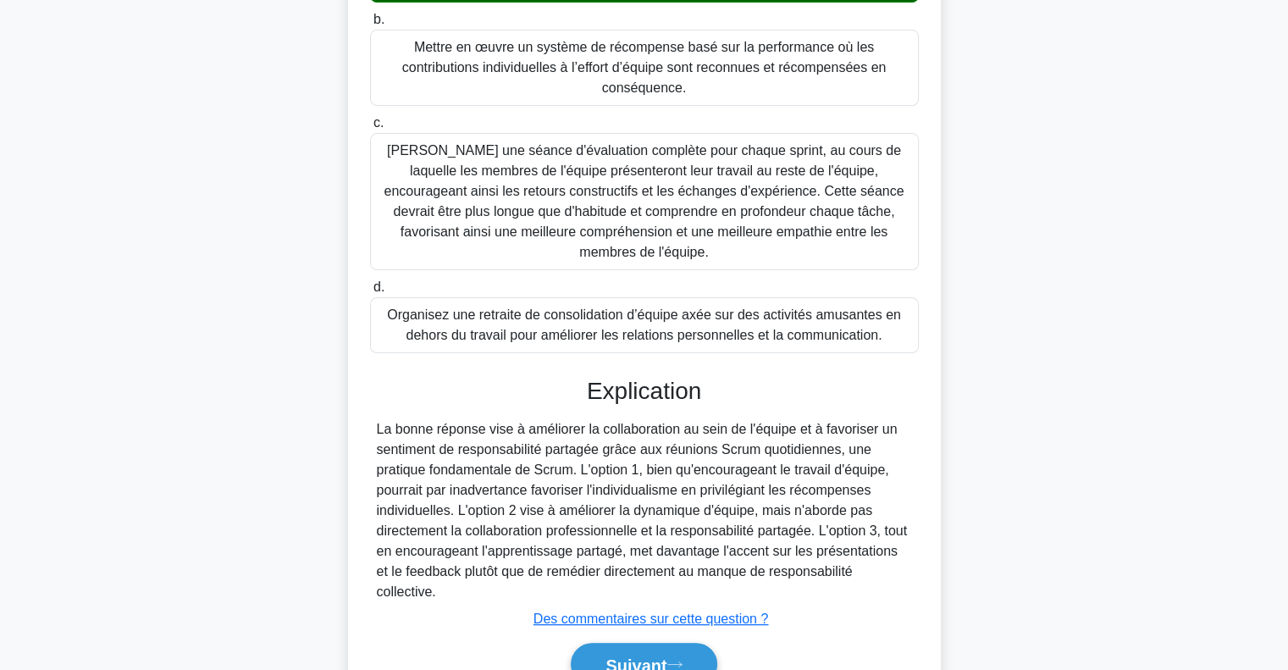
scroll to position [339, 0]
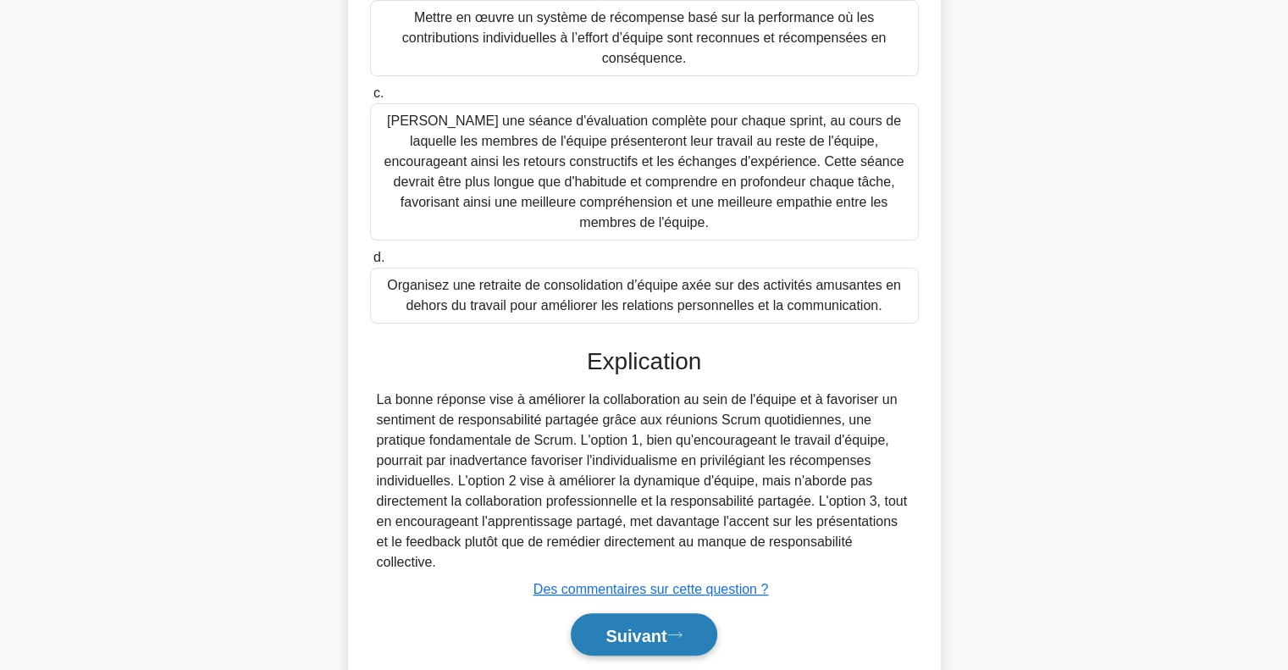
click at [677, 613] on button "Suivant" at bounding box center [644, 634] width 146 height 43
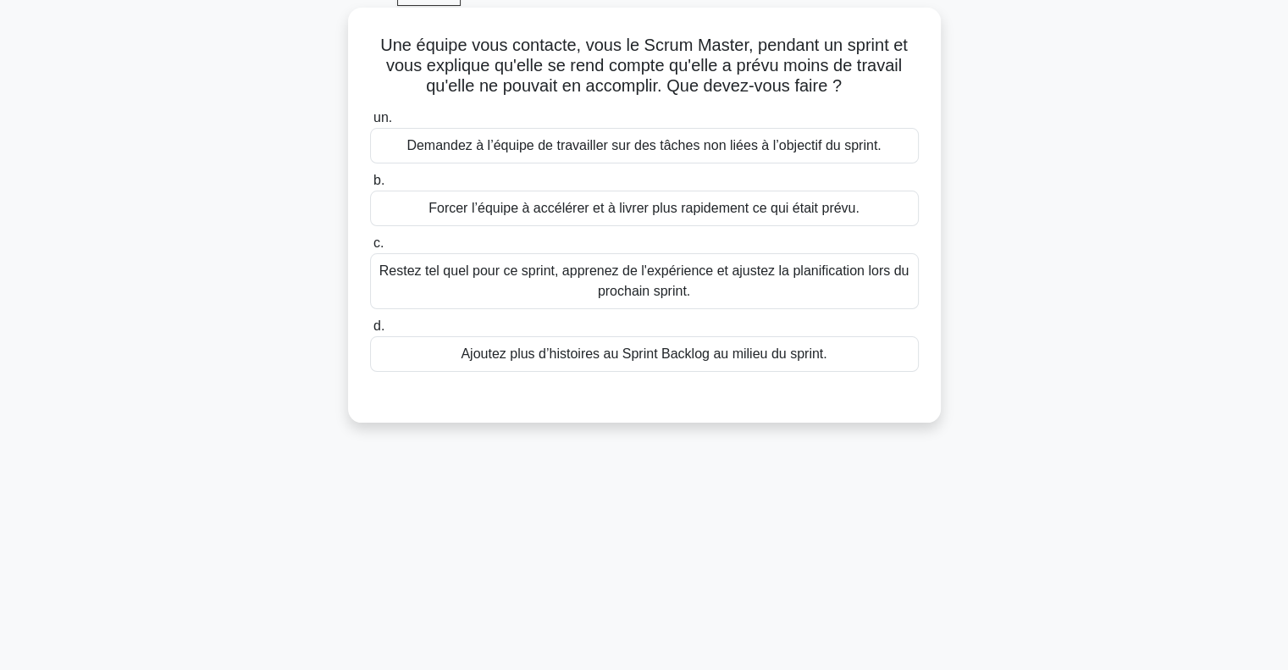
scroll to position [0, 0]
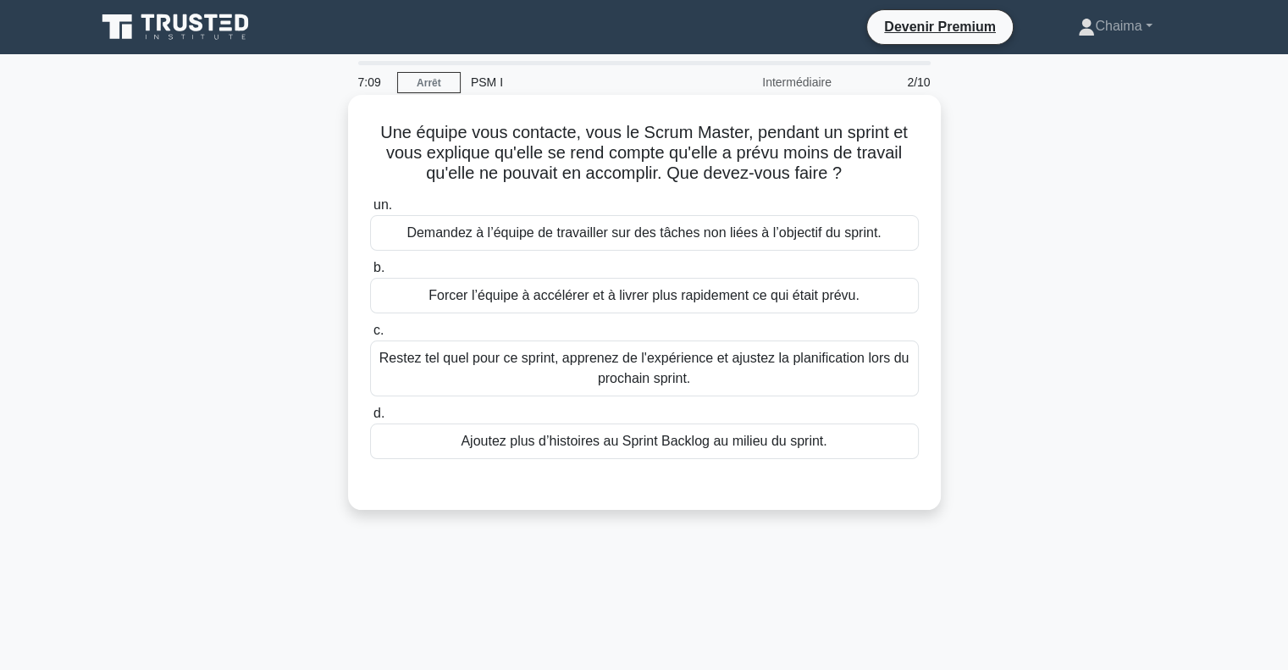
click at [705, 357] on font "Restez tel quel pour ce sprint, apprenez de l'expérience et ajustez la planific…" at bounding box center [644, 368] width 530 height 35
click at [370, 336] on input "c. Restez tel quel pour ce sprint, apprenez de l'expérience et ajustez la plani…" at bounding box center [370, 330] width 0 height 11
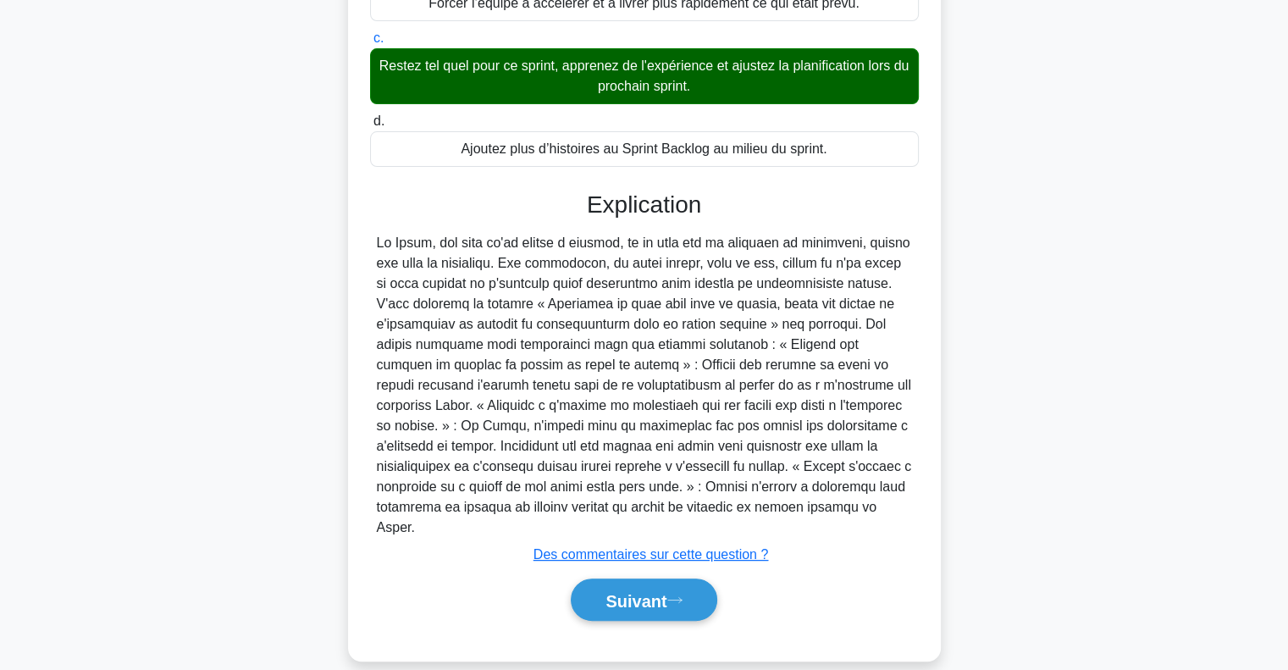
scroll to position [294, 0]
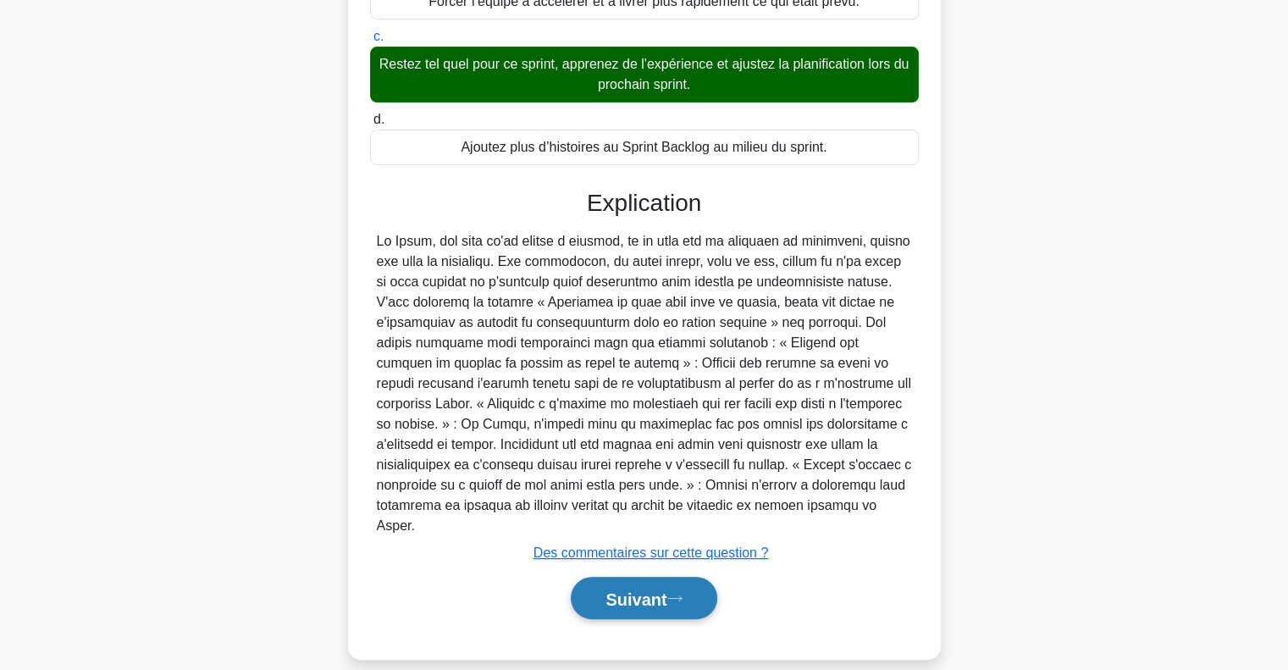
click at [672, 577] on button "Suivant" at bounding box center [644, 598] width 146 height 43
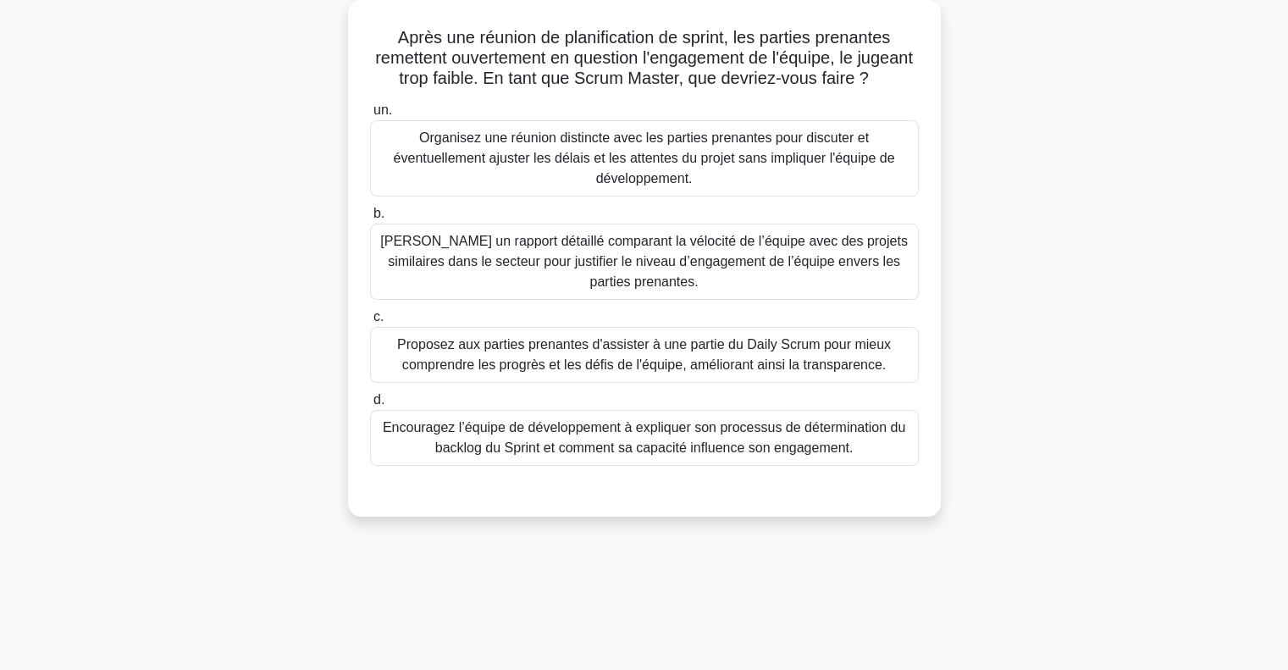
scroll to position [0, 0]
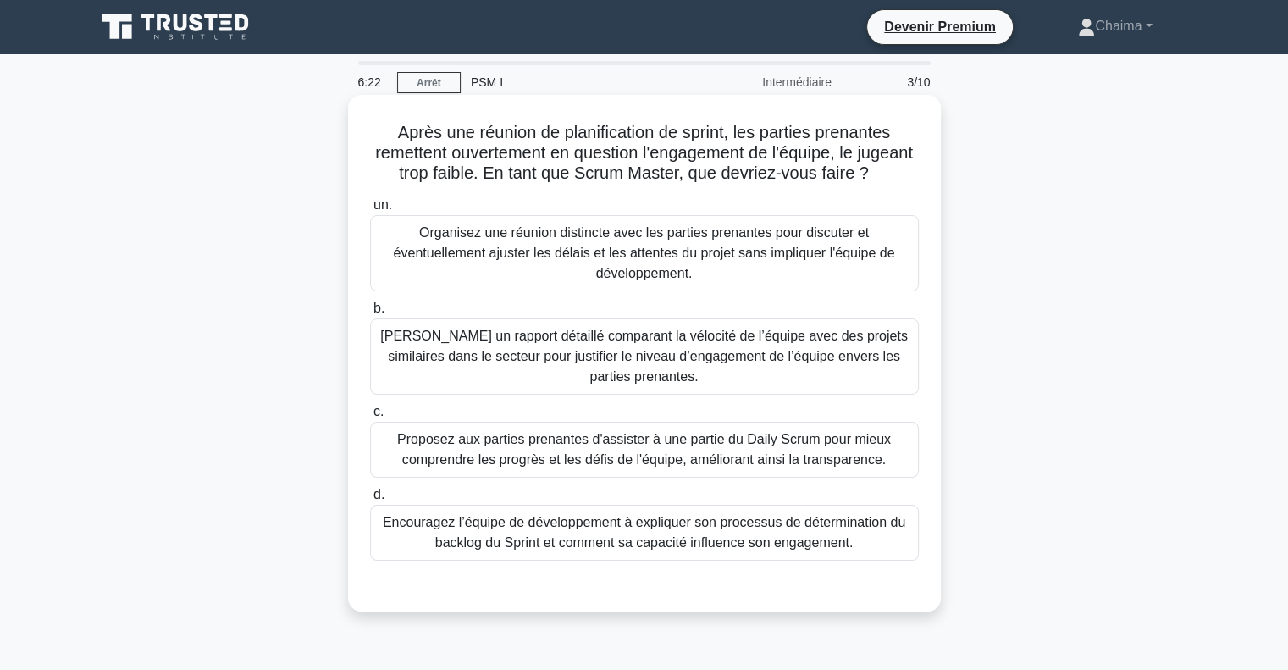
click at [1022, 360] on div "Après une réunion de planification de sprint, les parties prenantes remettent o…" at bounding box center [645, 367] width 1118 height 537
click at [1005, 297] on div "Après une réunion de planification de sprint, les parties prenantes remettent o…" at bounding box center [645, 367] width 1118 height 537
click at [594, 550] on font "Encouragez l’équipe de développement à expliquer son processus de détermination…" at bounding box center [644, 532] width 523 height 35
click at [370, 500] on input "d. Encouragez l’équipe de développement à expliquer son processus de déterminat…" at bounding box center [370, 494] width 0 height 11
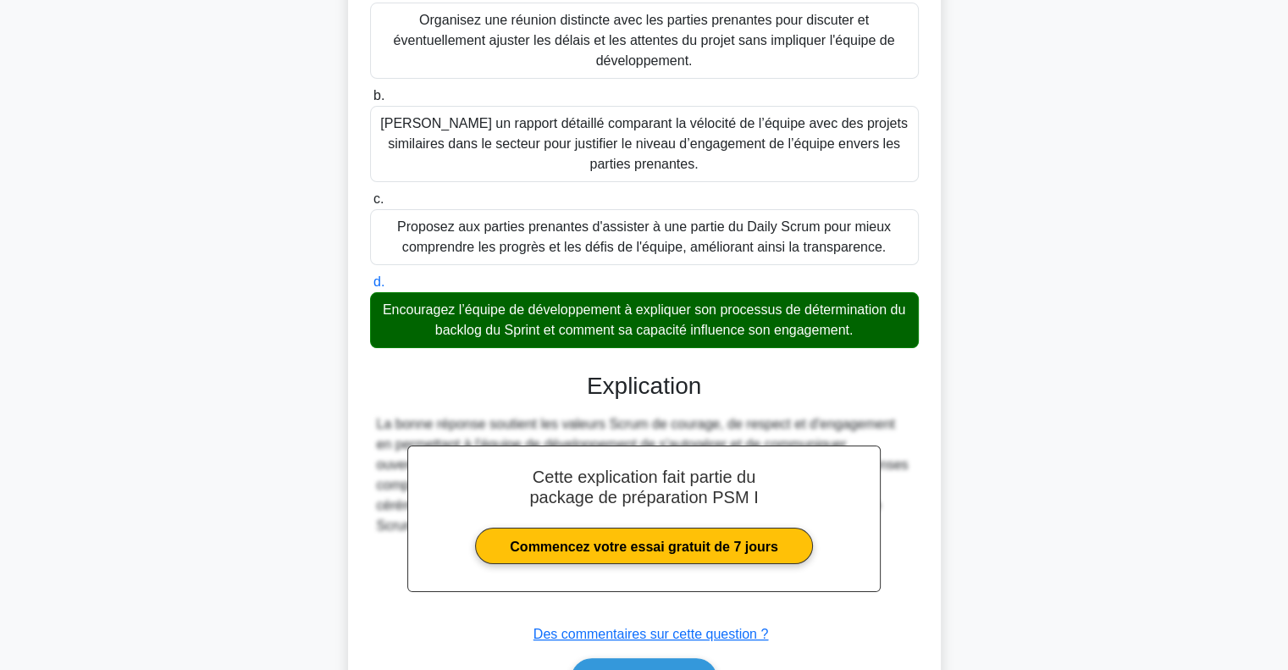
scroll to position [254, 0]
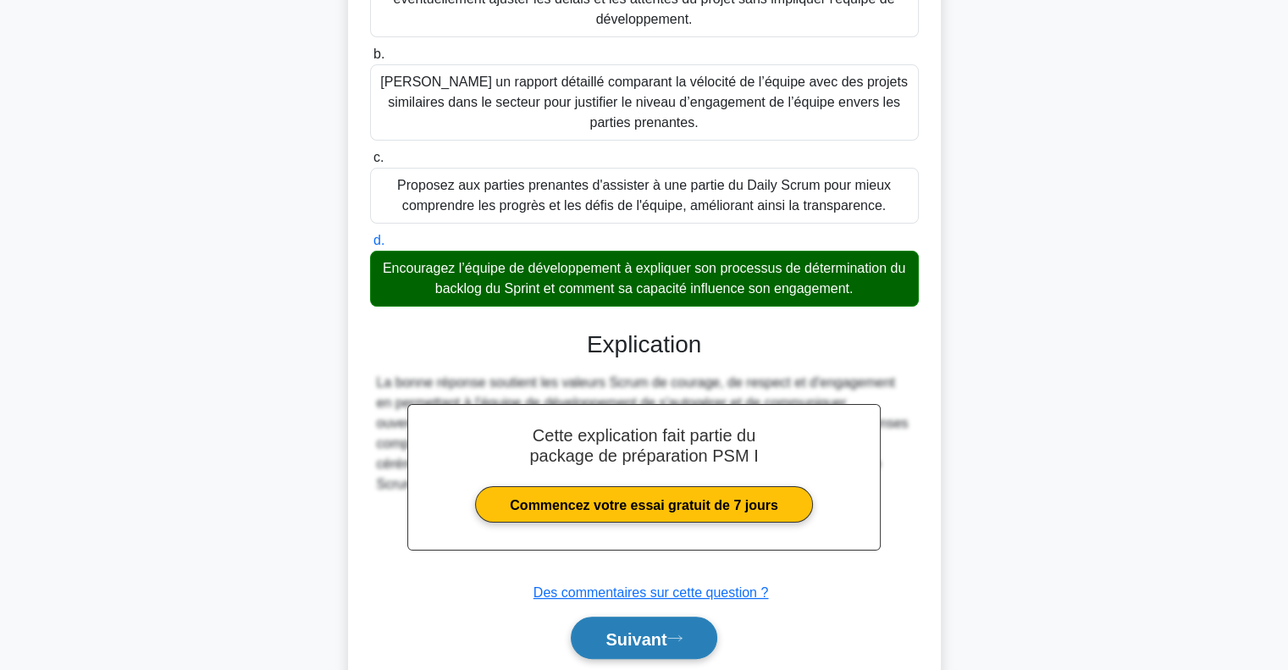
click at [644, 648] on font "Suivant" at bounding box center [636, 638] width 61 height 19
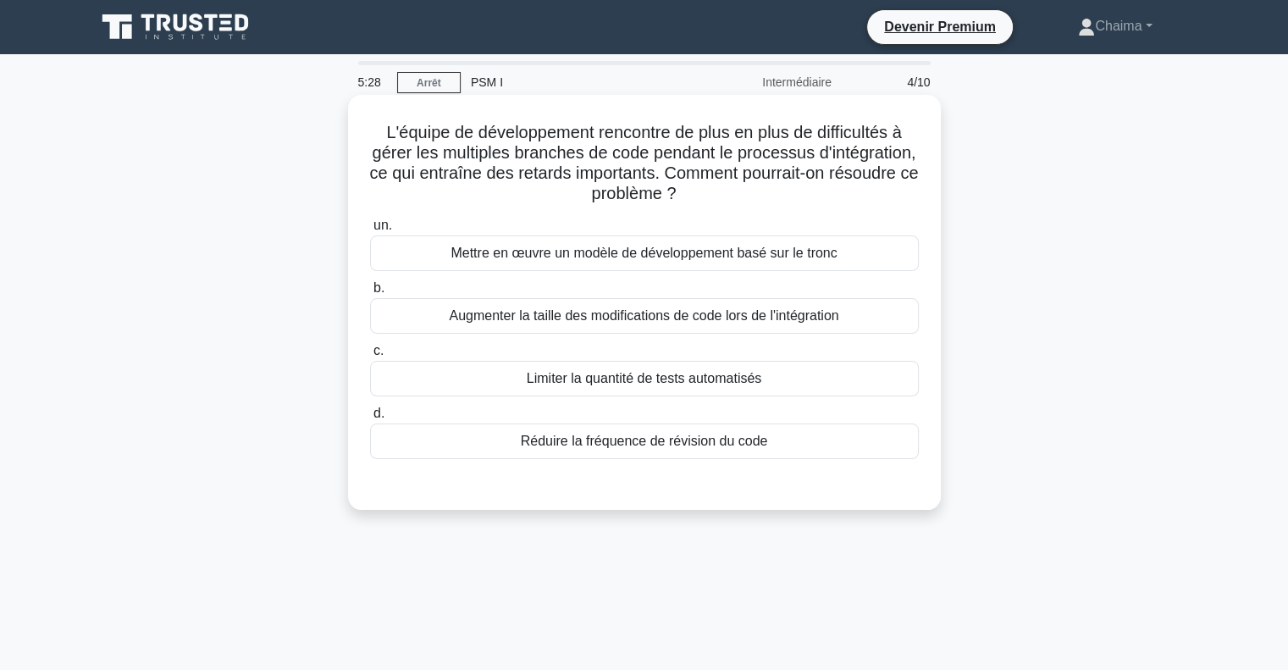
scroll to position [0, 0]
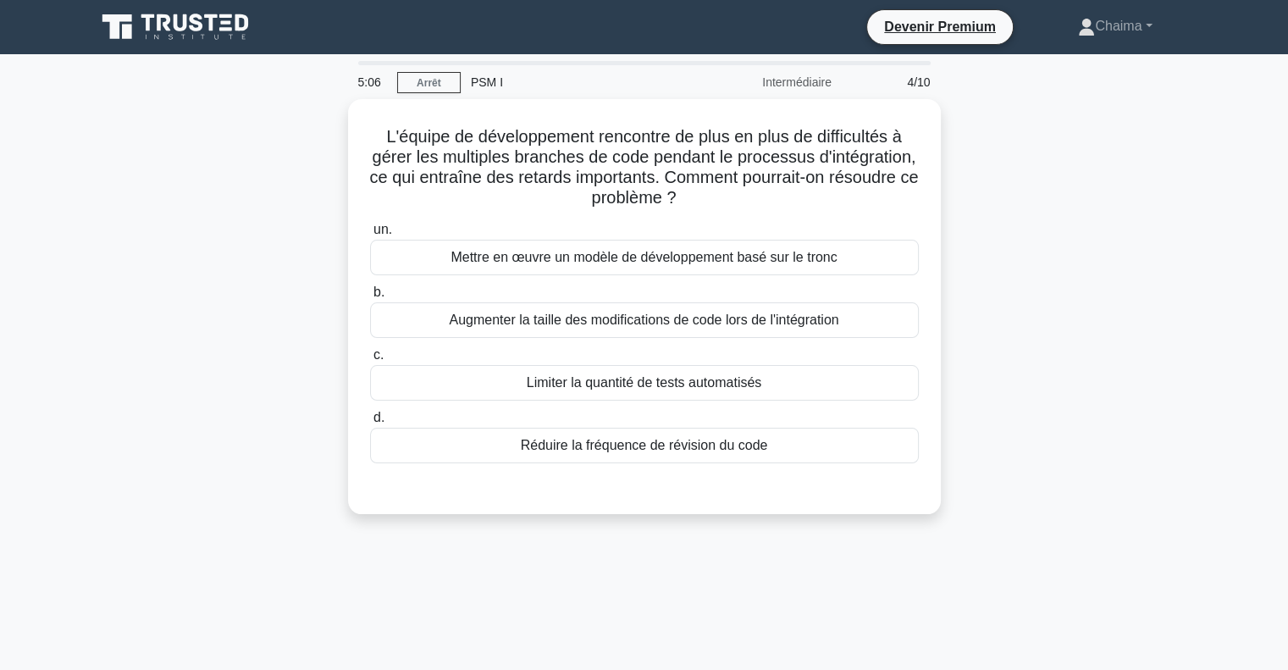
click at [1179, 348] on div "L'équipe de développement rencontre de plus en plus de difficultés à gérer les …" at bounding box center [645, 316] width 1118 height 435
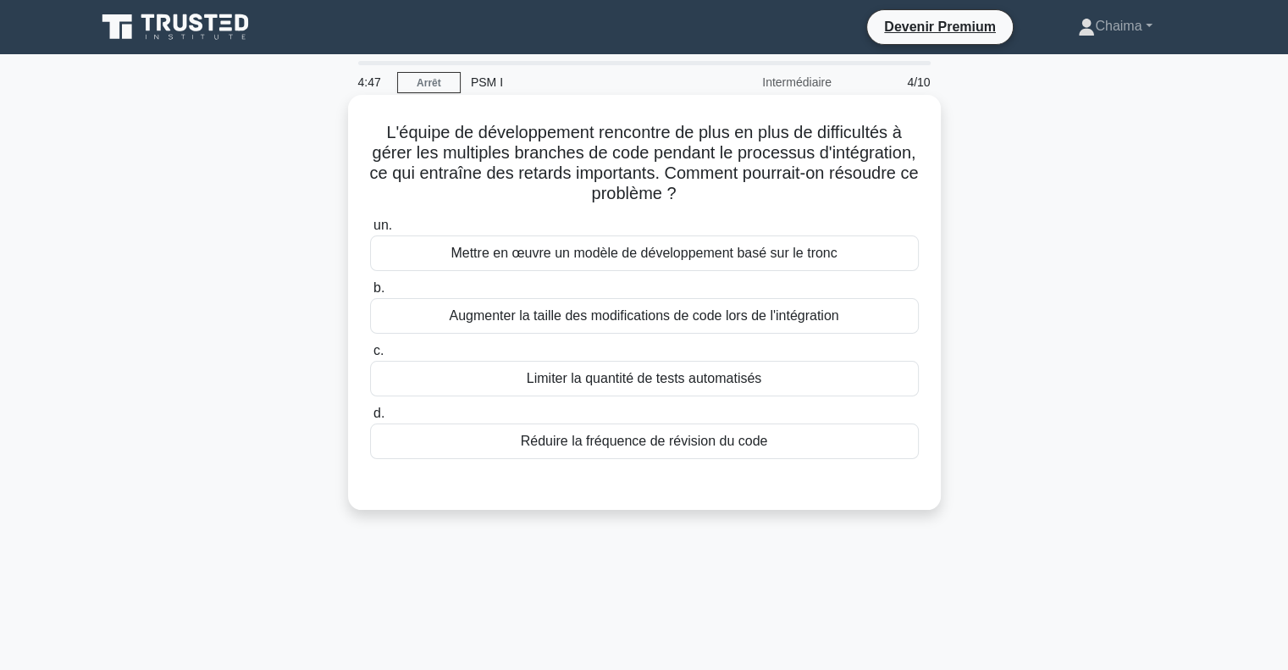
click at [498, 318] on font "Augmenter la taille des modifications de code lors de l'intégration" at bounding box center [644, 315] width 390 height 14
click at [370, 294] on input "b. Augmenter la taille des modifications de code lors de l'intégration" at bounding box center [370, 288] width 0 height 11
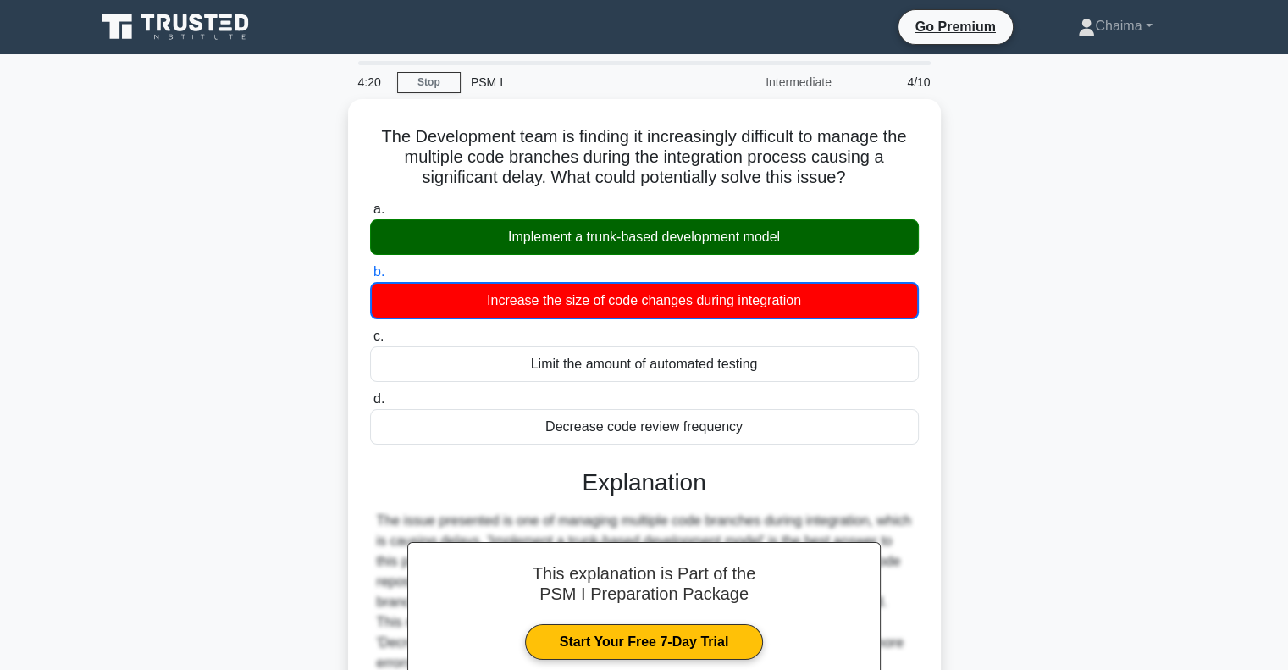
click at [991, 188] on div "The Development team is finding it increasingly difficult to manage the multipl…" at bounding box center [645, 497] width 1118 height 797
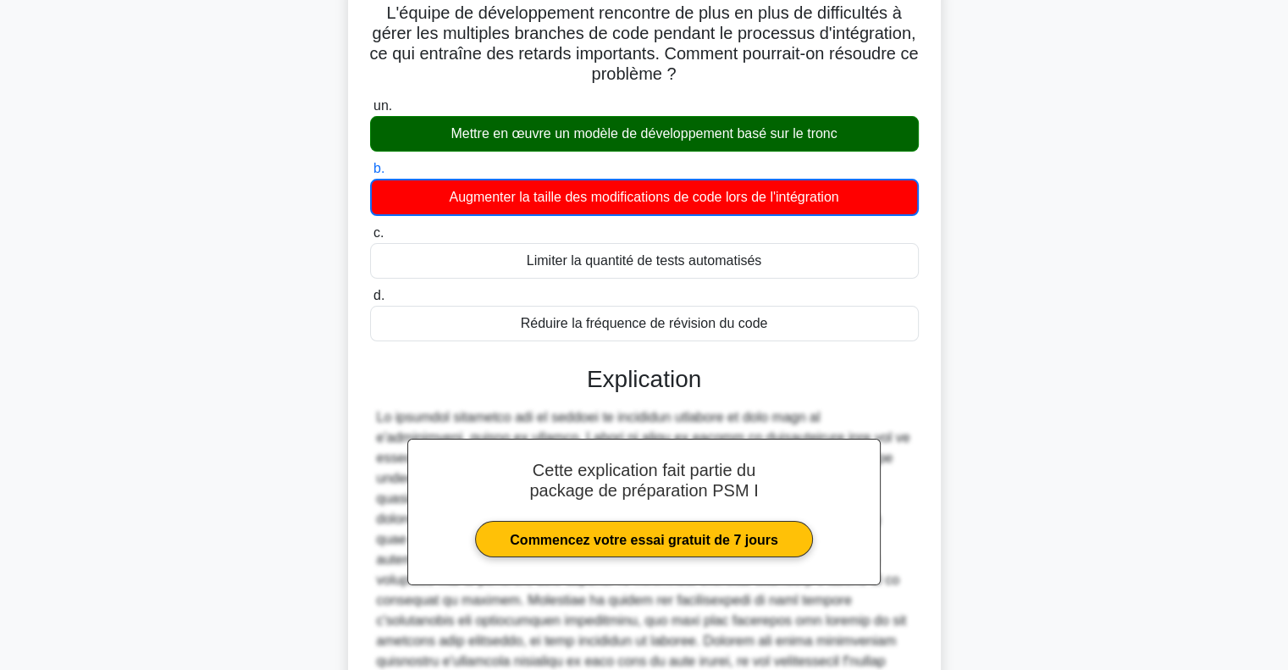
scroll to position [295, 0]
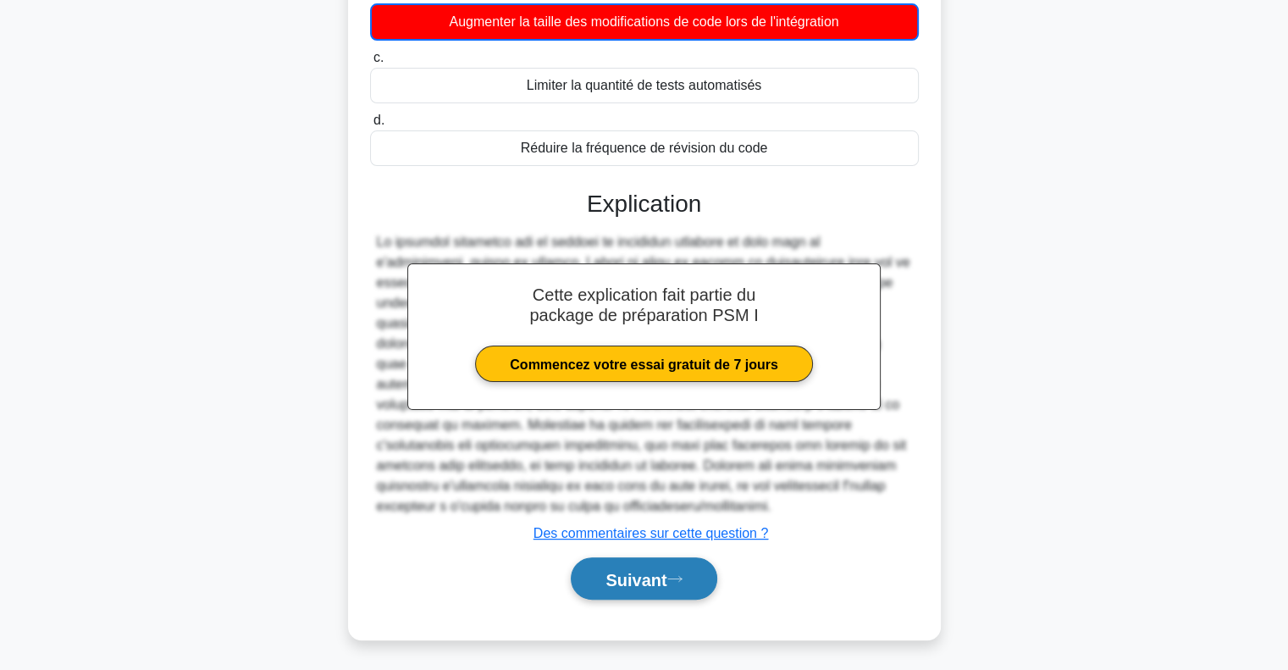
click at [662, 577] on font "Suivant" at bounding box center [636, 579] width 61 height 19
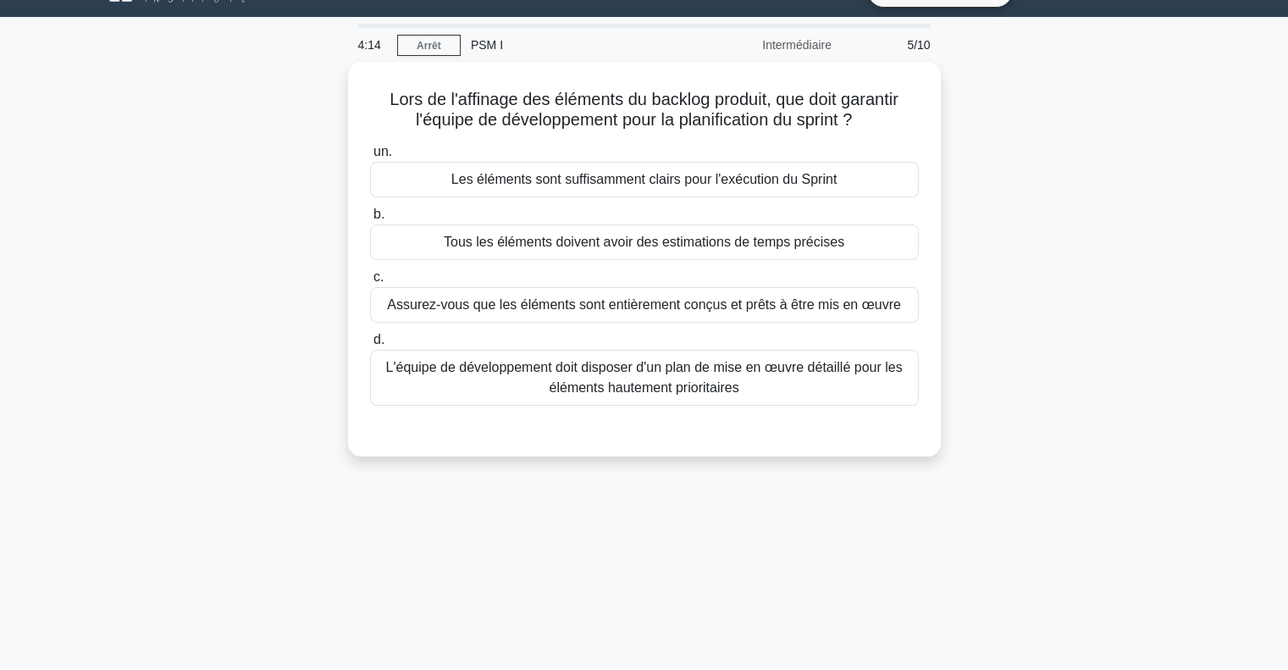
scroll to position [0, 0]
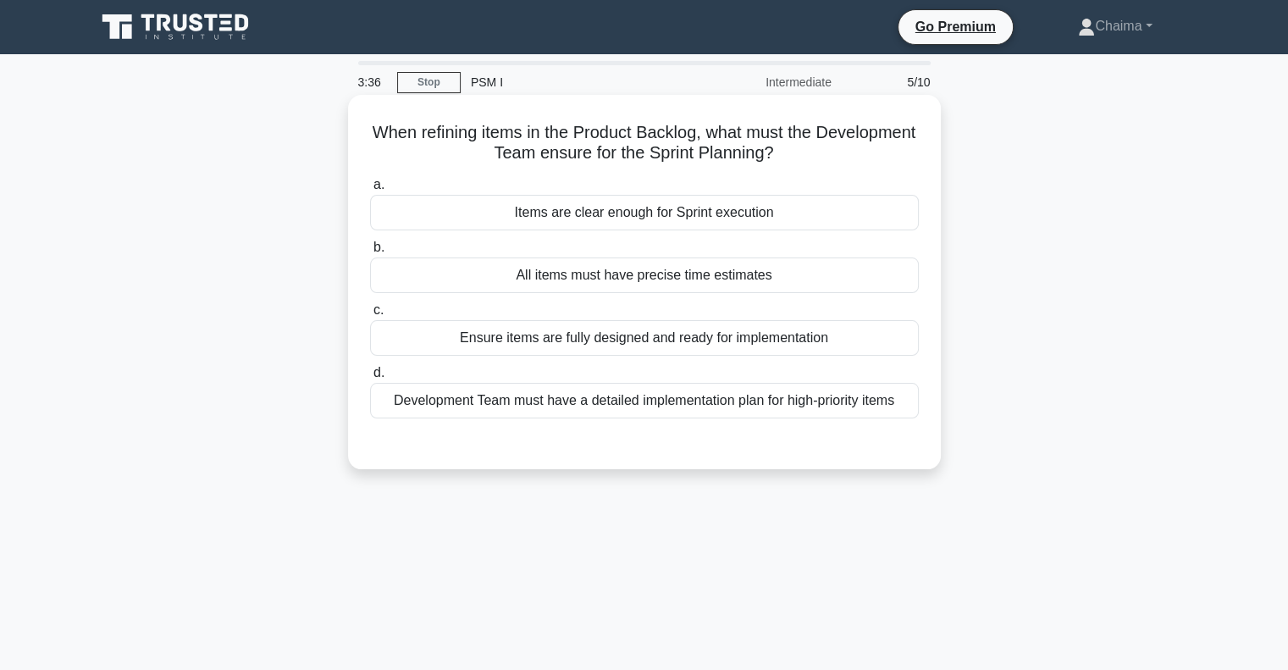
click at [559, 200] on div "Items are clear enough for Sprint execution" at bounding box center [644, 213] width 549 height 36
click at [370, 191] on input "a. Items are clear enough for Sprint execution" at bounding box center [370, 185] width 0 height 11
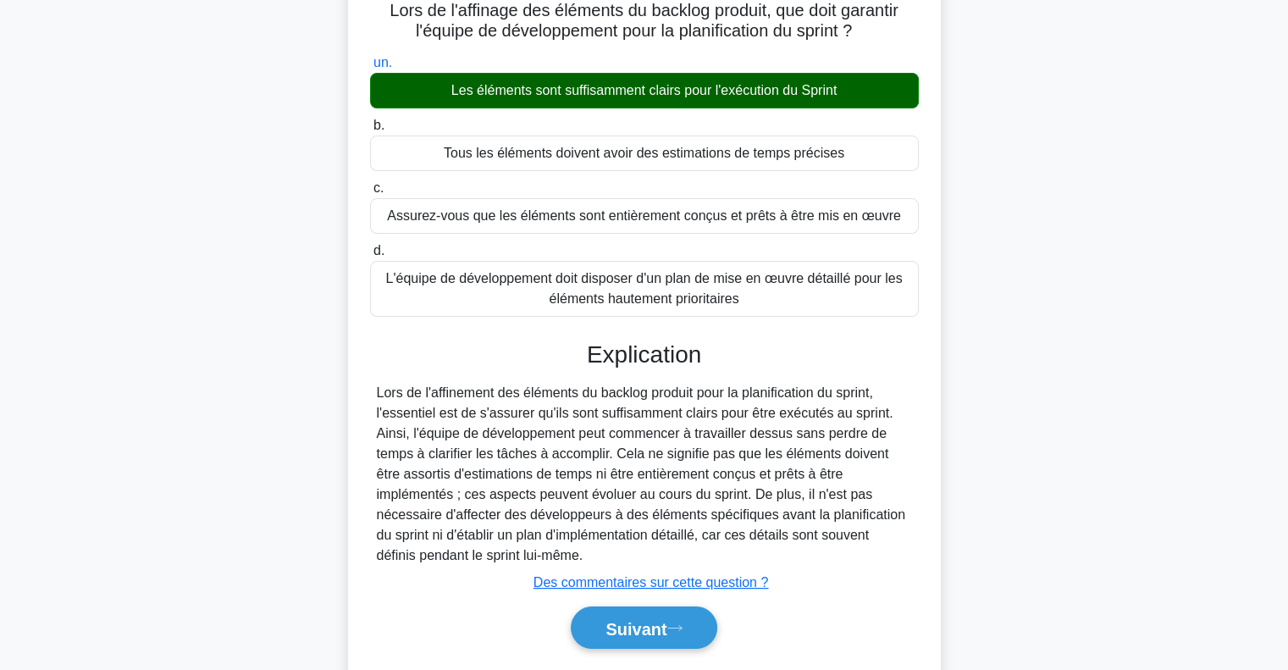
scroll to position [245, 0]
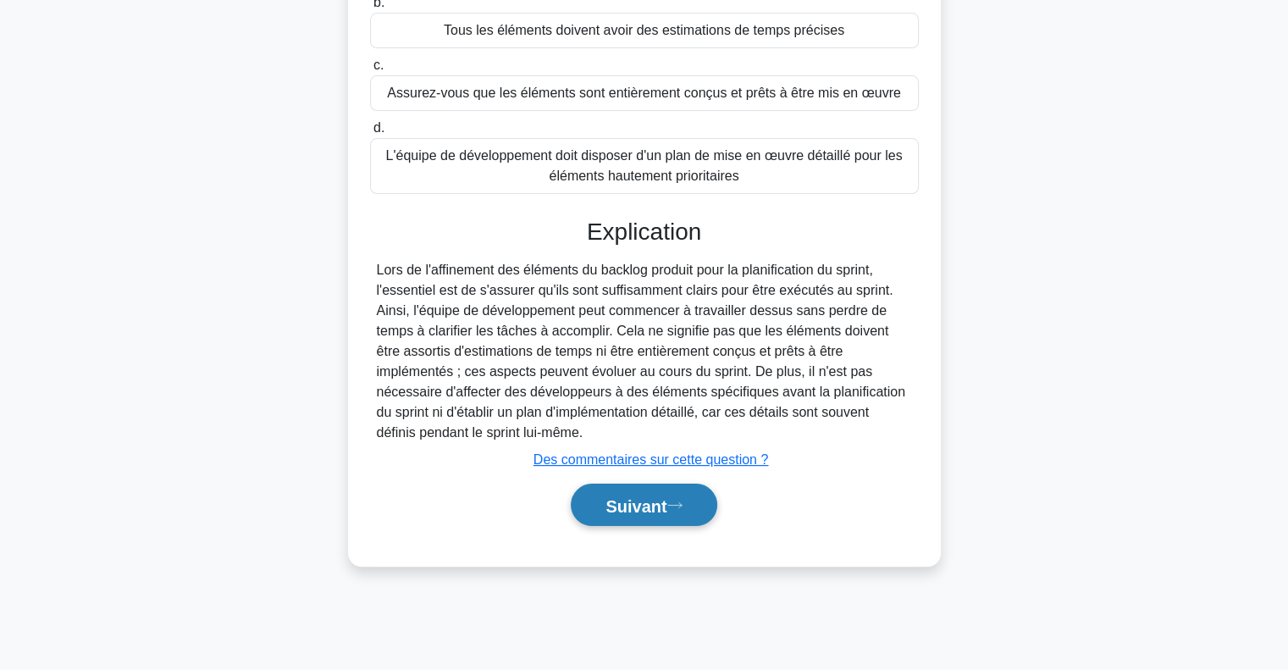
click at [650, 514] on button "Suivant" at bounding box center [644, 505] width 146 height 43
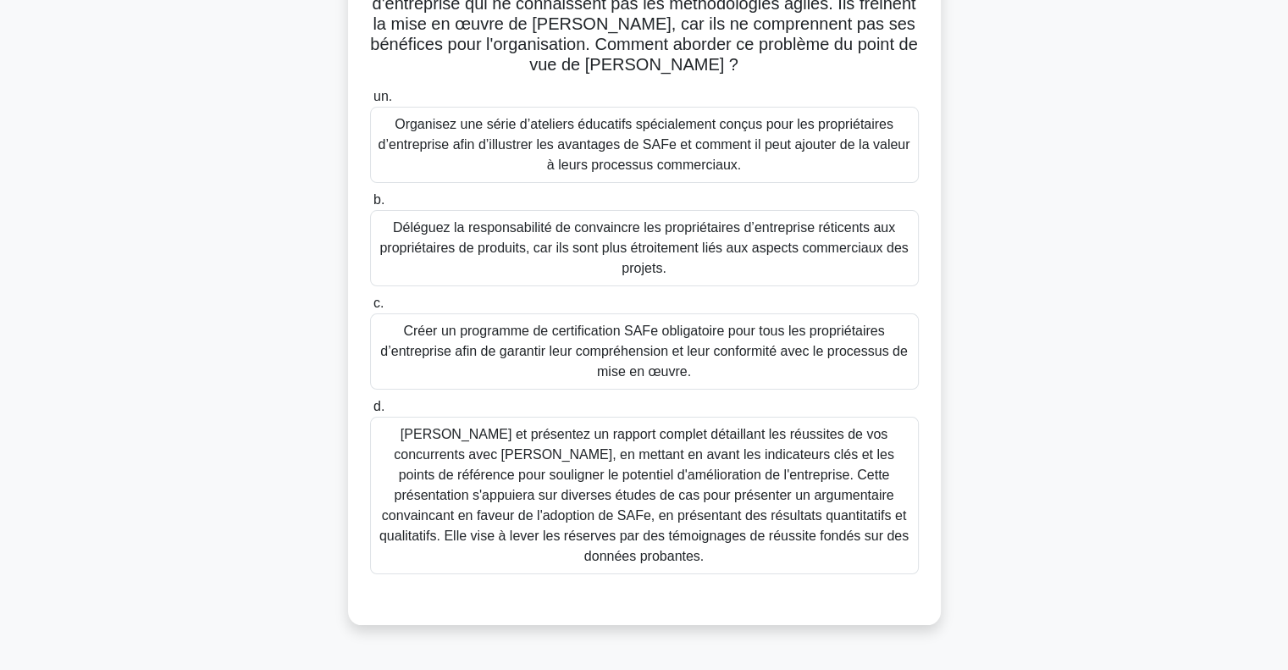
scroll to position [0, 0]
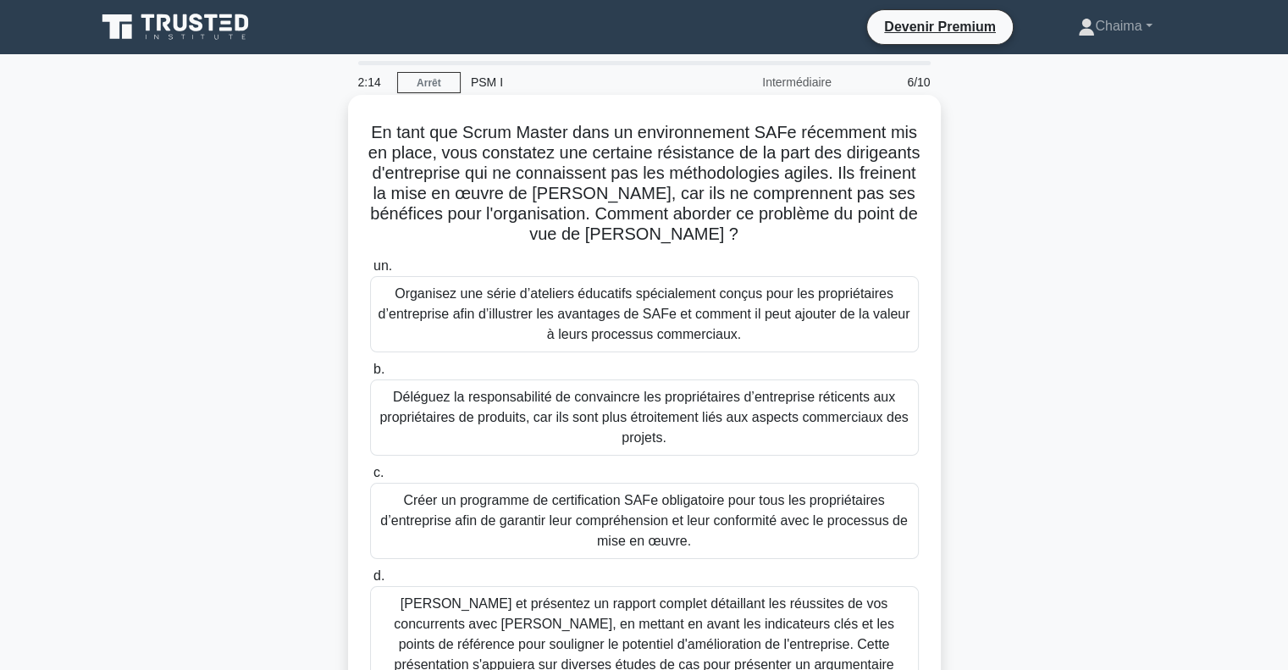
click at [502, 310] on font "Organisez une série d’ateliers éducatifs spécialement conçus pour les propriéta…" at bounding box center [645, 313] width 532 height 55
click at [370, 272] on input "un. Organisez une série d’ateliers éducatifs spécialement conçus pour les propr…" at bounding box center [370, 266] width 0 height 11
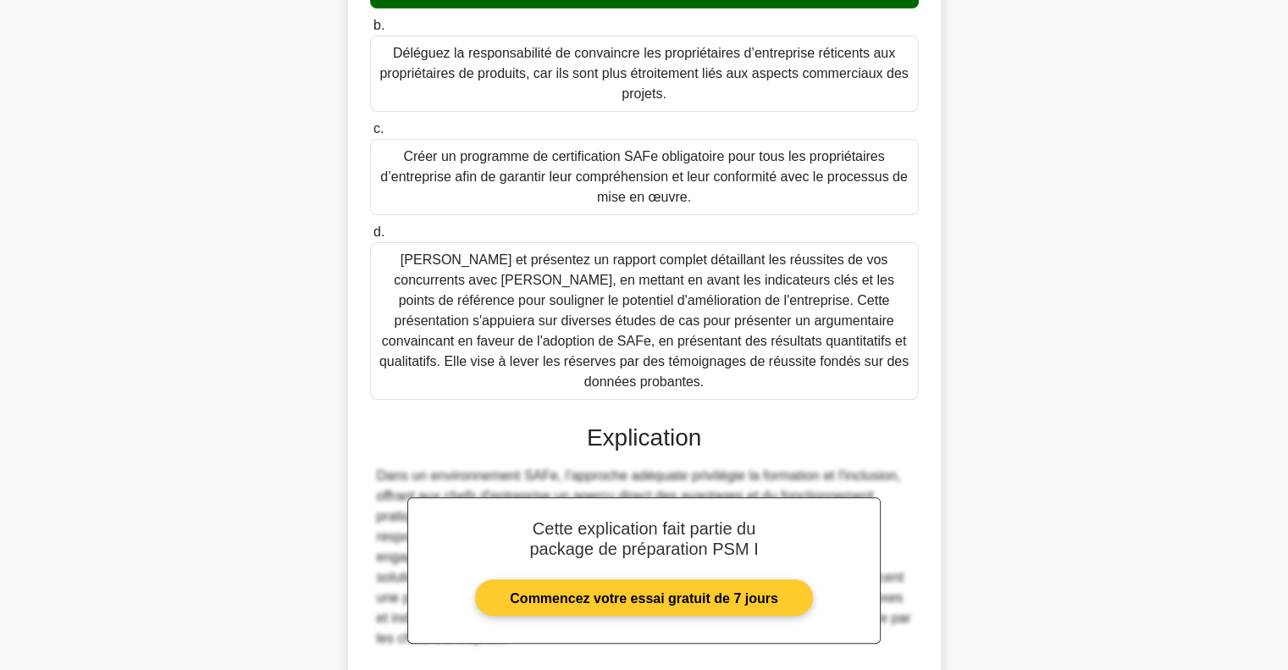
scroll to position [477, 0]
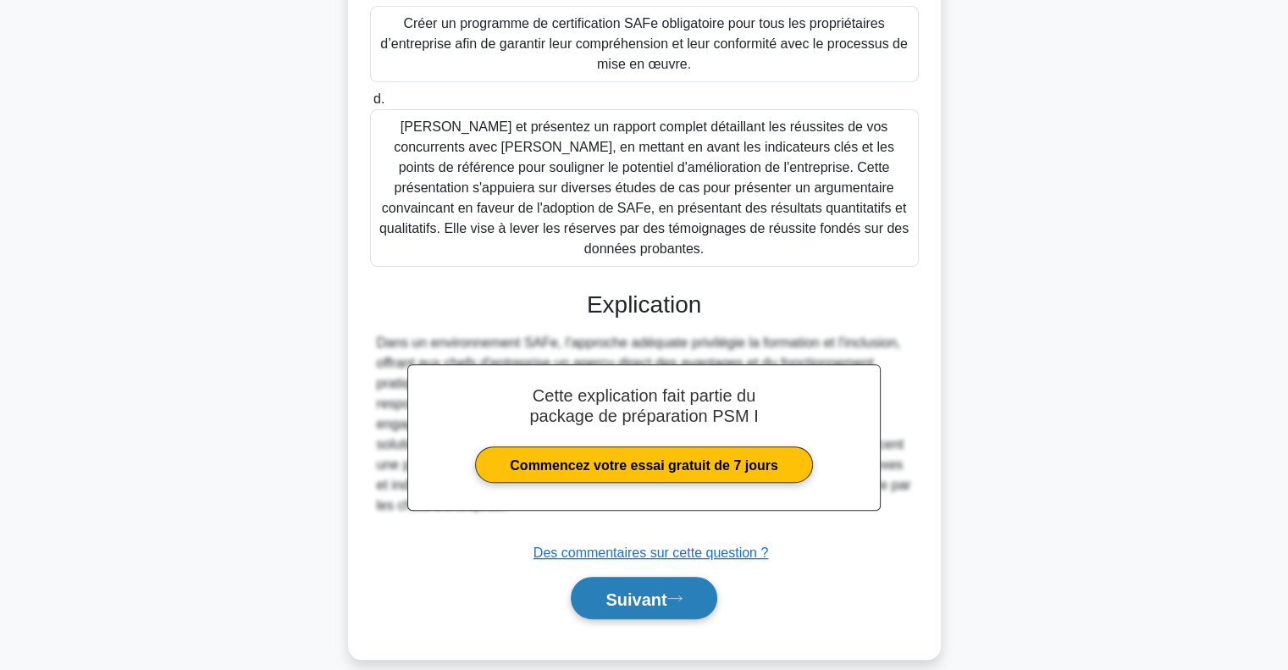
click at [627, 589] on font "Suivant" at bounding box center [636, 598] width 61 height 19
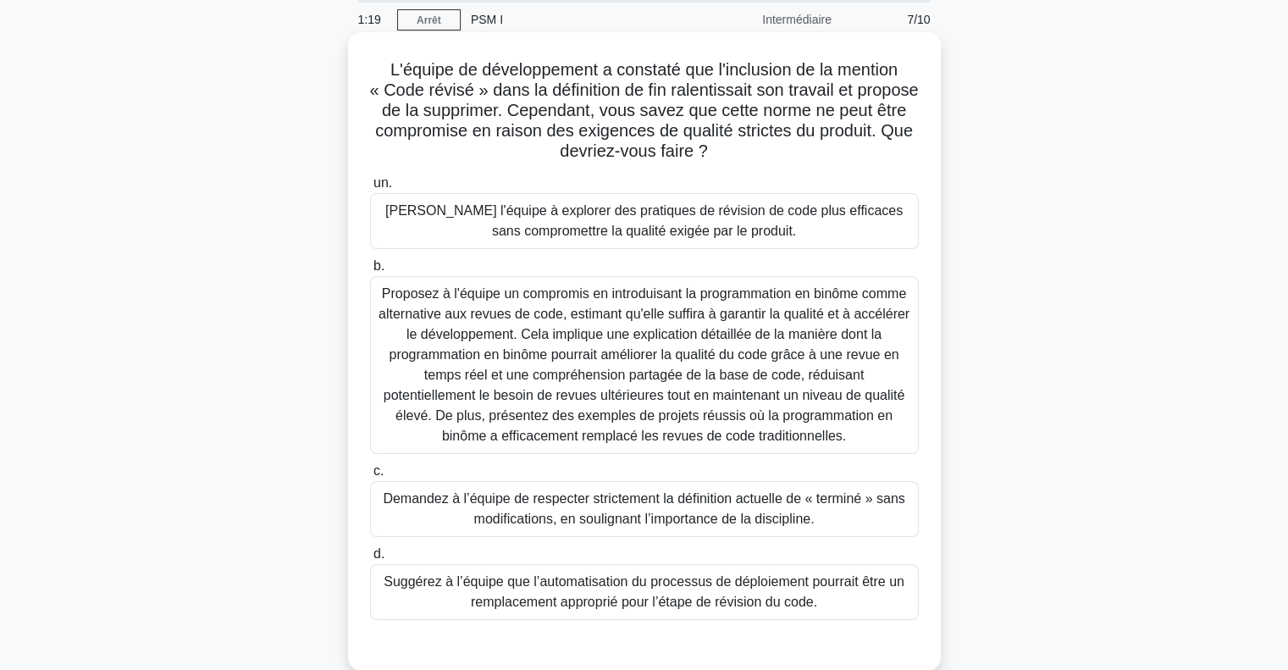
scroll to position [0, 0]
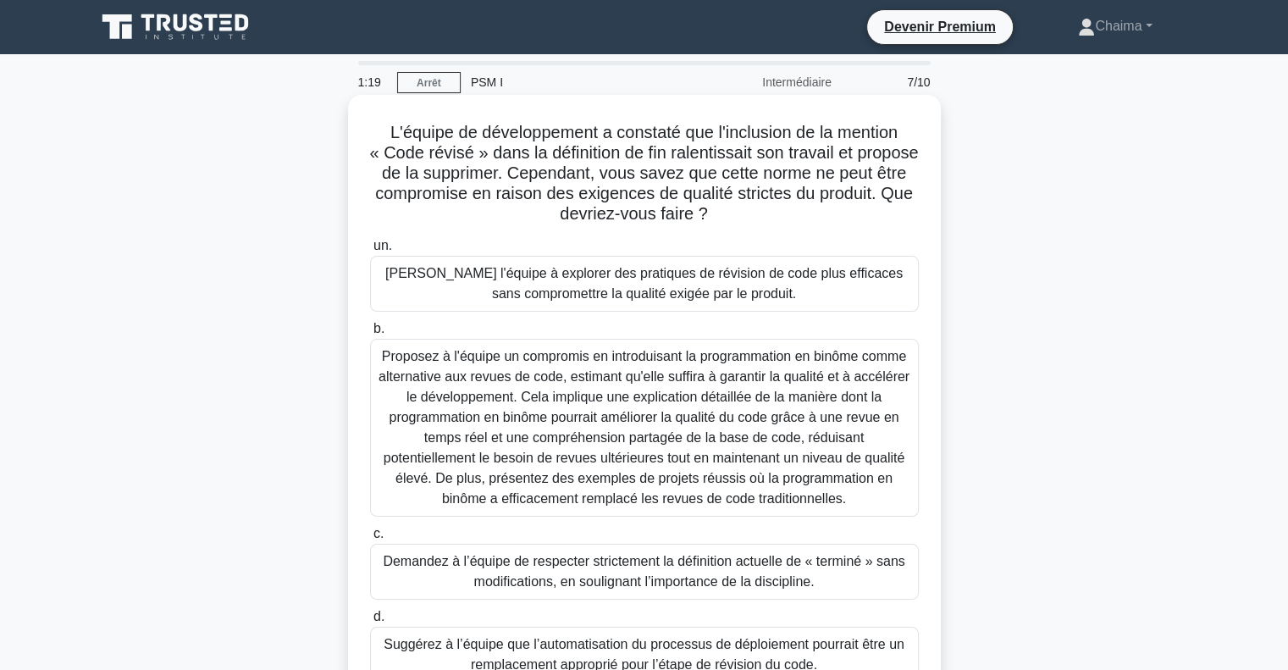
click at [549, 297] on font "[PERSON_NAME] l'équipe à explorer des pratiques de révision de code plus effica…" at bounding box center [643, 283] width 517 height 35
click at [370, 252] on input "un. [PERSON_NAME] l'équipe à explorer des pratiques de révision de code plus ef…" at bounding box center [370, 246] width 0 height 11
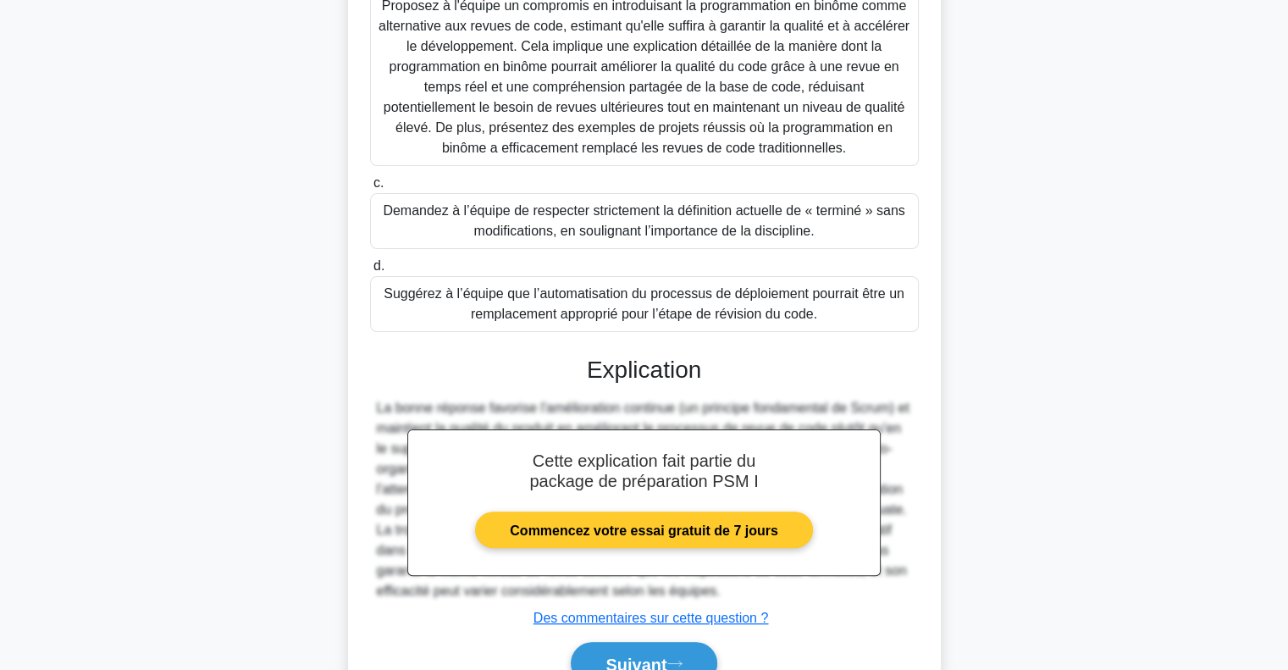
scroll to position [436, 0]
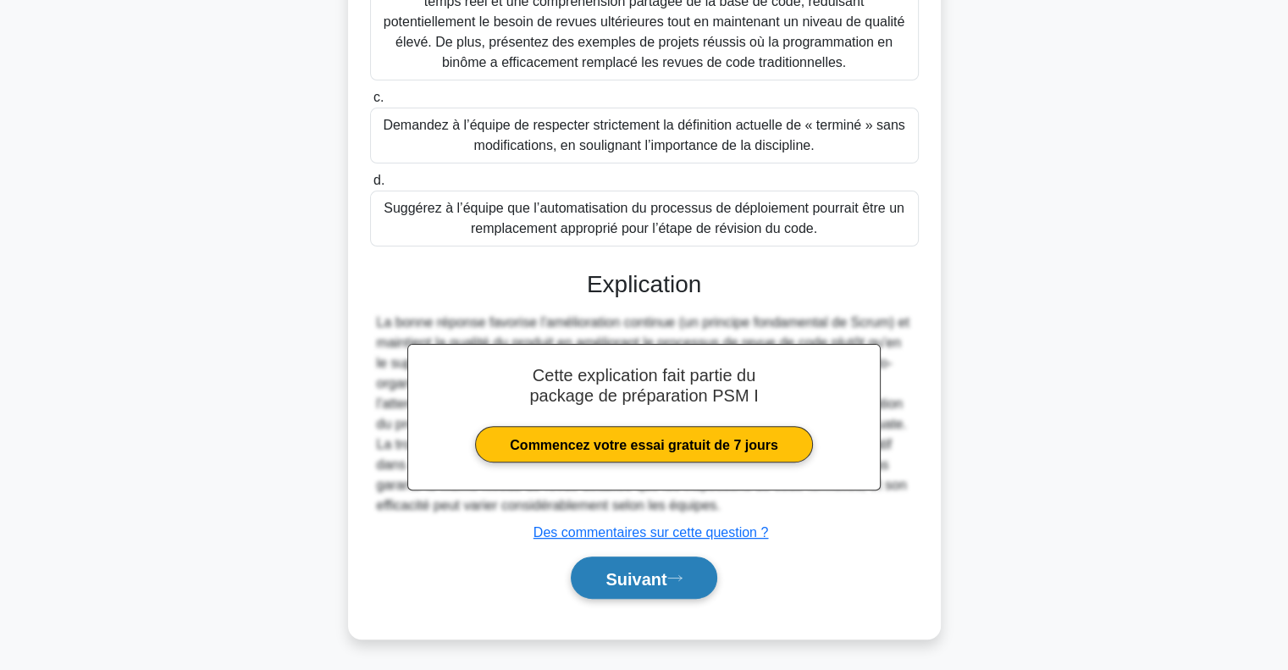
click at [666, 569] on font "Suivant" at bounding box center [636, 578] width 61 height 19
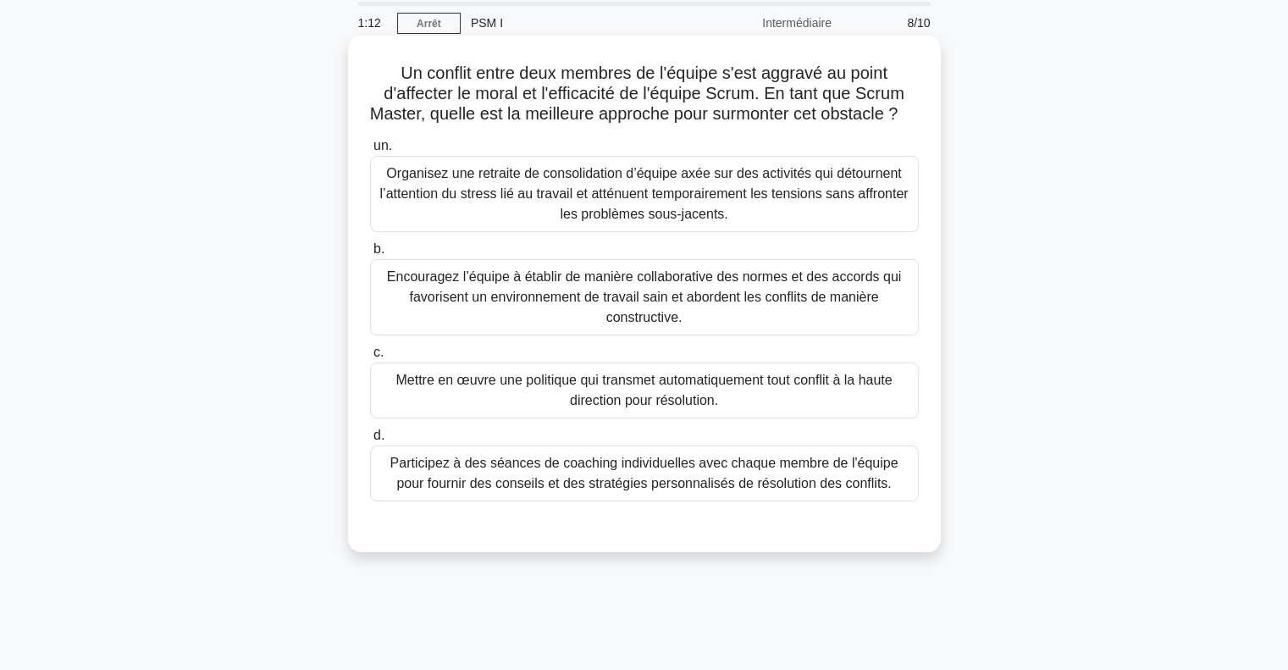
scroll to position [0, 0]
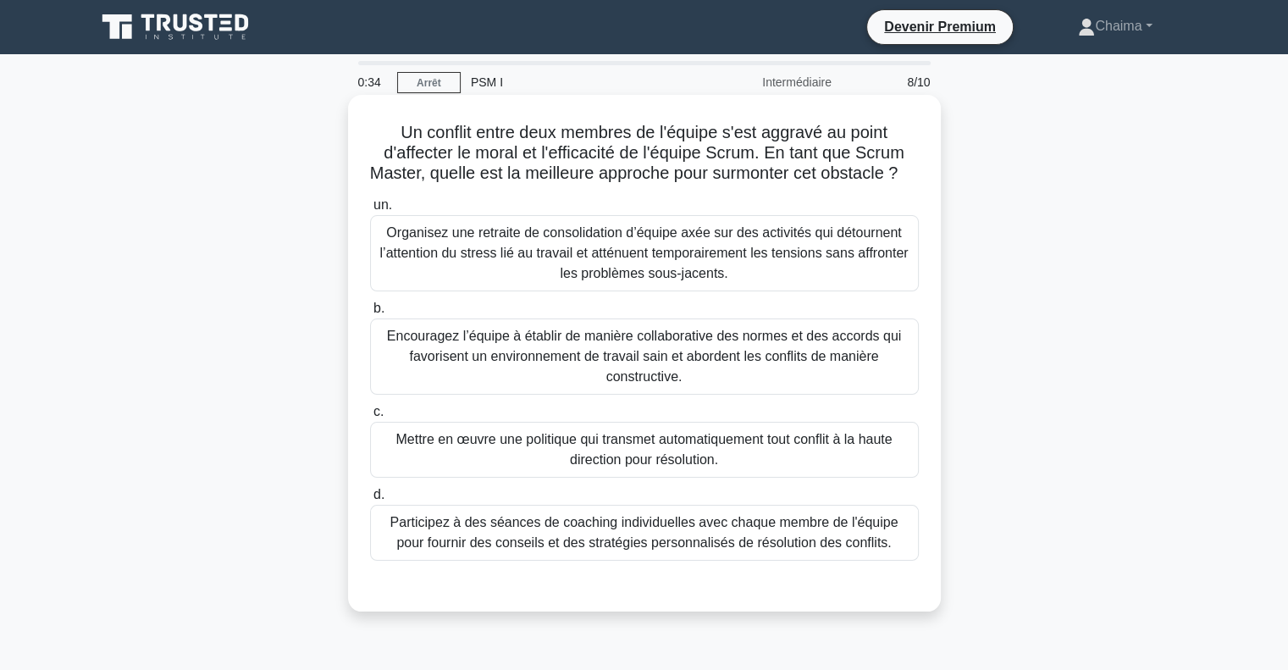
click at [723, 358] on font "Encouragez l’équipe à établir de manière collaborative des normes et des accord…" at bounding box center [644, 356] width 514 height 55
click at [370, 314] on input "b. Encouragez l’équipe à établir de manière collaborative des normes et des acc…" at bounding box center [370, 308] width 0 height 11
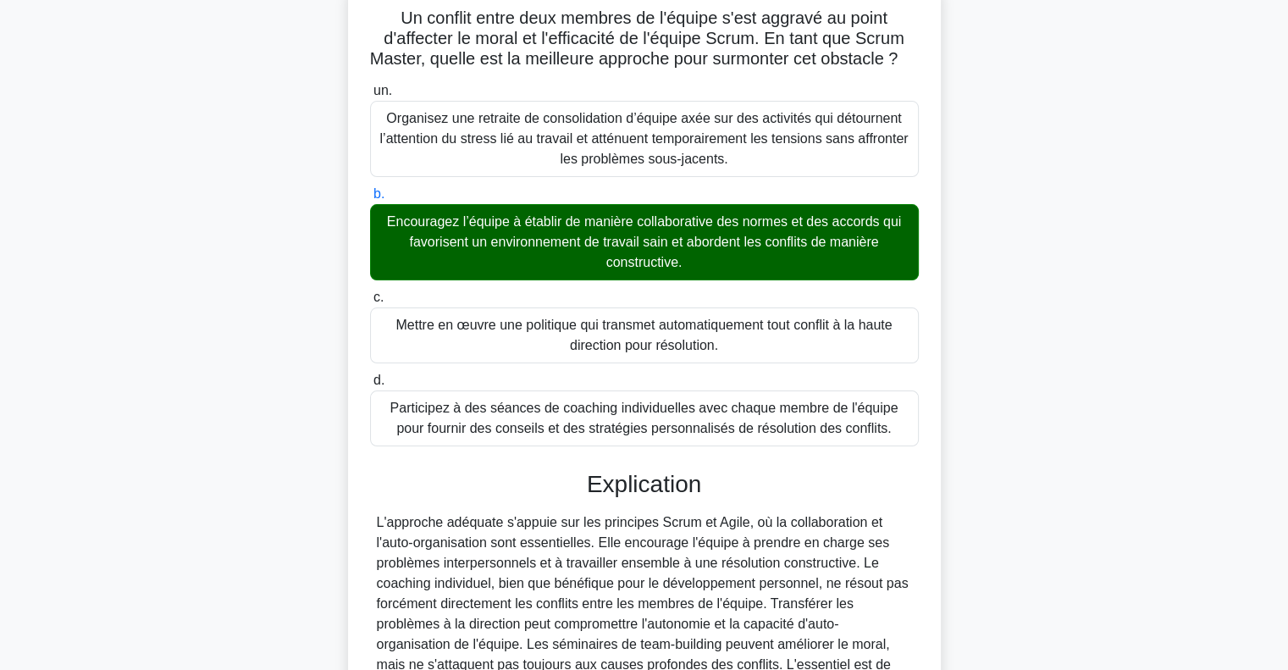
scroll to position [254, 0]
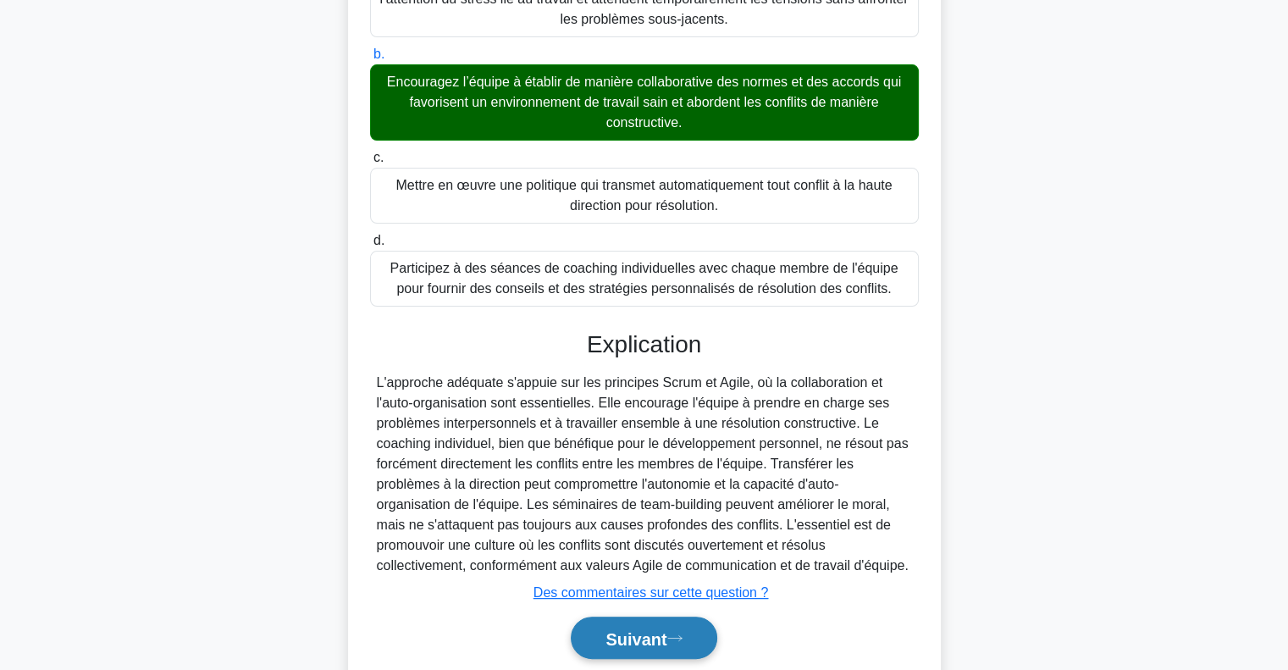
click at [676, 643] on icon at bounding box center [674, 637] width 15 height 9
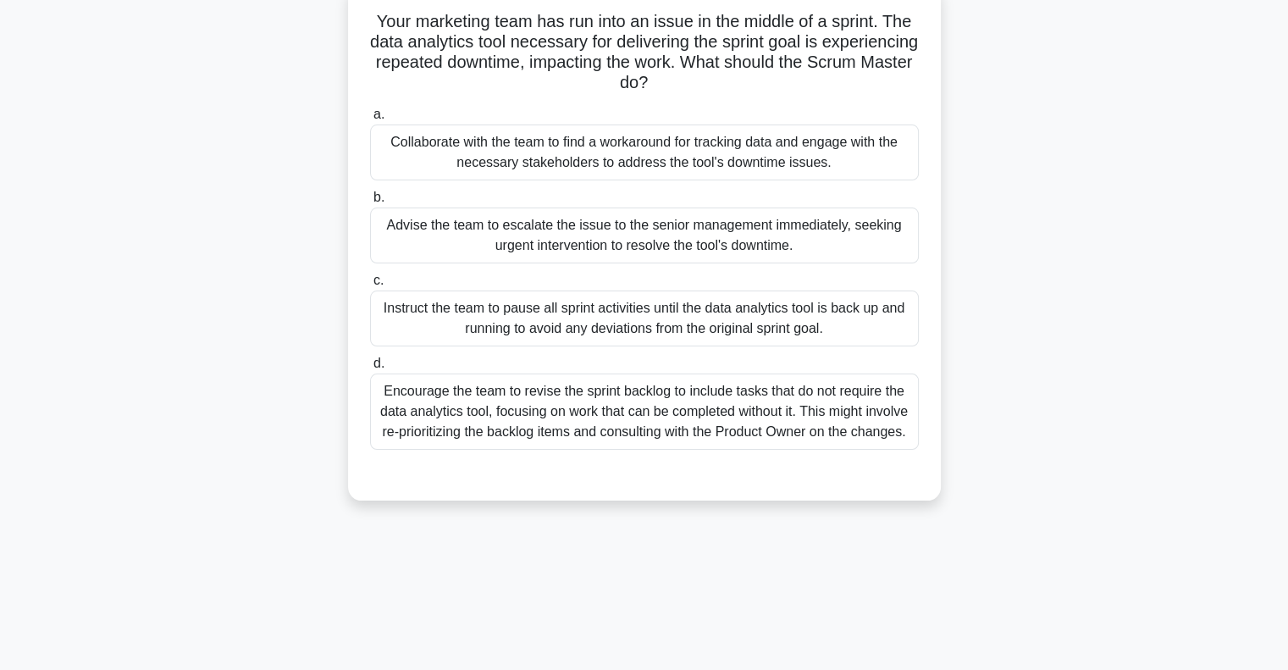
scroll to position [0, 0]
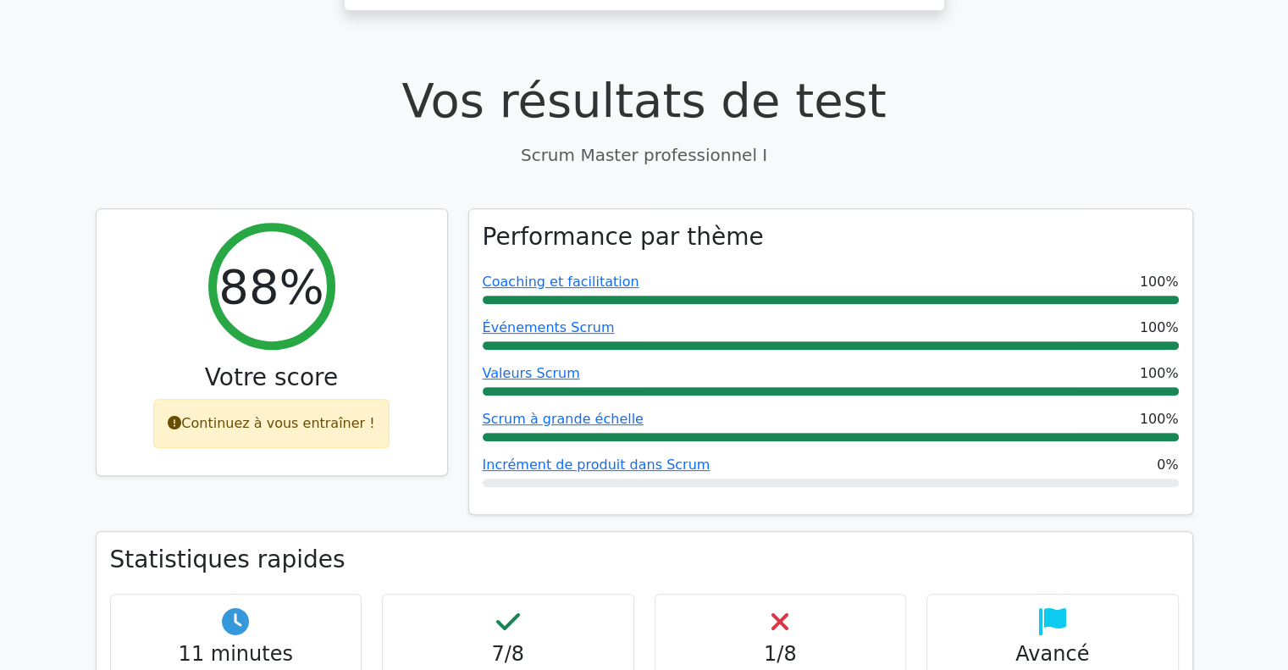
scroll to position [847, 0]
